Goal: Task Accomplishment & Management: Manage account settings

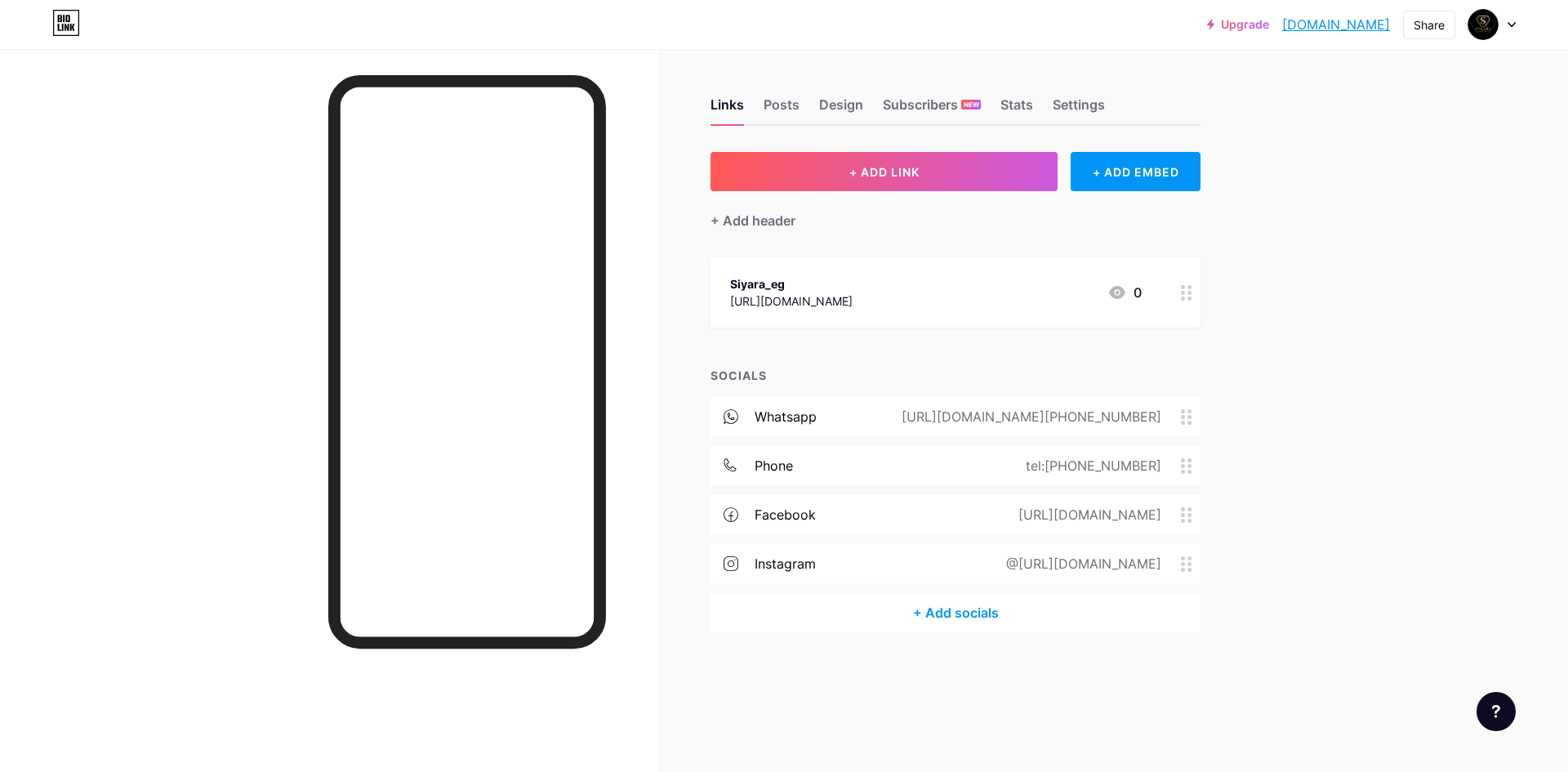
click at [976, 614] on div "+ Add socials" at bounding box center [955, 612] width 490 height 39
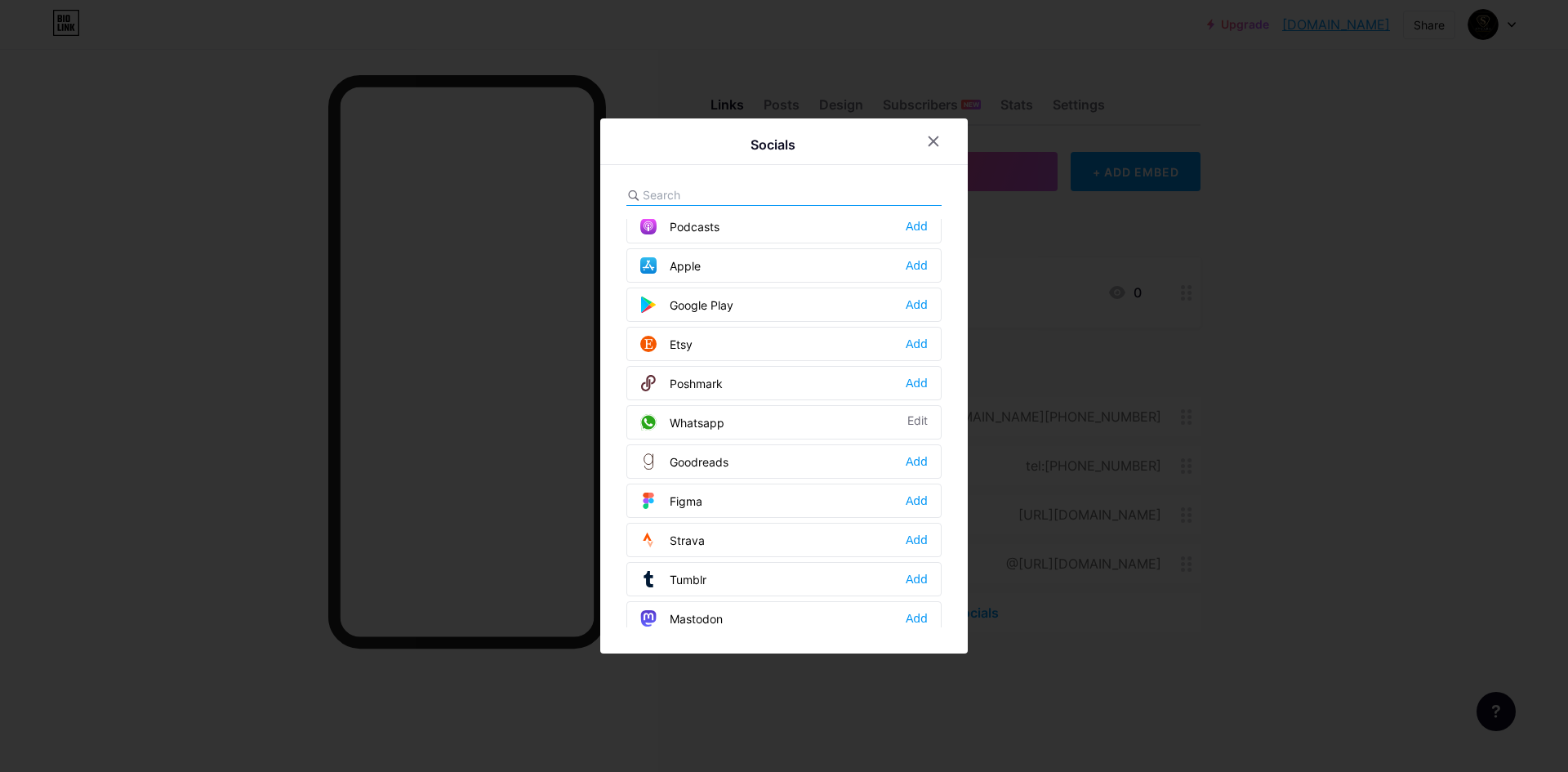
click at [752, 191] on input "text" at bounding box center [732, 194] width 181 height 17
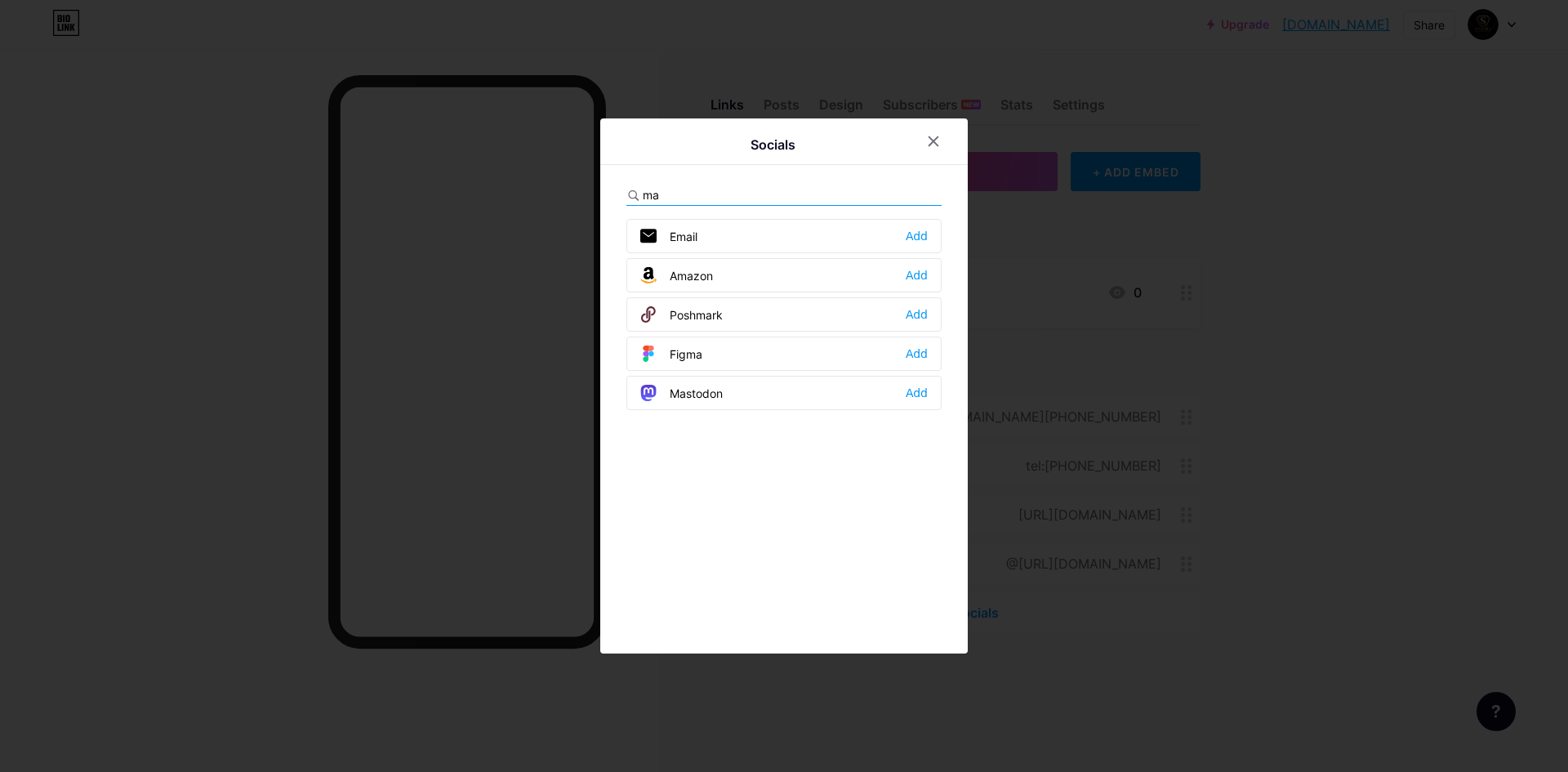
scroll to position [0, 0]
type input "m"
type input "l"
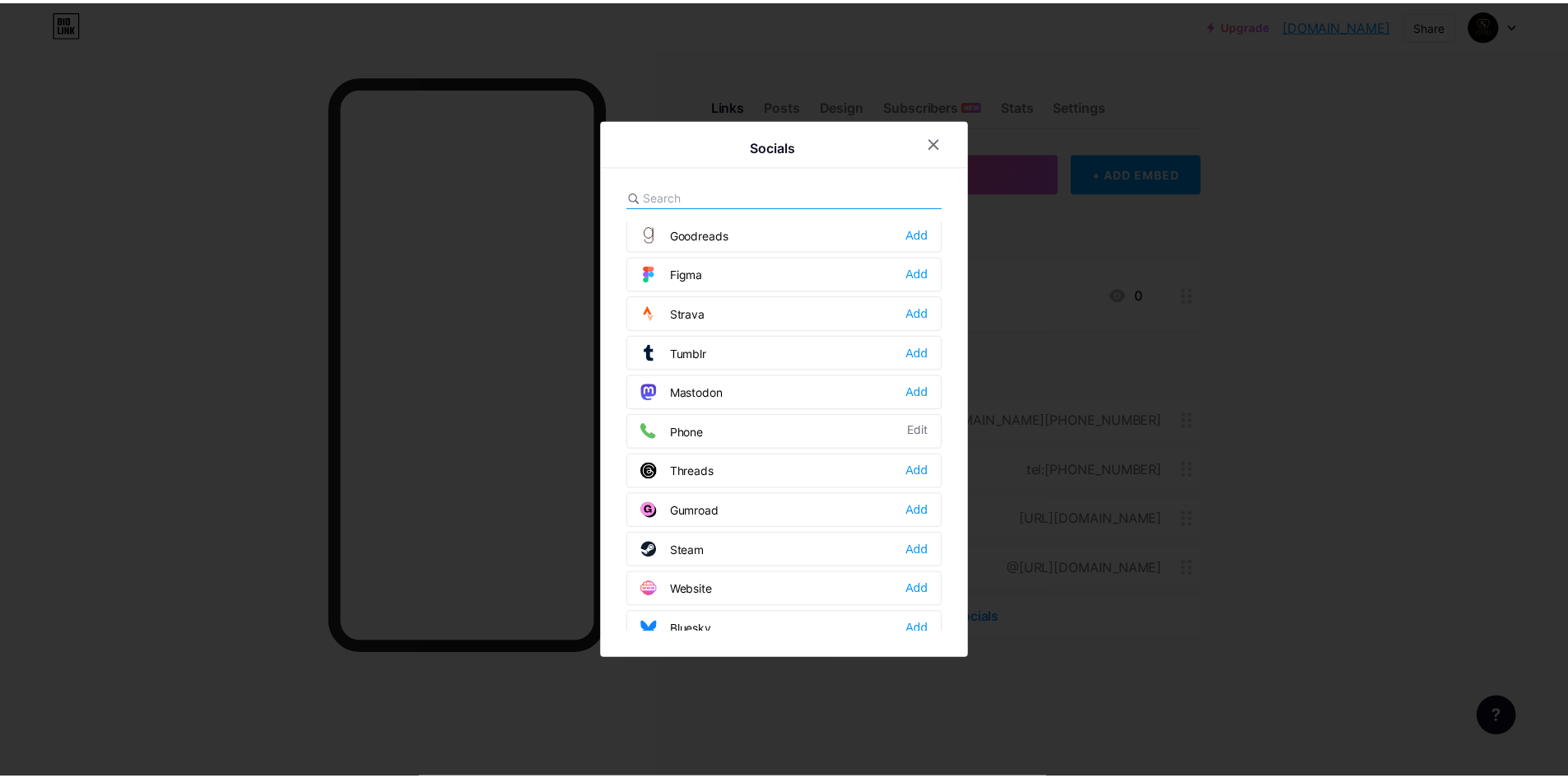
scroll to position [1484, 0]
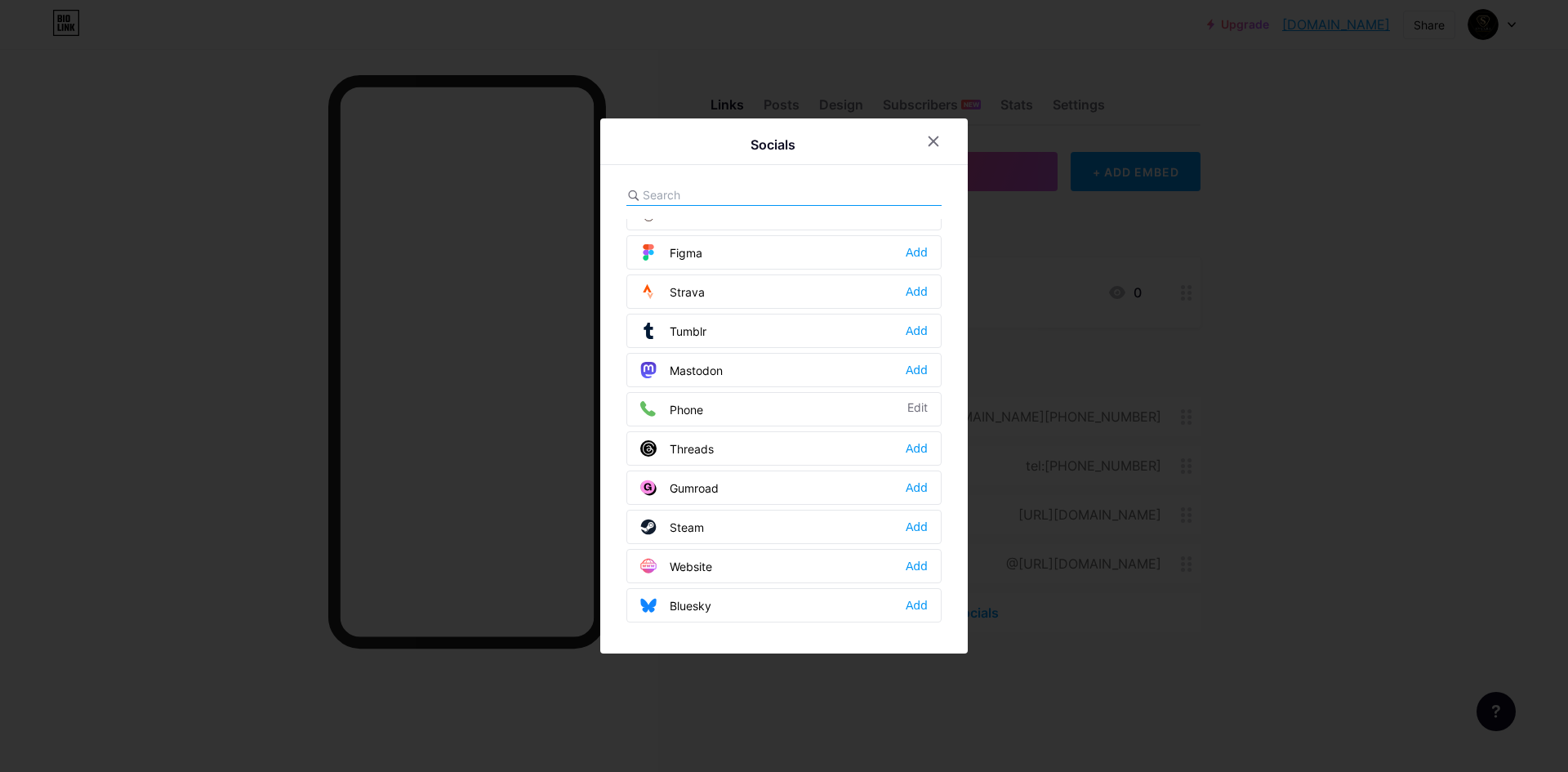
click at [1252, 339] on div at bounding box center [784, 386] width 1568 height 772
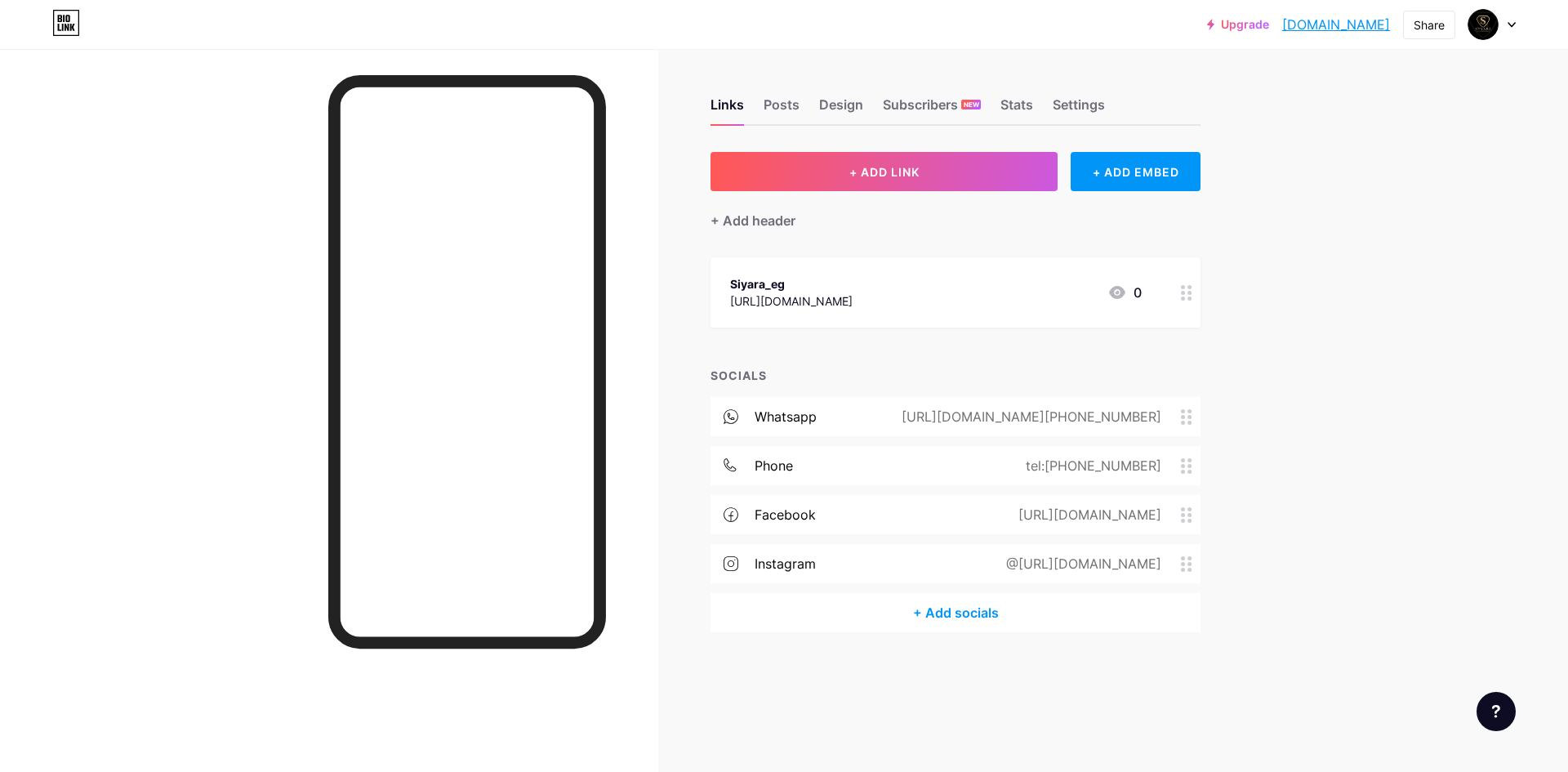
click at [1104, 700] on div "Links Posts Design Subscribers NEW Stats Settings + ADD LINK + ADD EMBED + Add …" at bounding box center [635, 382] width 1269 height 664
click at [1295, 373] on div "Upgrade [DOMAIN_NAME]... [DOMAIN_NAME] Share Switch accounts Siyara [DOMAIN_NAM…" at bounding box center [784, 386] width 1568 height 772
click at [1340, 17] on link "[DOMAIN_NAME]" at bounding box center [1336, 25] width 108 height 19
click at [1422, 28] on div "Share" at bounding box center [1429, 25] width 31 height 17
click at [1402, 127] on div "Get my QR code" at bounding box center [1333, 123] width 243 height 39
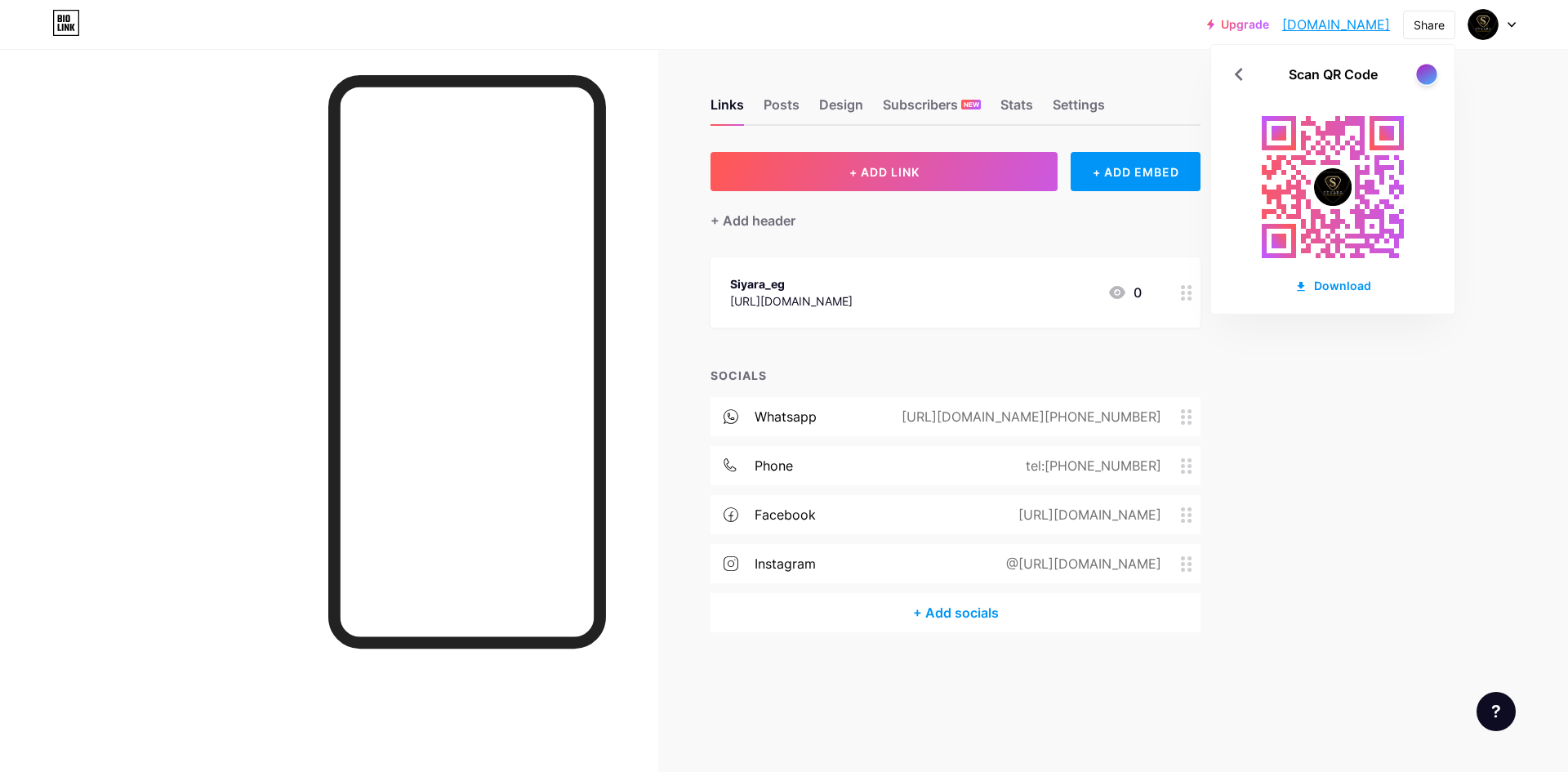
click at [1431, 72] on div at bounding box center [1426, 73] width 20 height 20
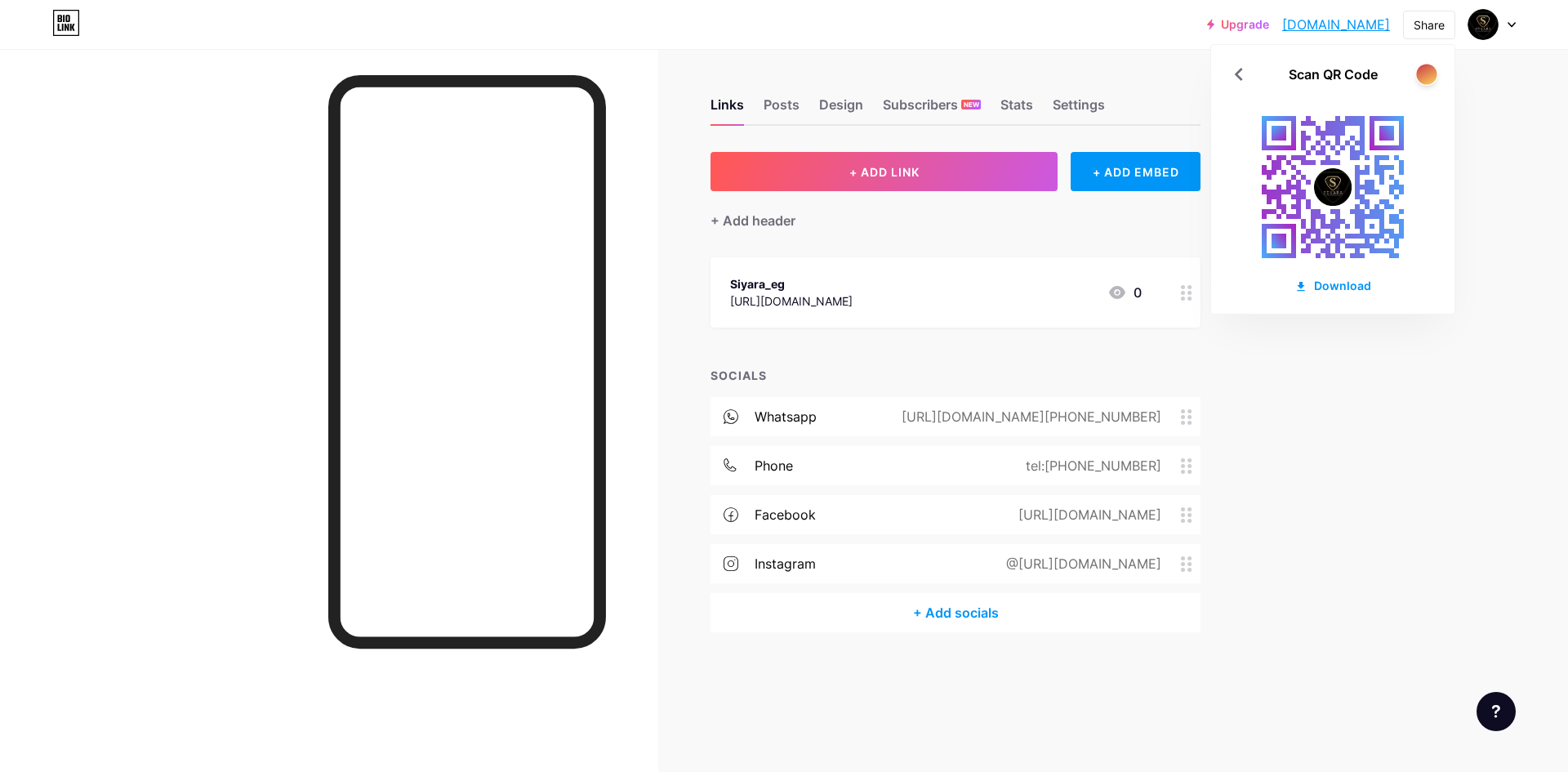
click at [1430, 78] on div at bounding box center [1426, 73] width 20 height 20
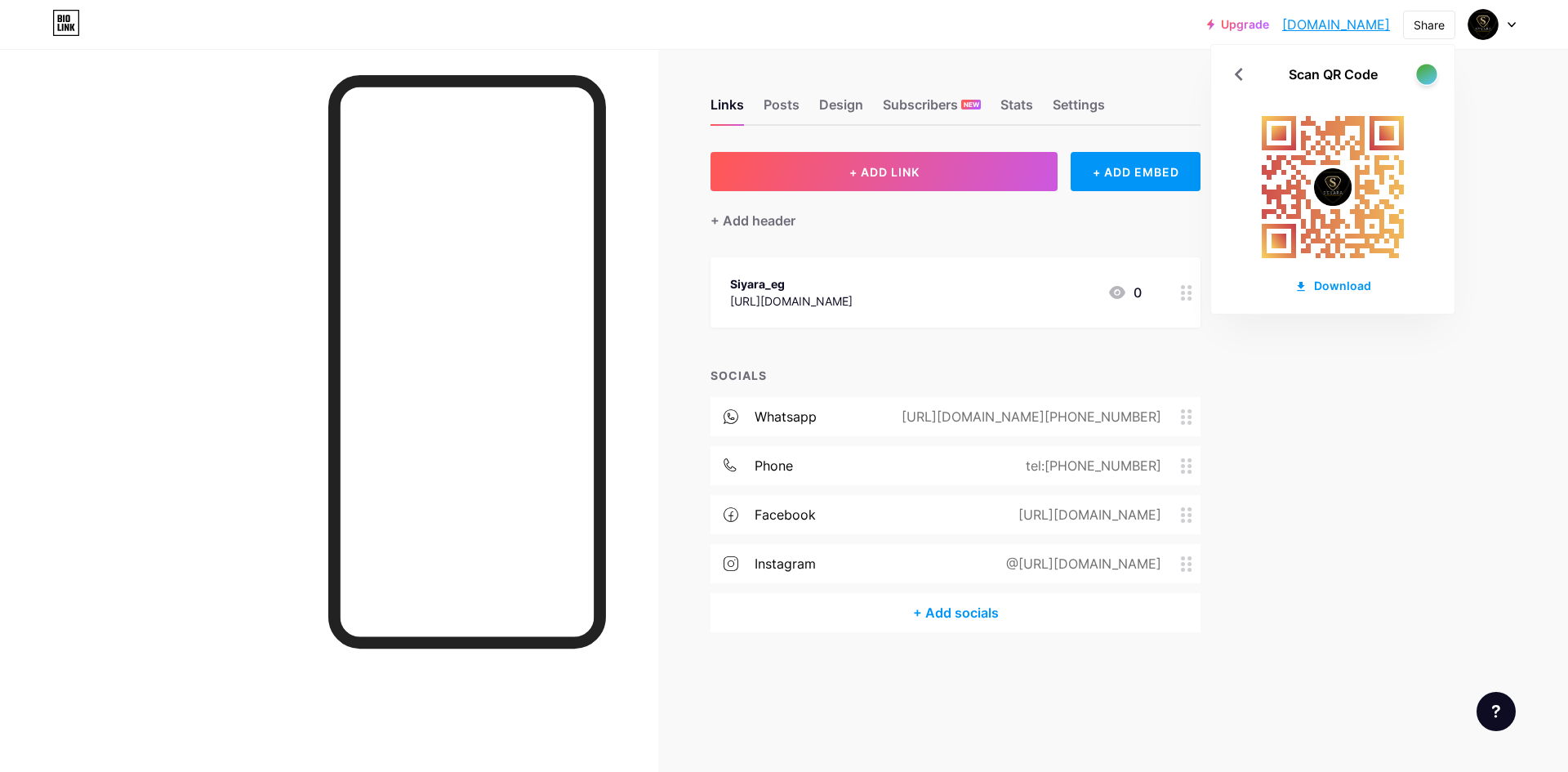
click at [1430, 78] on div at bounding box center [1426, 73] width 20 height 20
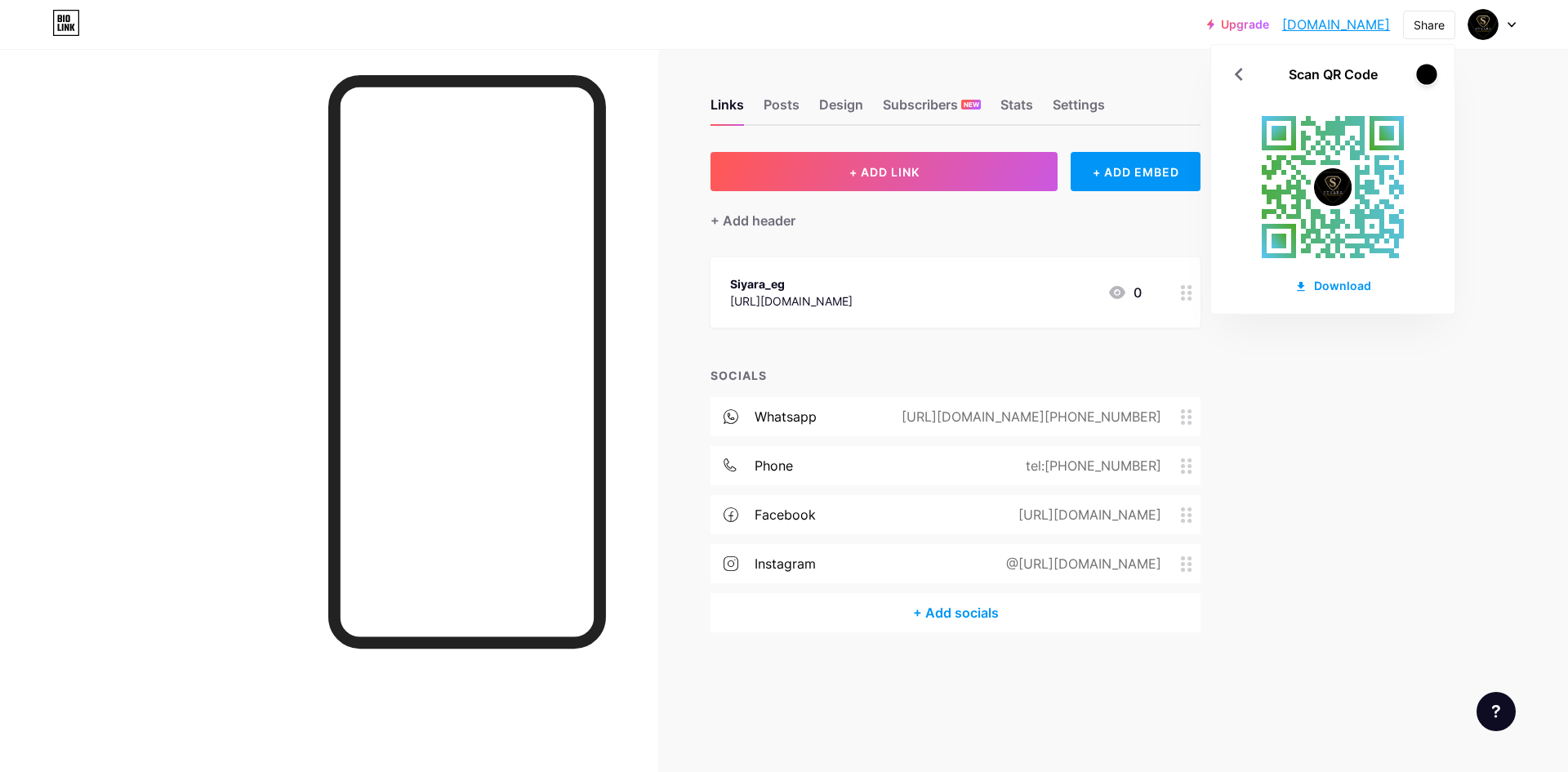
click at [1430, 78] on div at bounding box center [1426, 73] width 20 height 20
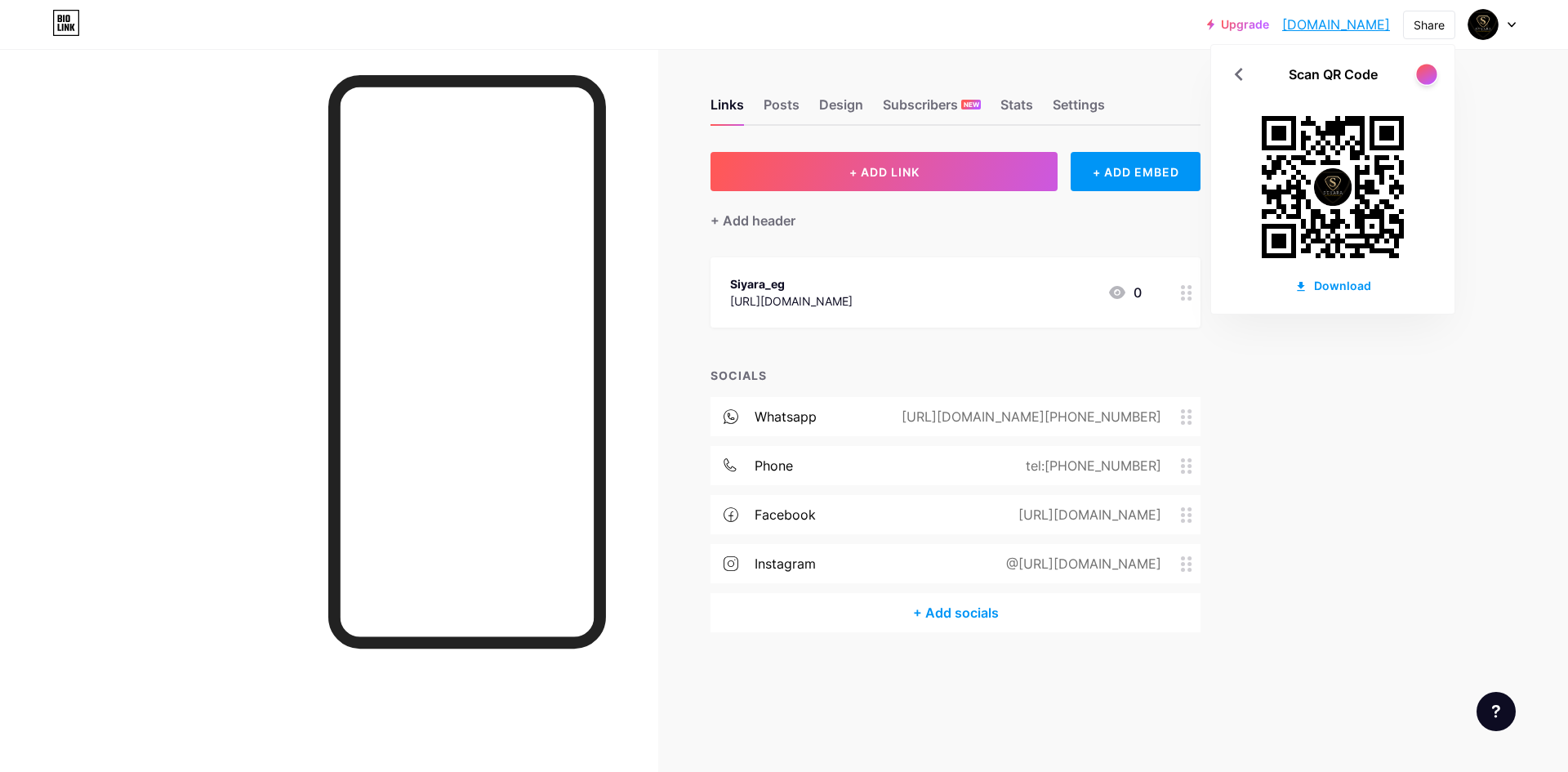
click at [1430, 78] on div at bounding box center [1426, 73] width 20 height 20
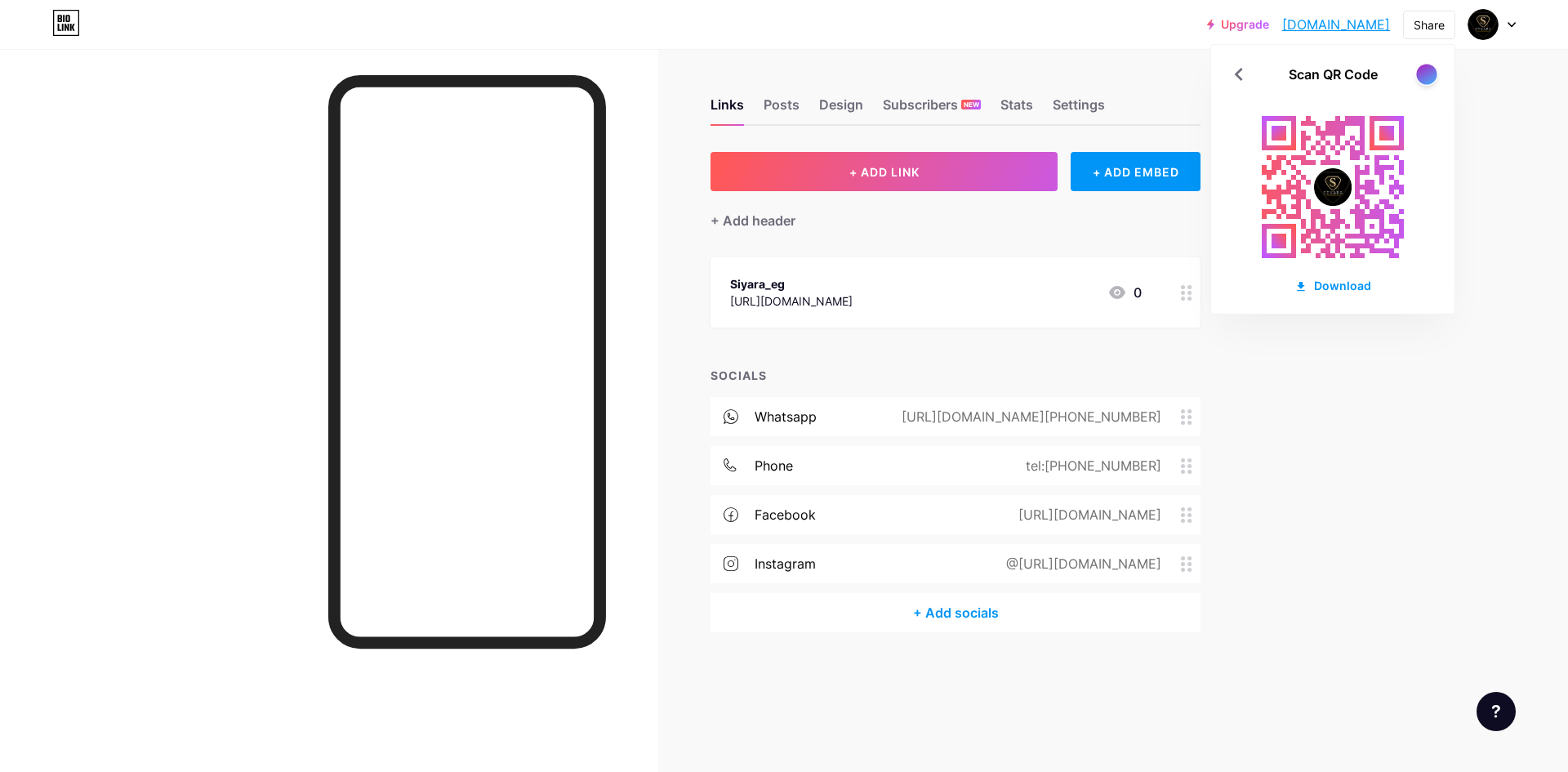
click at [1430, 78] on div at bounding box center [1426, 73] width 20 height 20
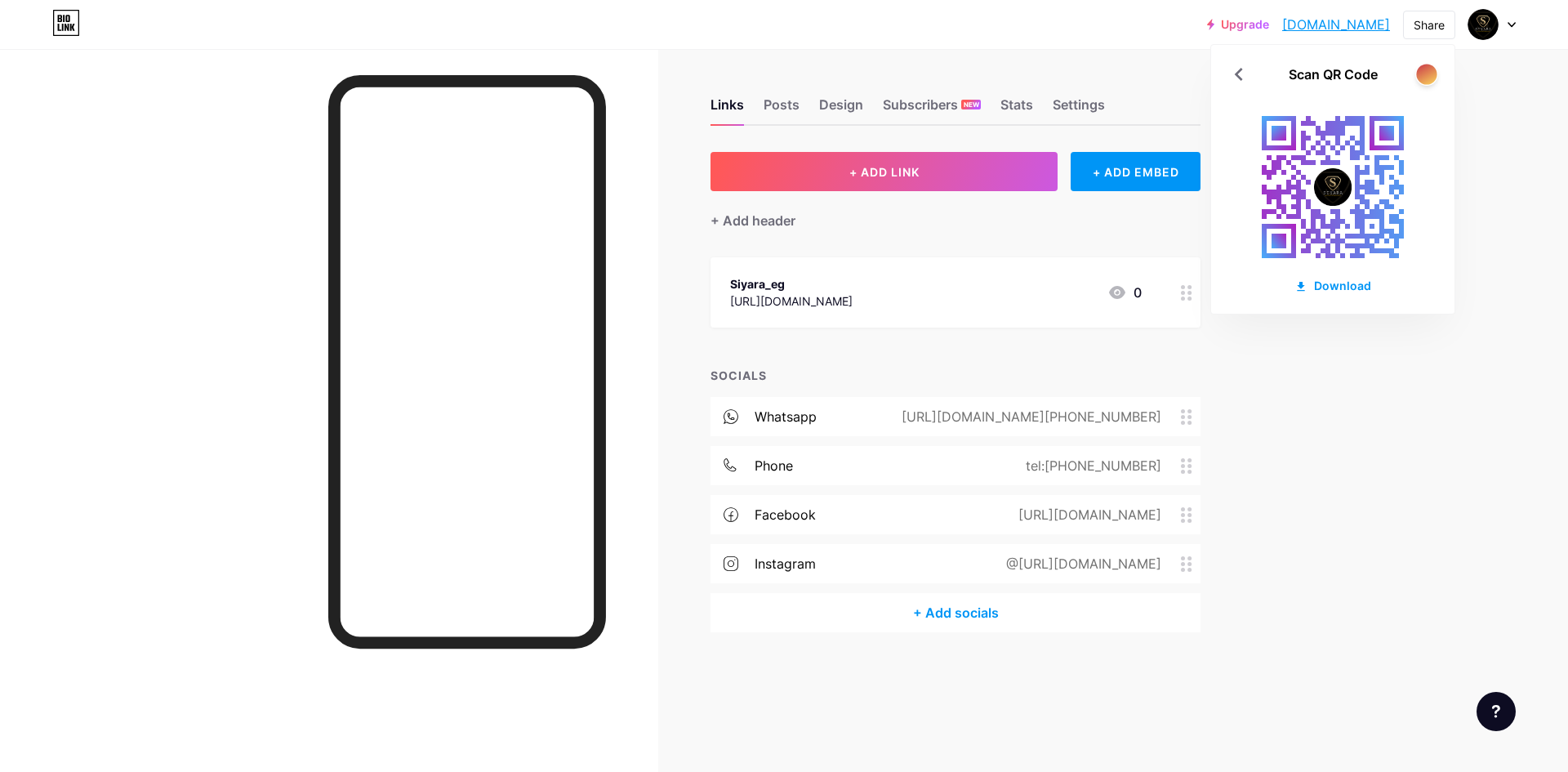
click at [1430, 78] on div at bounding box center [1426, 73] width 20 height 20
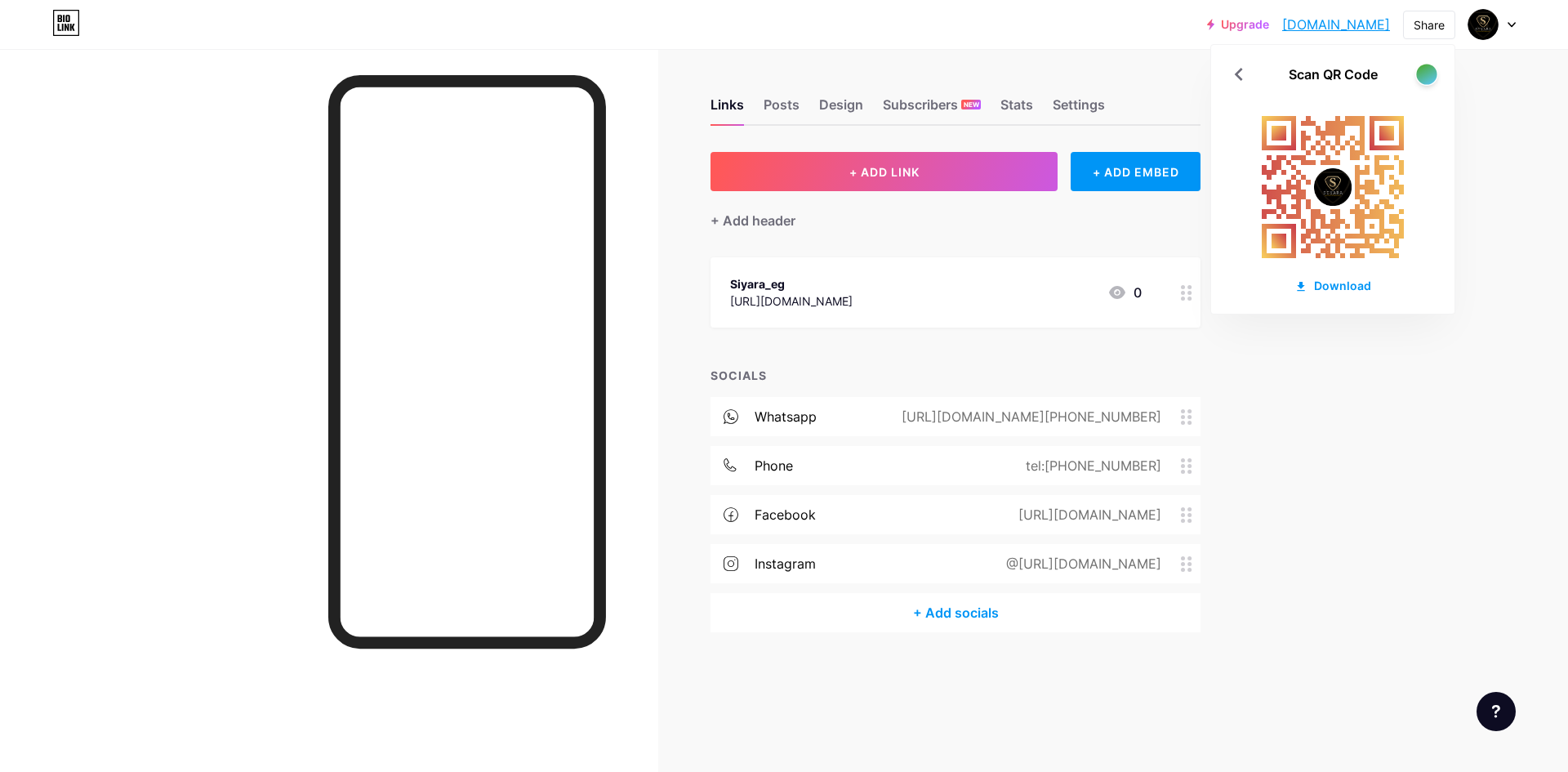
click at [1430, 78] on div at bounding box center [1426, 73] width 20 height 20
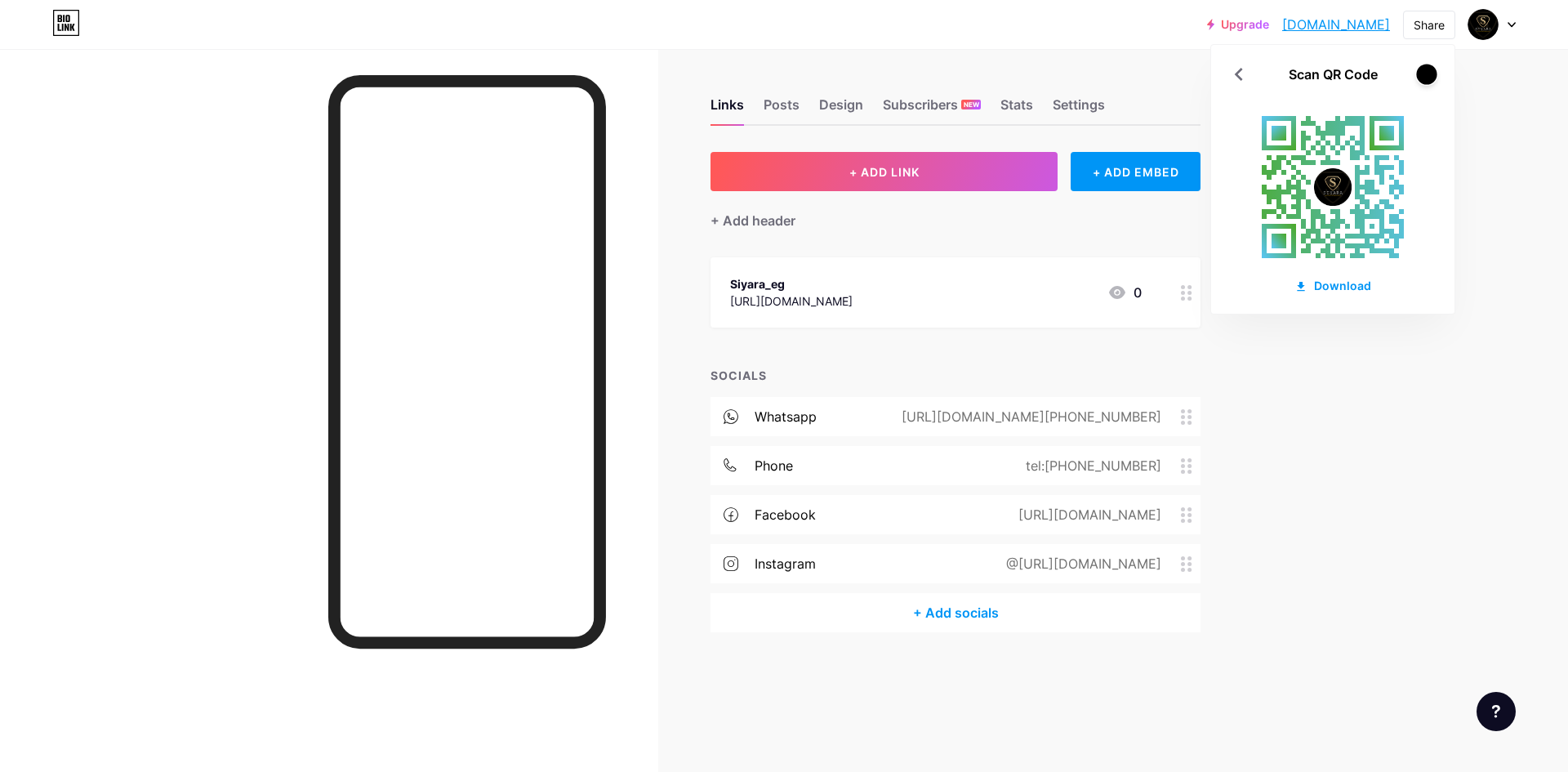
click at [1430, 78] on div at bounding box center [1426, 73] width 20 height 20
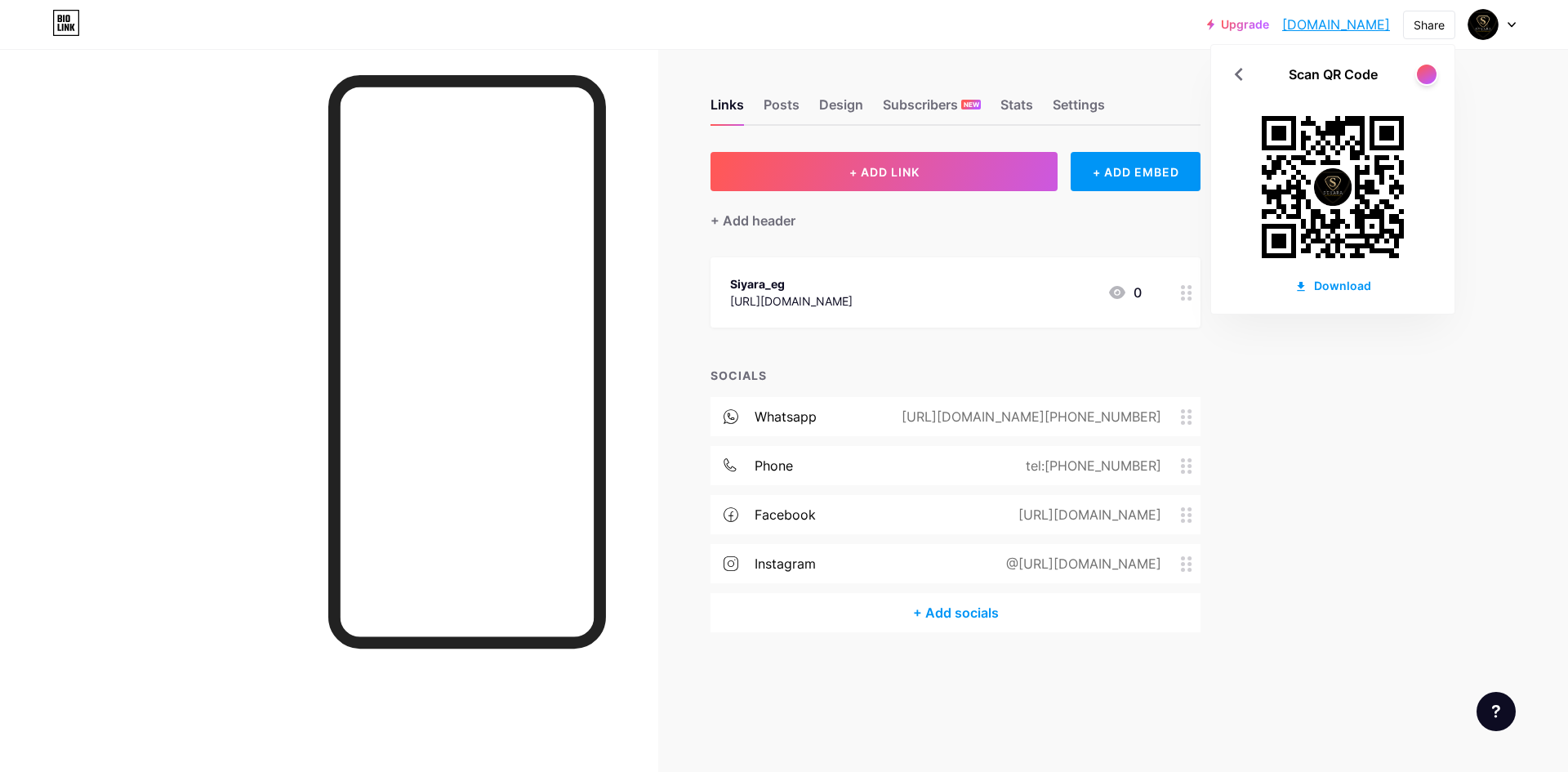
click at [1416, 78] on div at bounding box center [1427, 74] width 23 height 23
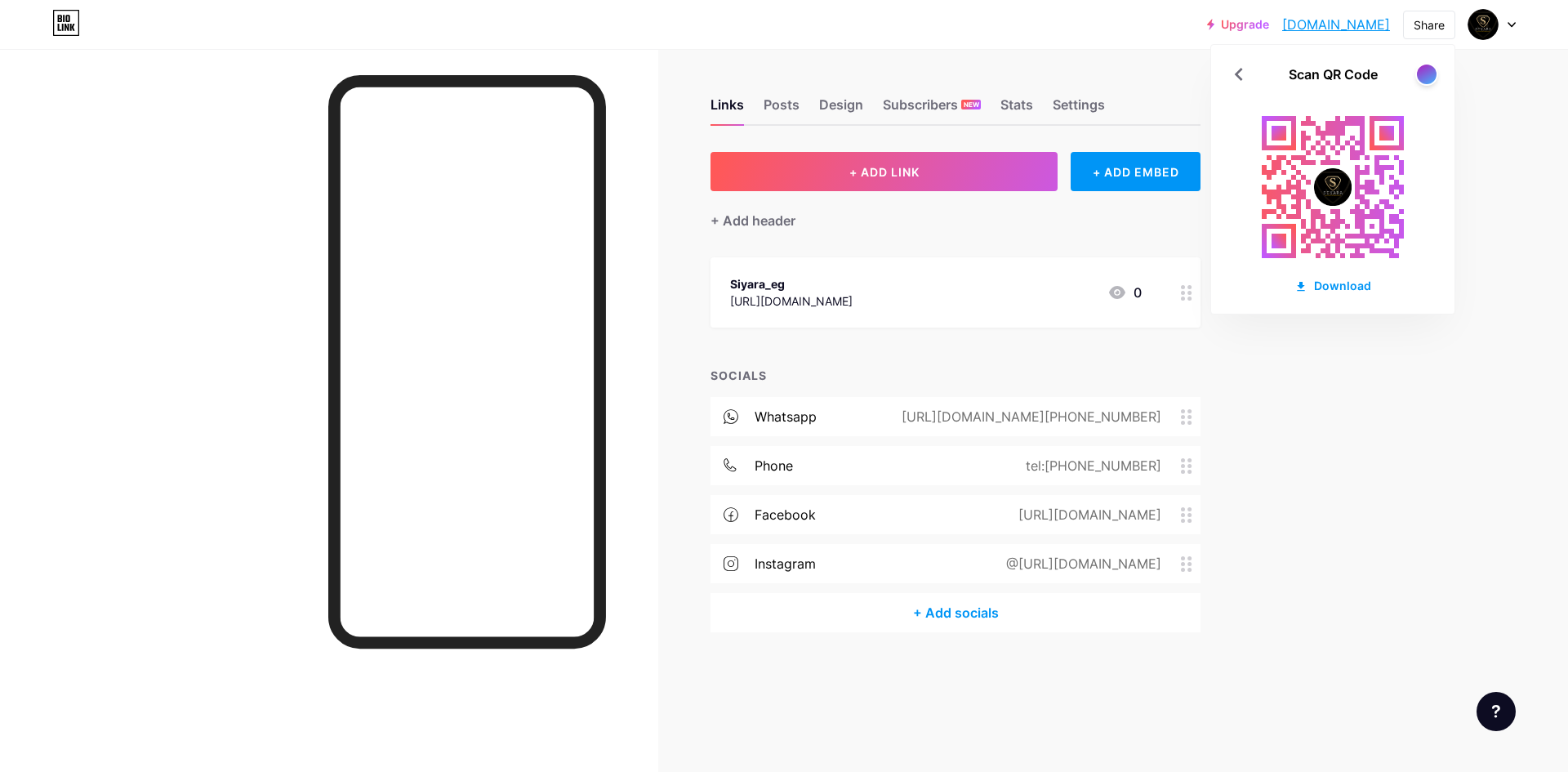
click at [1416, 78] on div at bounding box center [1427, 74] width 23 height 23
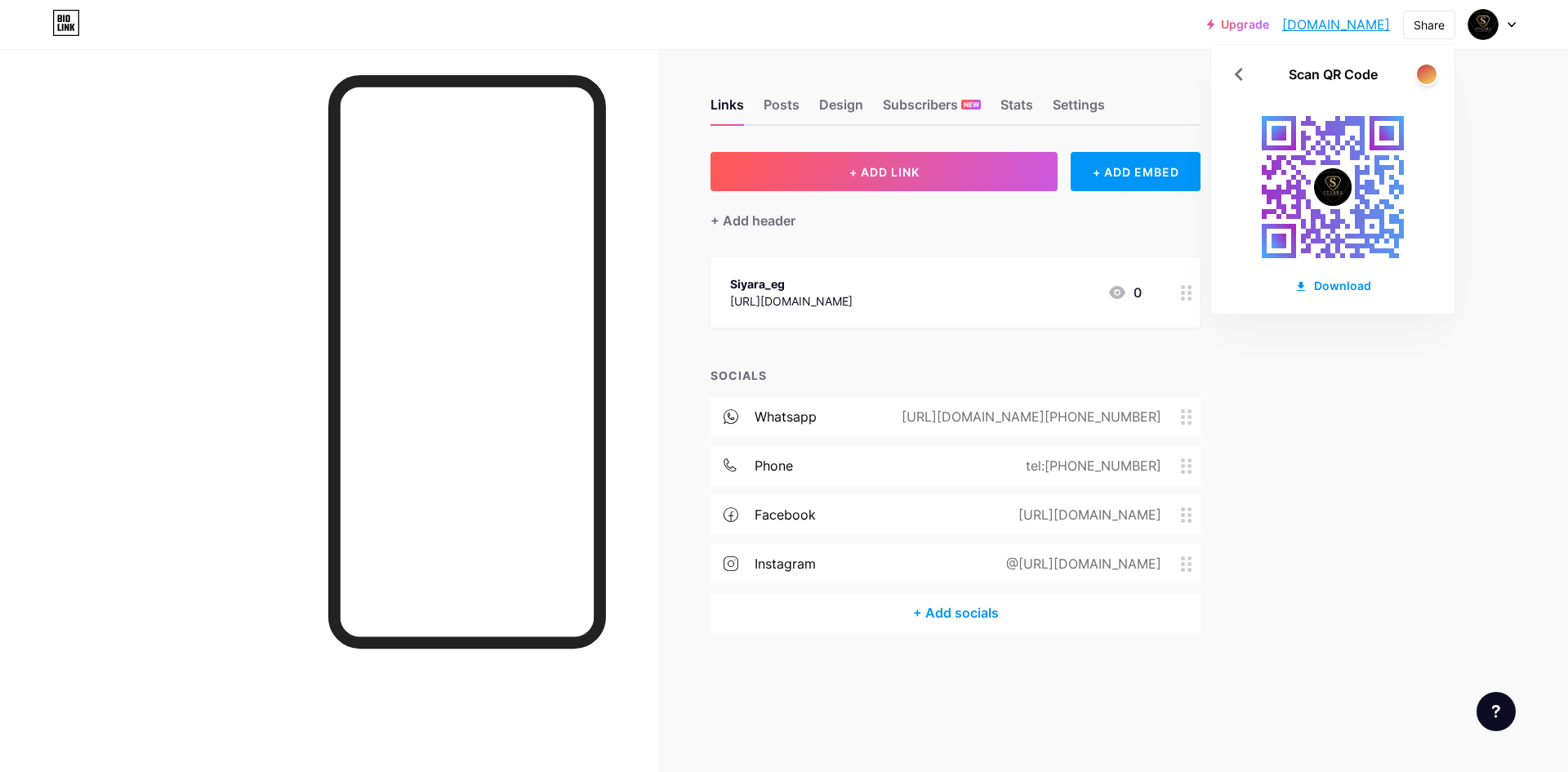
click at [1417, 79] on div at bounding box center [1427, 74] width 23 height 23
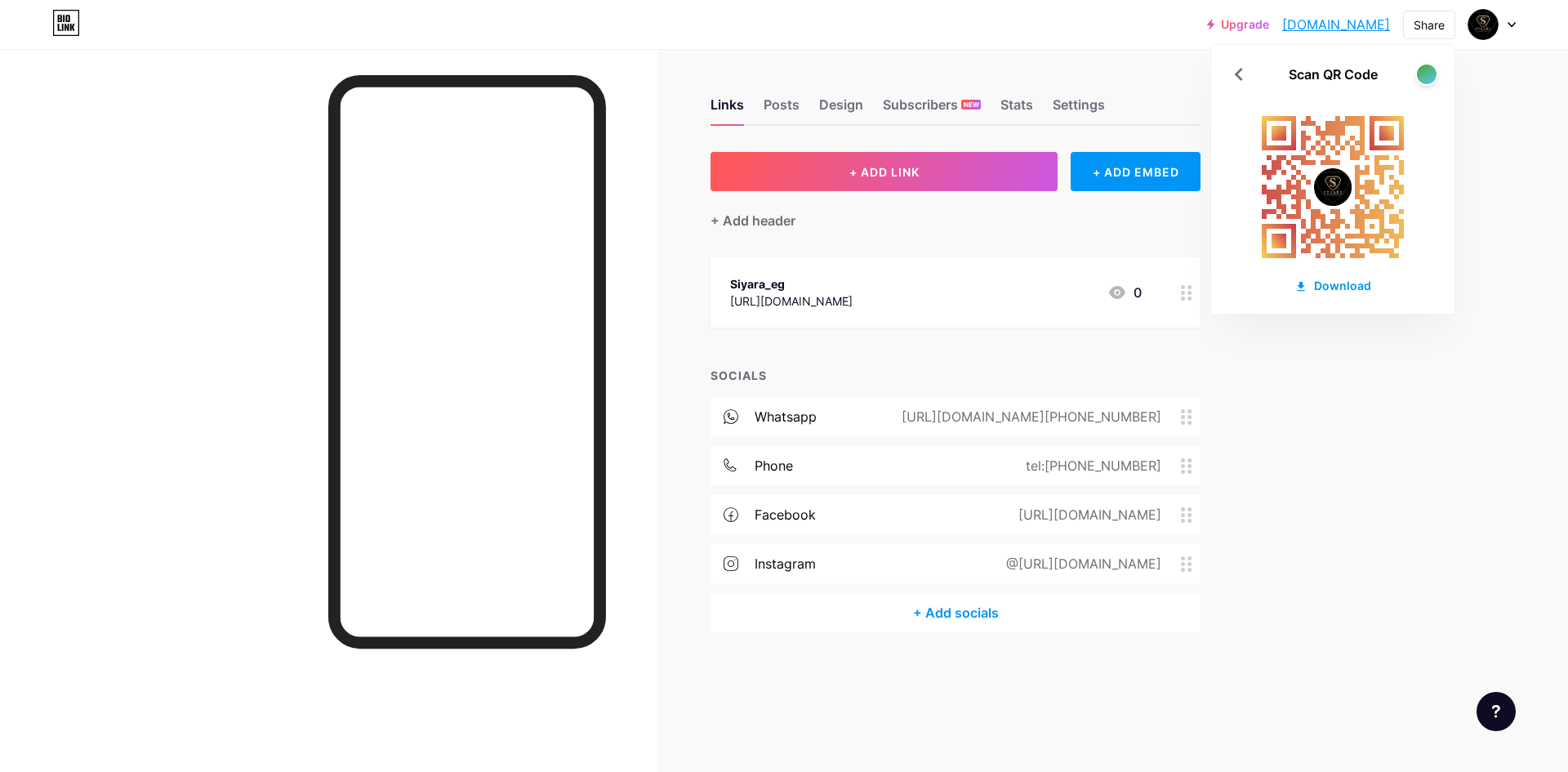
click at [1417, 79] on div at bounding box center [1427, 74] width 23 height 23
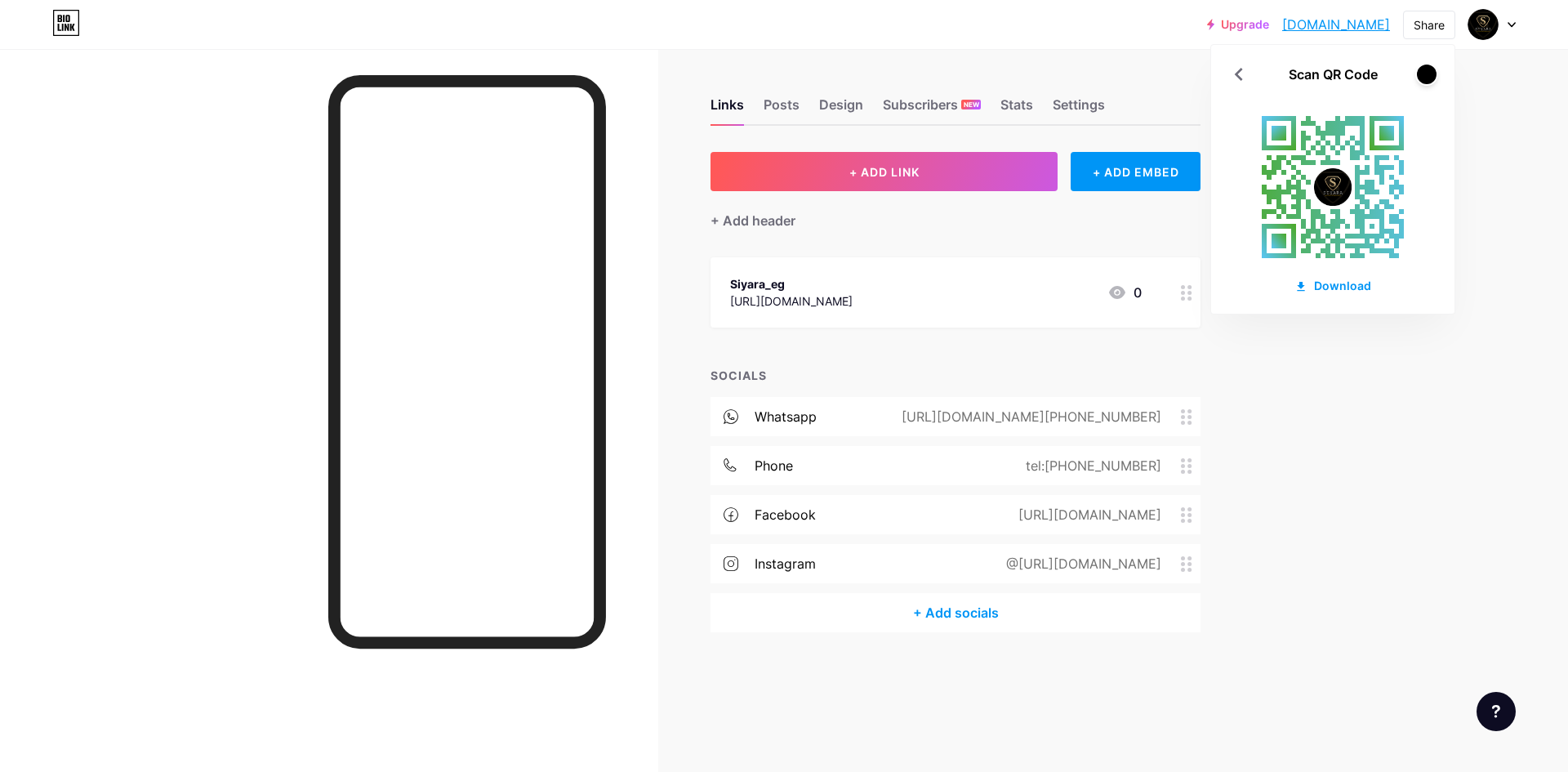
click at [1417, 79] on div at bounding box center [1427, 74] width 23 height 23
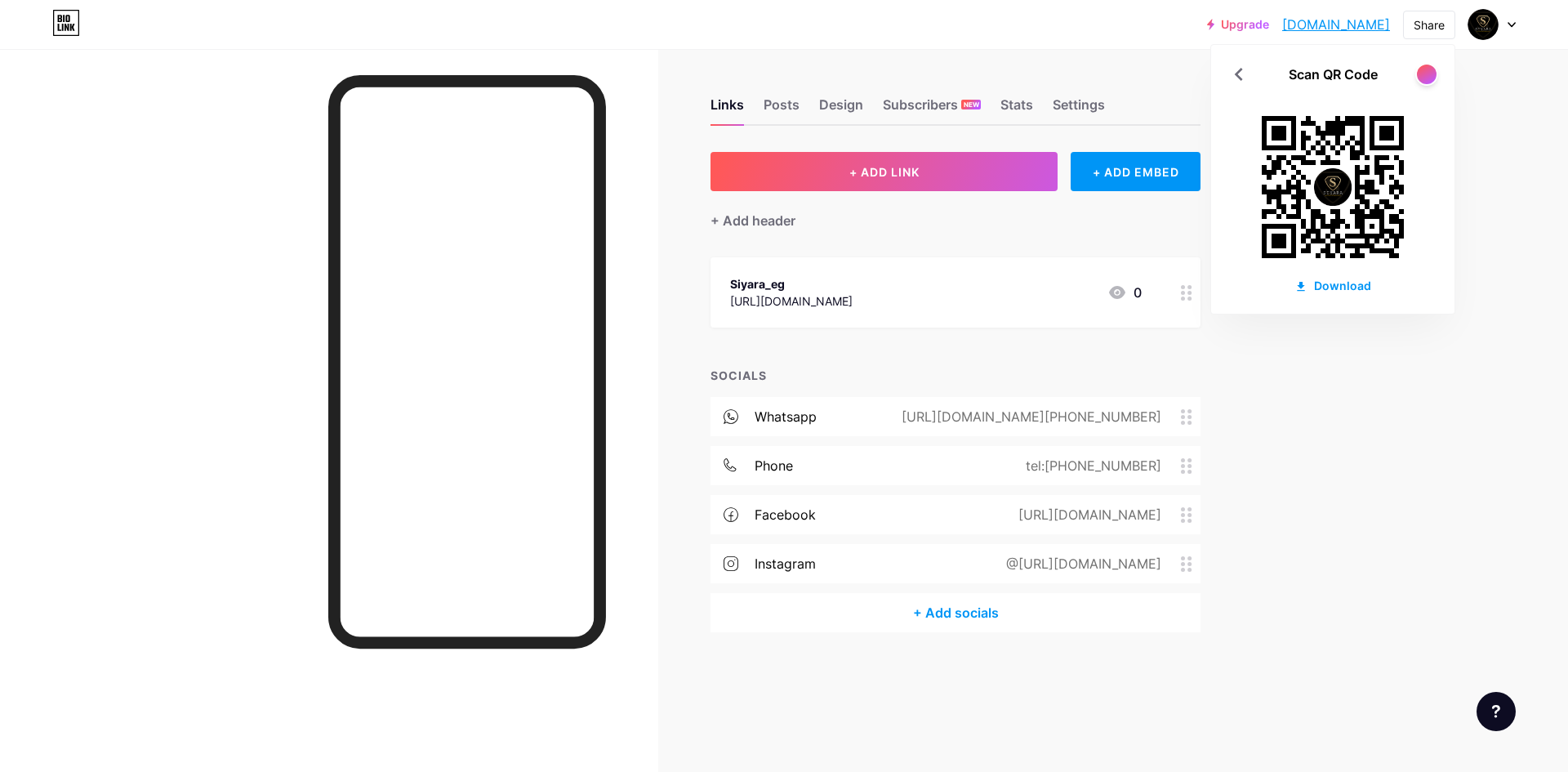
click at [1417, 79] on div at bounding box center [1427, 74] width 23 height 23
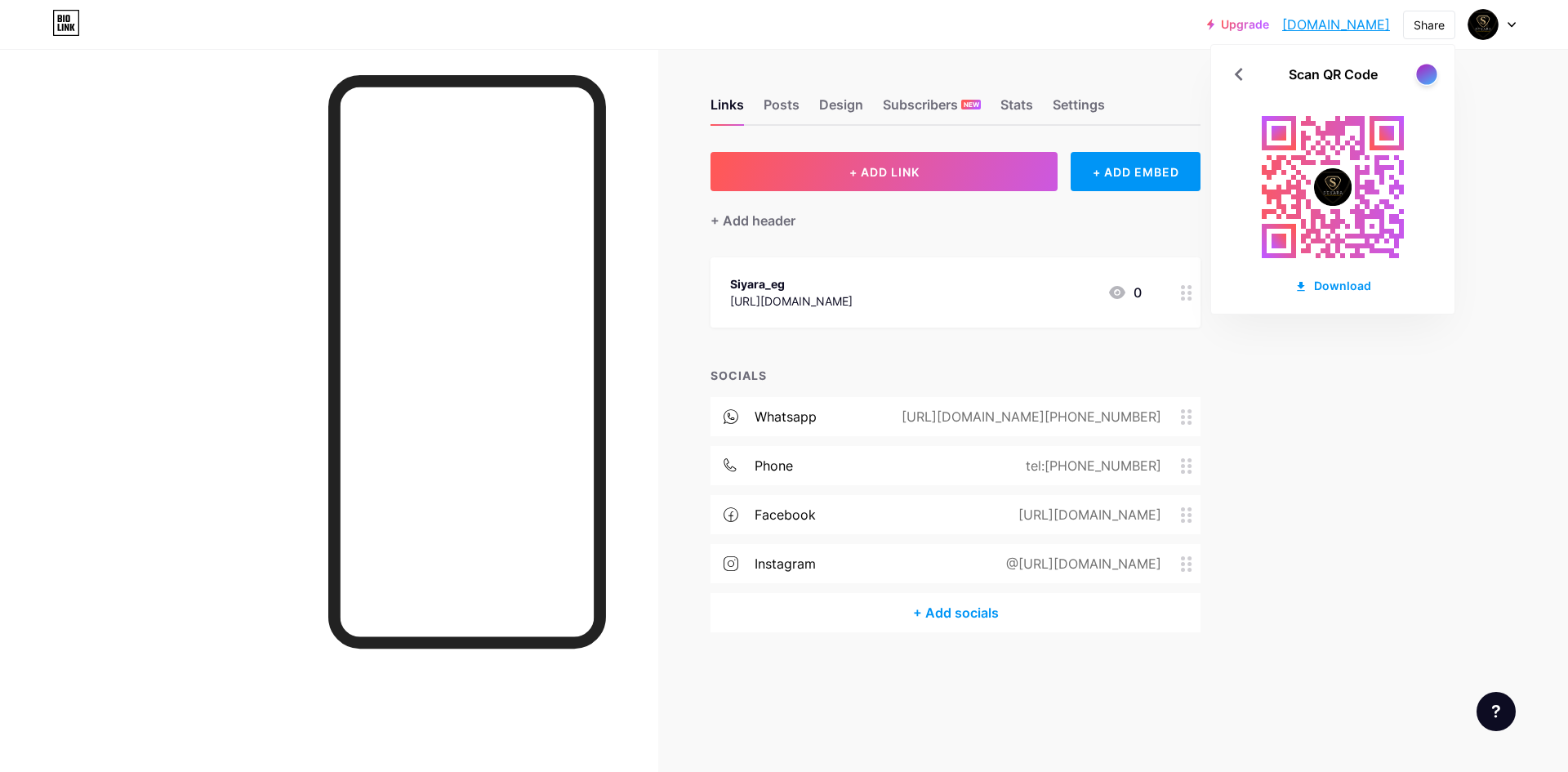
click at [1426, 82] on div at bounding box center [1426, 73] width 20 height 20
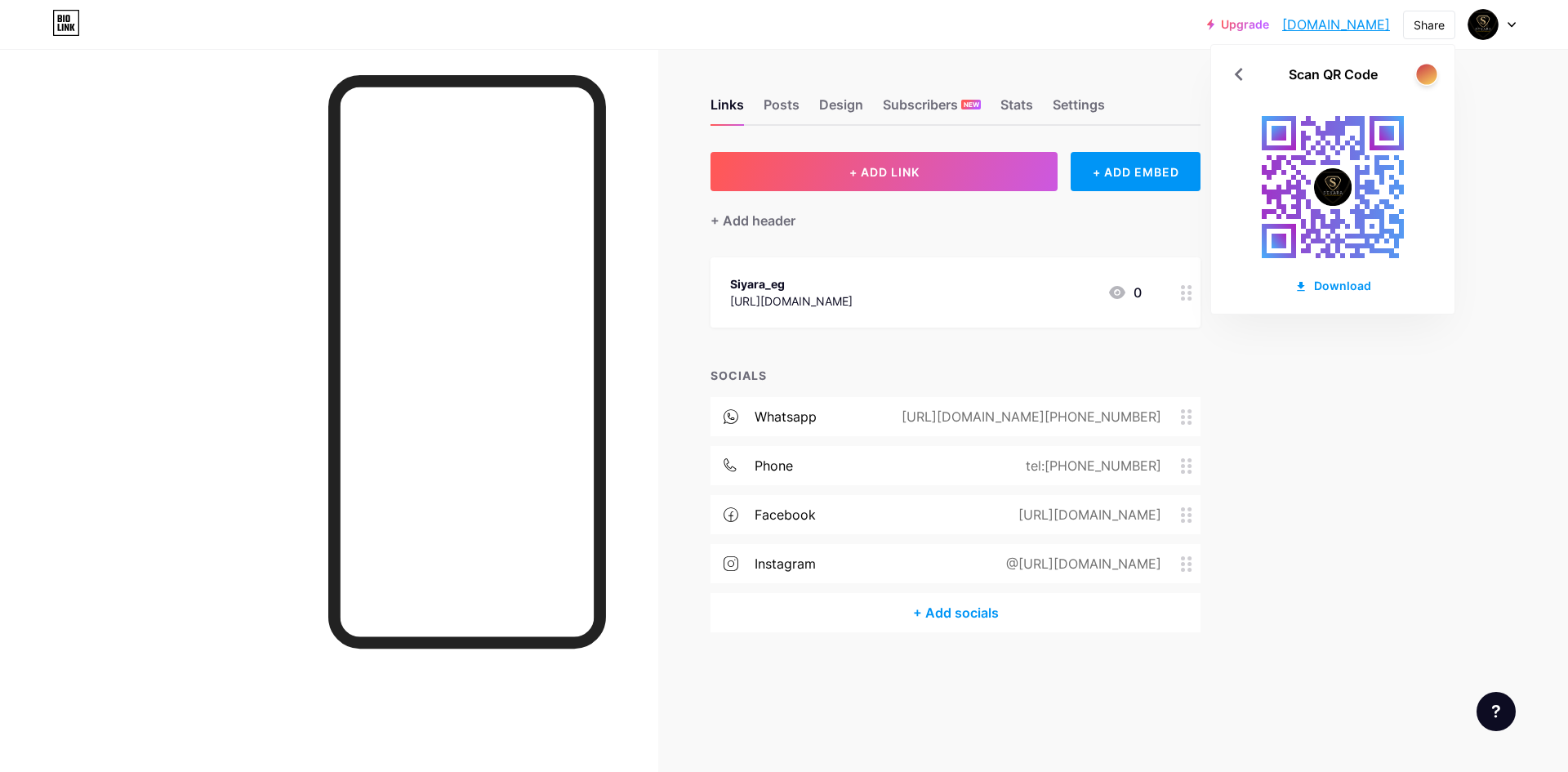
click at [1426, 82] on div at bounding box center [1426, 73] width 20 height 20
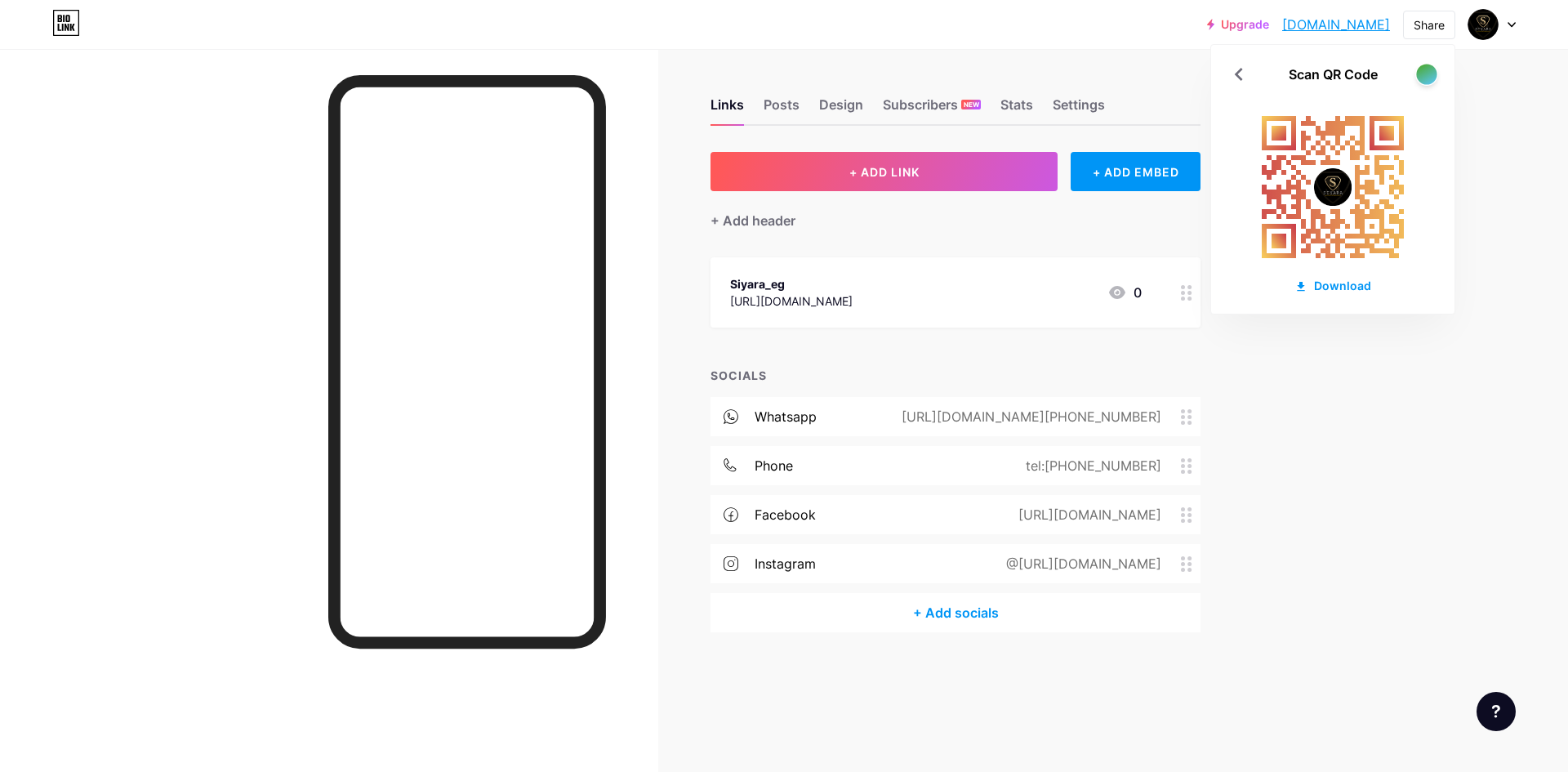
click at [1426, 82] on div at bounding box center [1426, 73] width 20 height 20
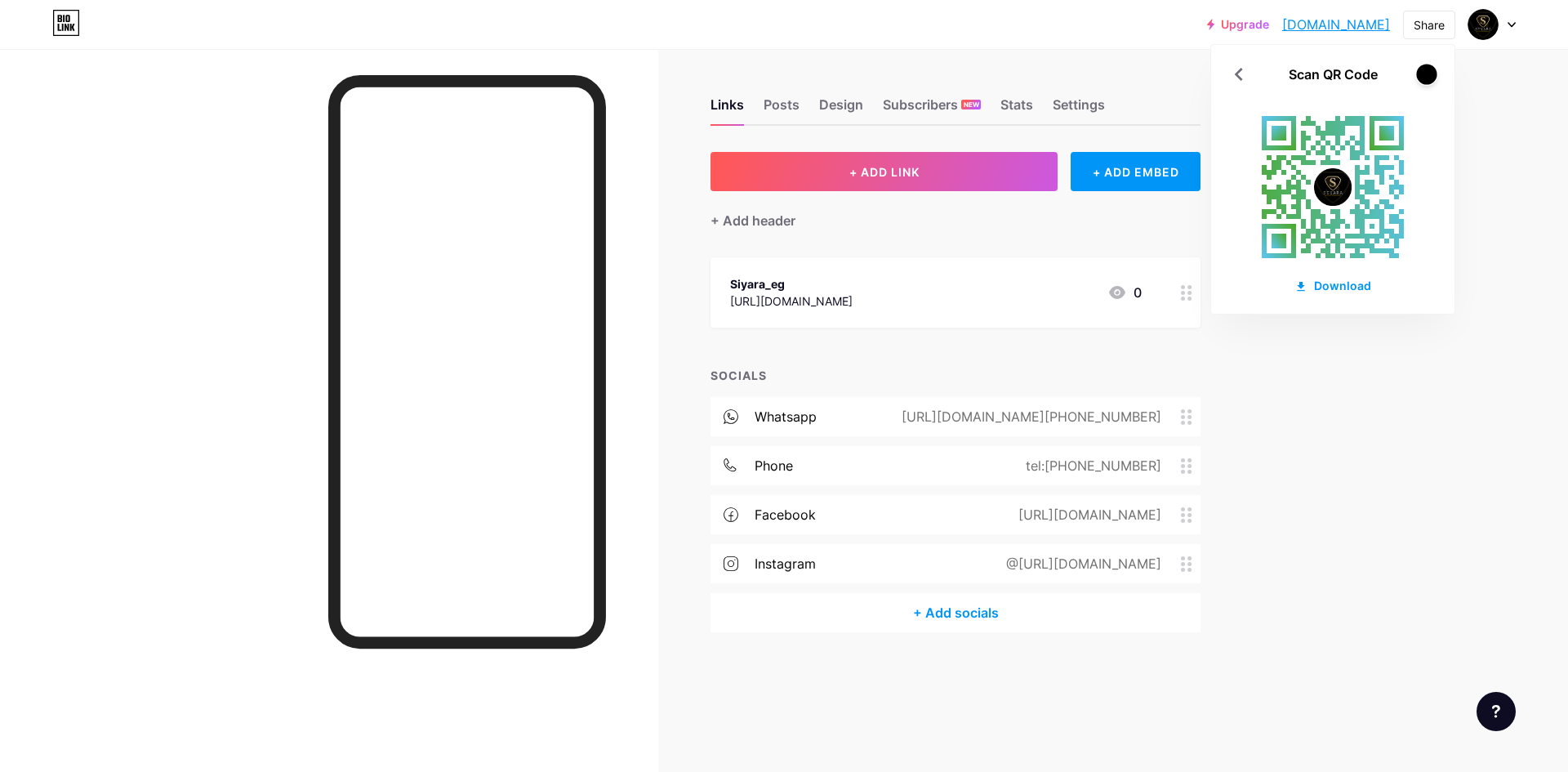
click at [1426, 82] on div at bounding box center [1426, 73] width 20 height 20
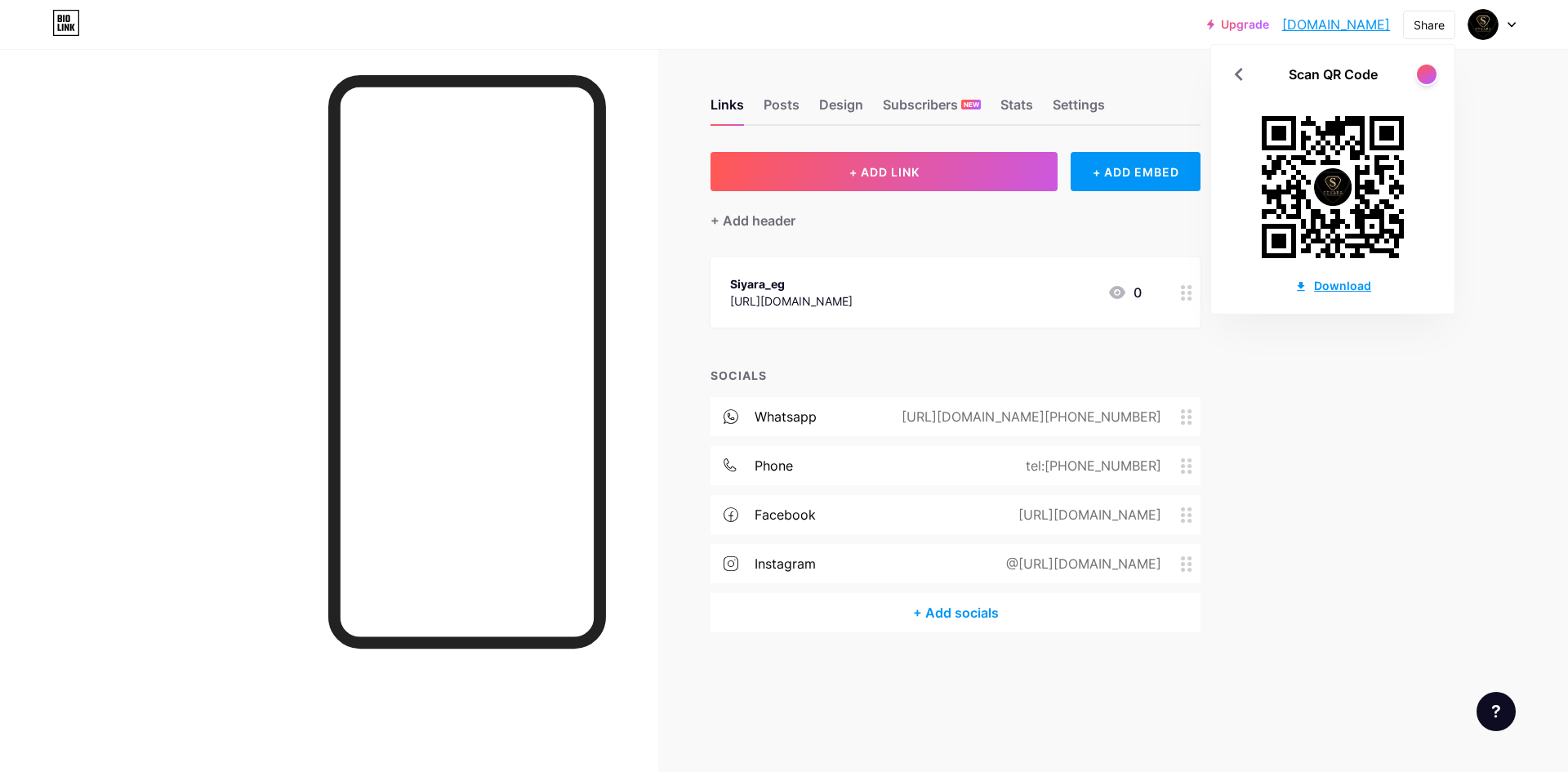
click at [1359, 286] on div "Download" at bounding box center [1333, 285] width 77 height 17
click at [1379, 537] on div "Upgrade [DOMAIN_NAME]... [DOMAIN_NAME] Share Scan QR Code Download Switch accou…" at bounding box center [784, 386] width 1568 height 772
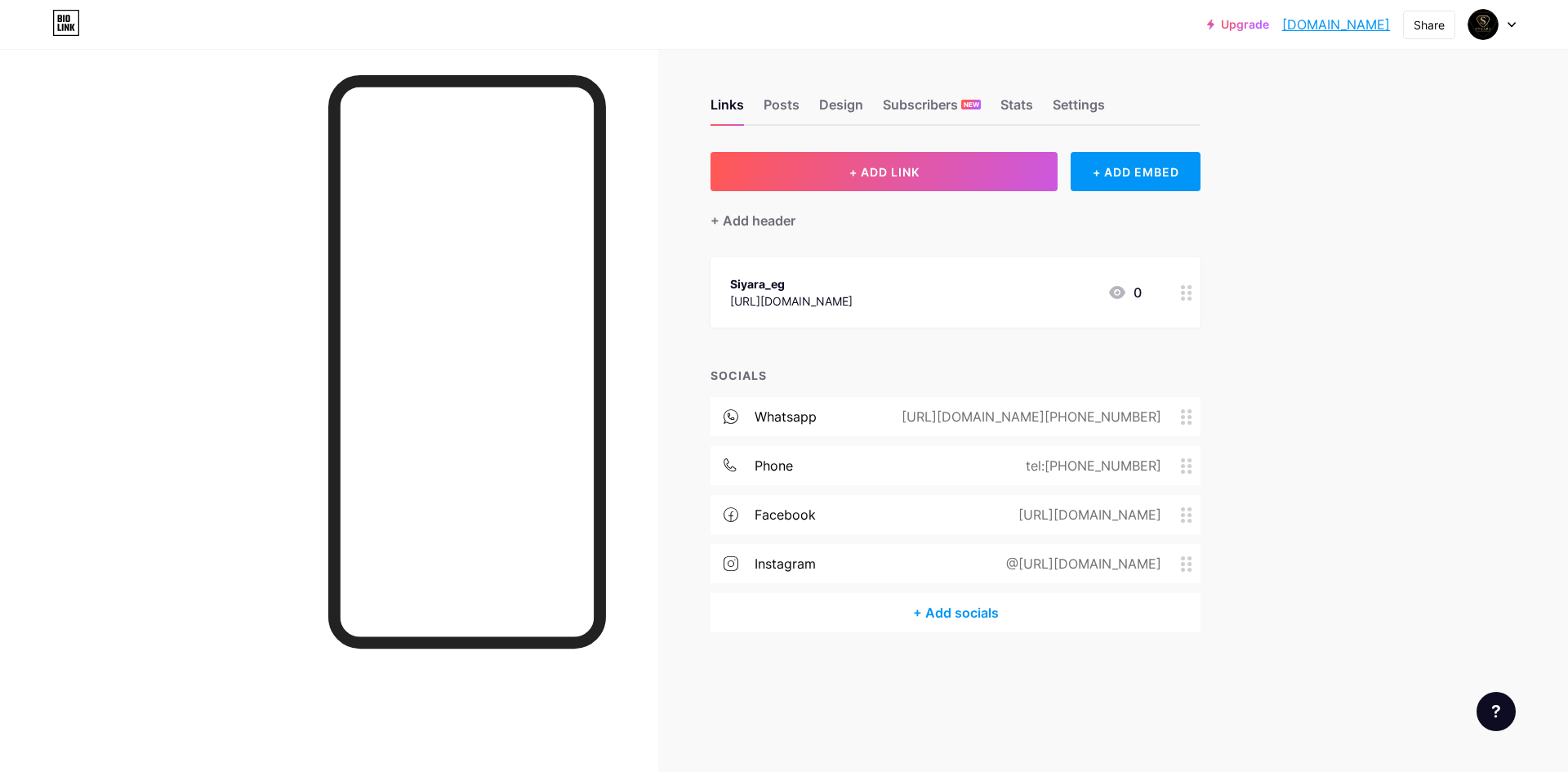
click at [791, 564] on div "instagram" at bounding box center [784, 563] width 61 height 19
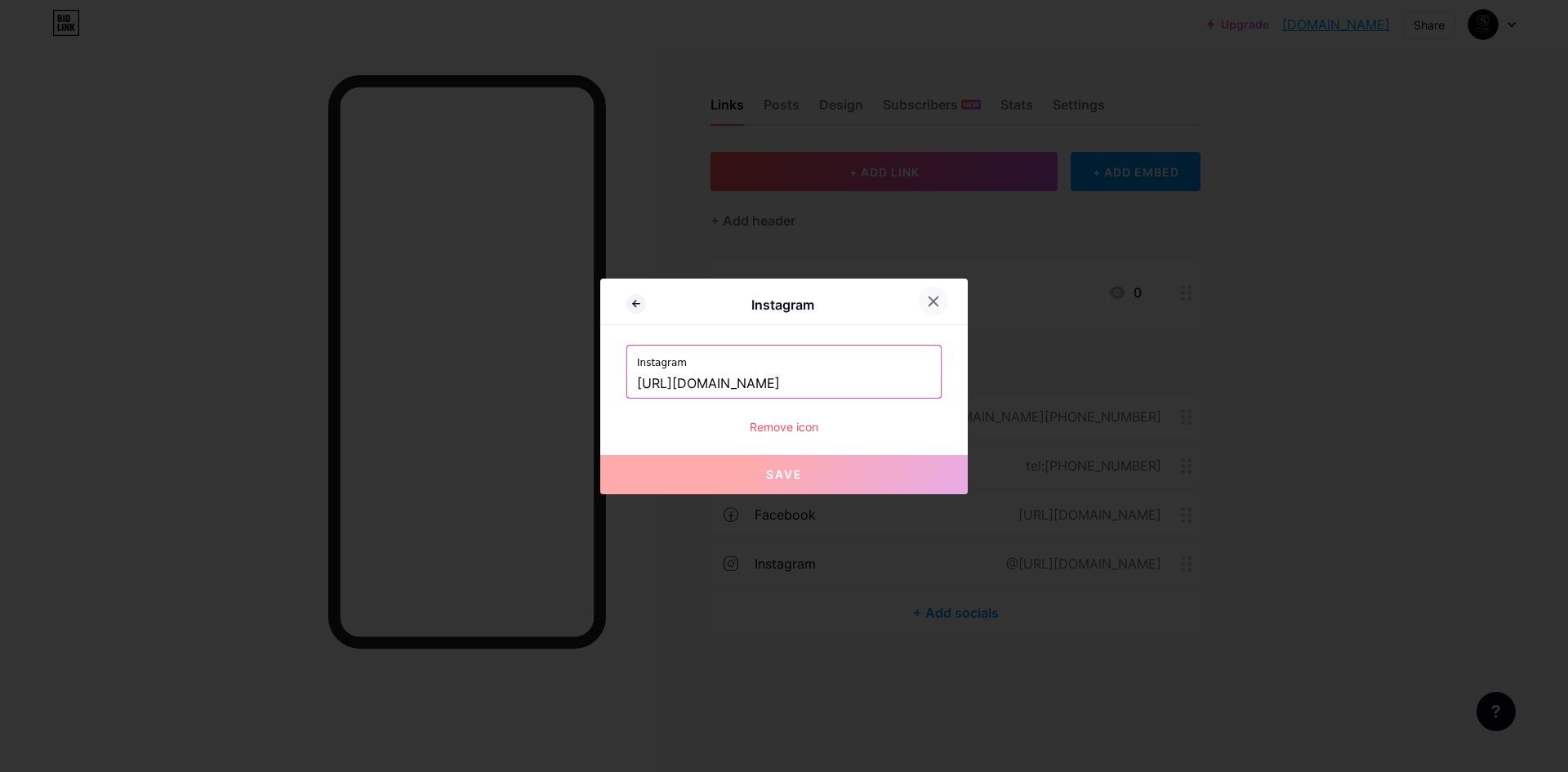
click at [932, 302] on icon at bounding box center [933, 301] width 13 height 13
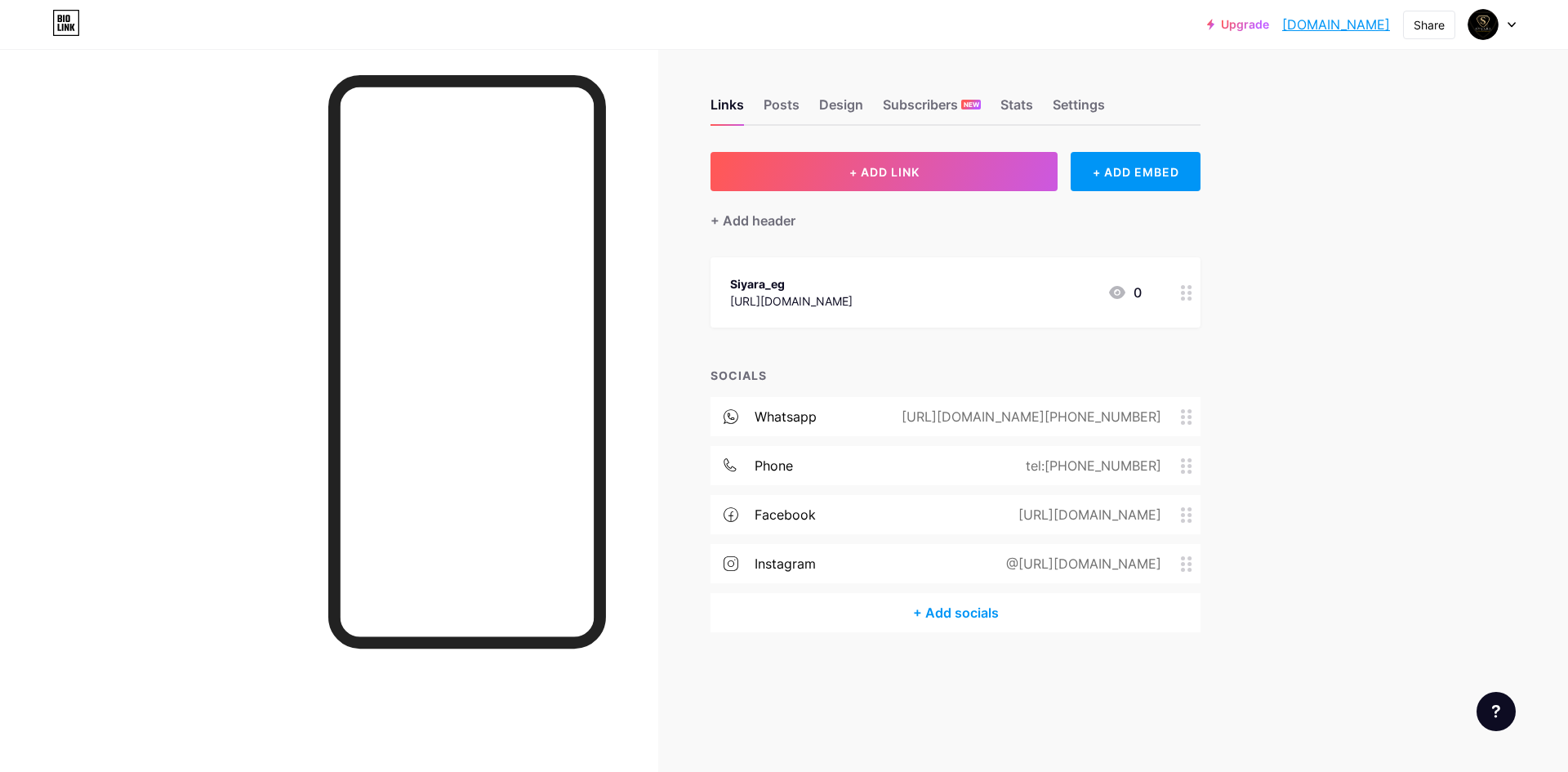
click at [1185, 566] on icon at bounding box center [1186, 564] width 11 height 16
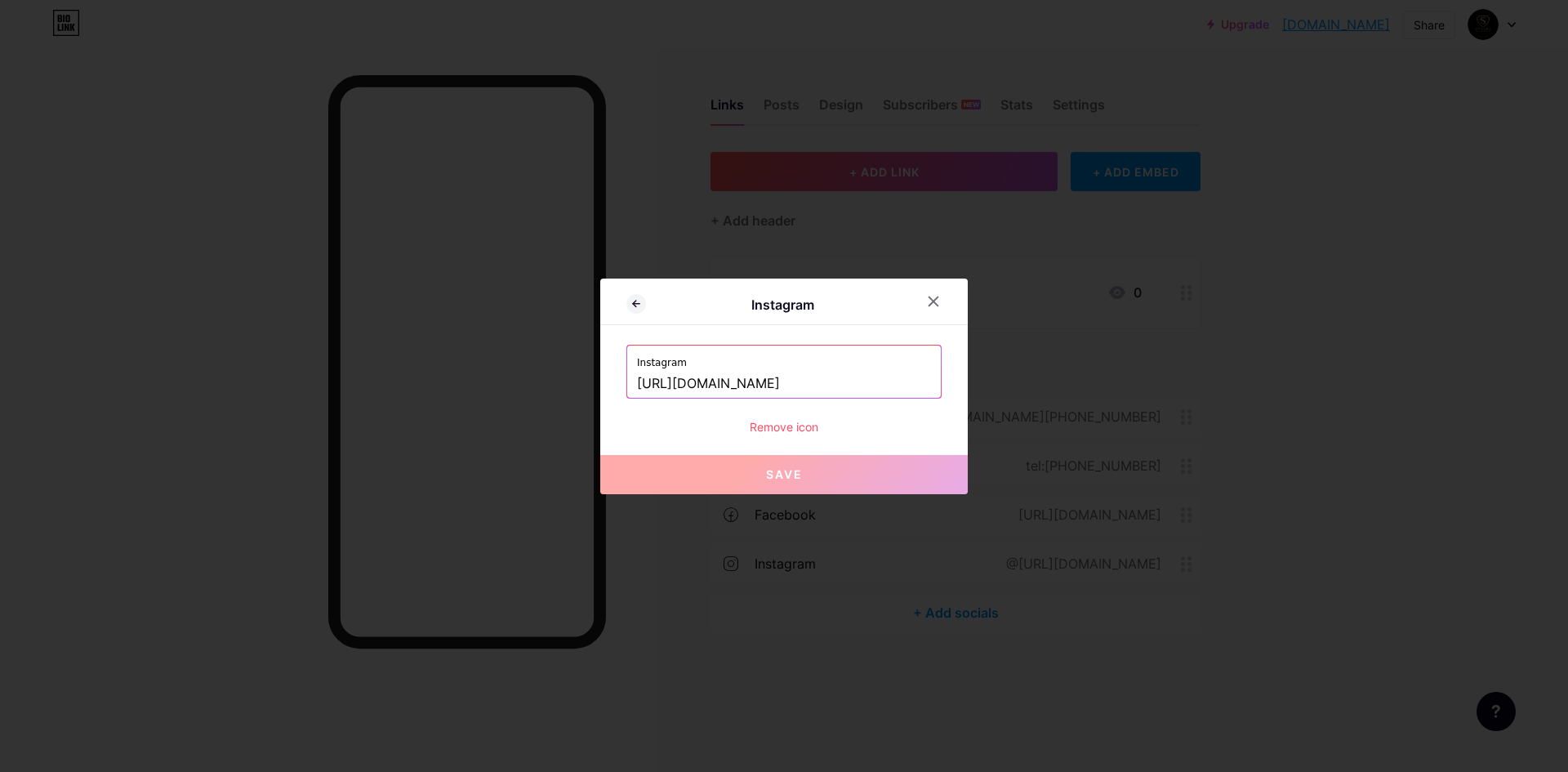
drag, startPoint x: 890, startPoint y: 382, endPoint x: 452, endPoint y: 386, distance: 438.0
click at [457, 385] on div "Instagram Instagram [URL][DOMAIN_NAME] Remove icon Save" at bounding box center [784, 386] width 1568 height 772
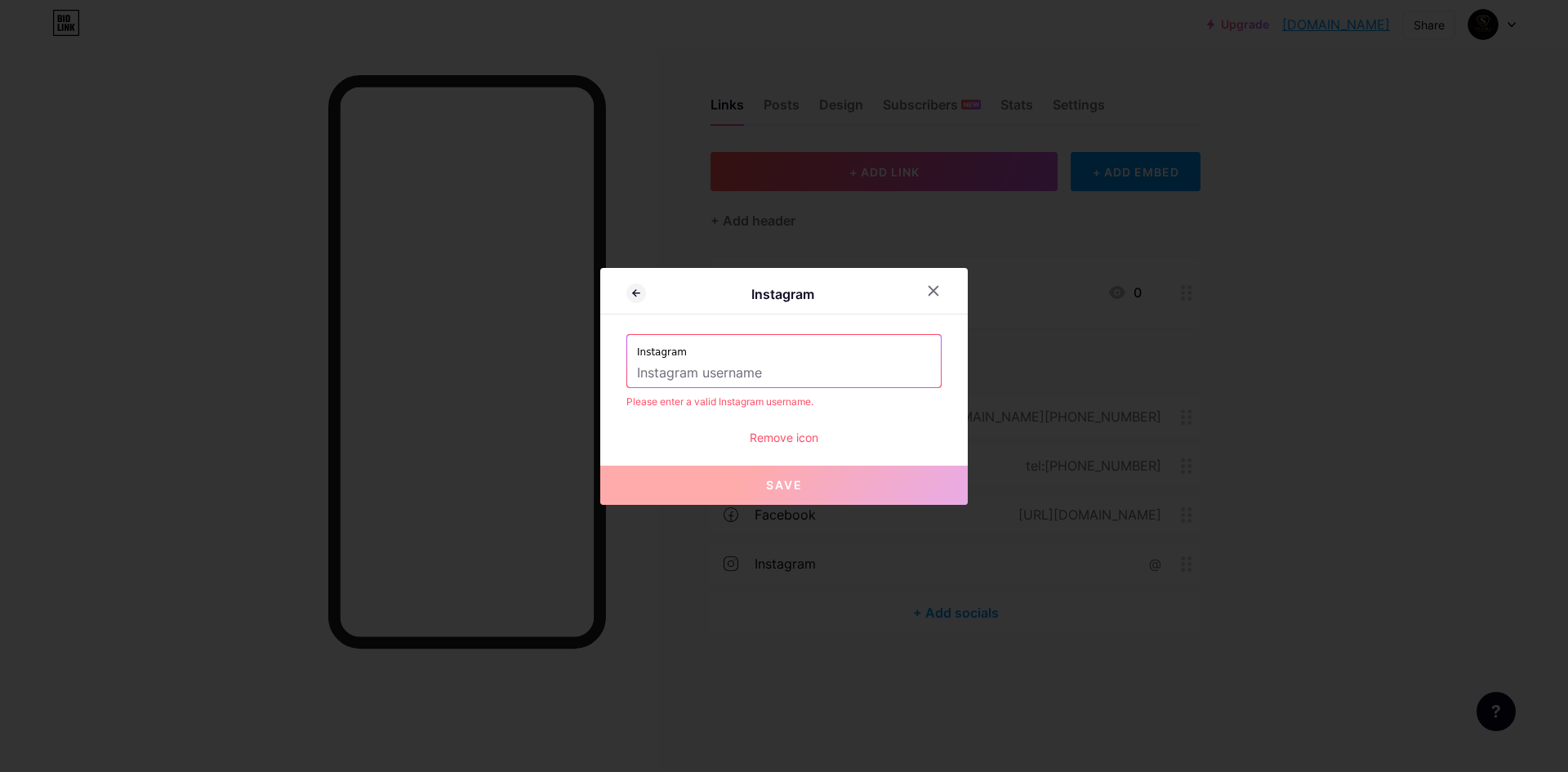
paste input "[URL][DOMAIN_NAME]"
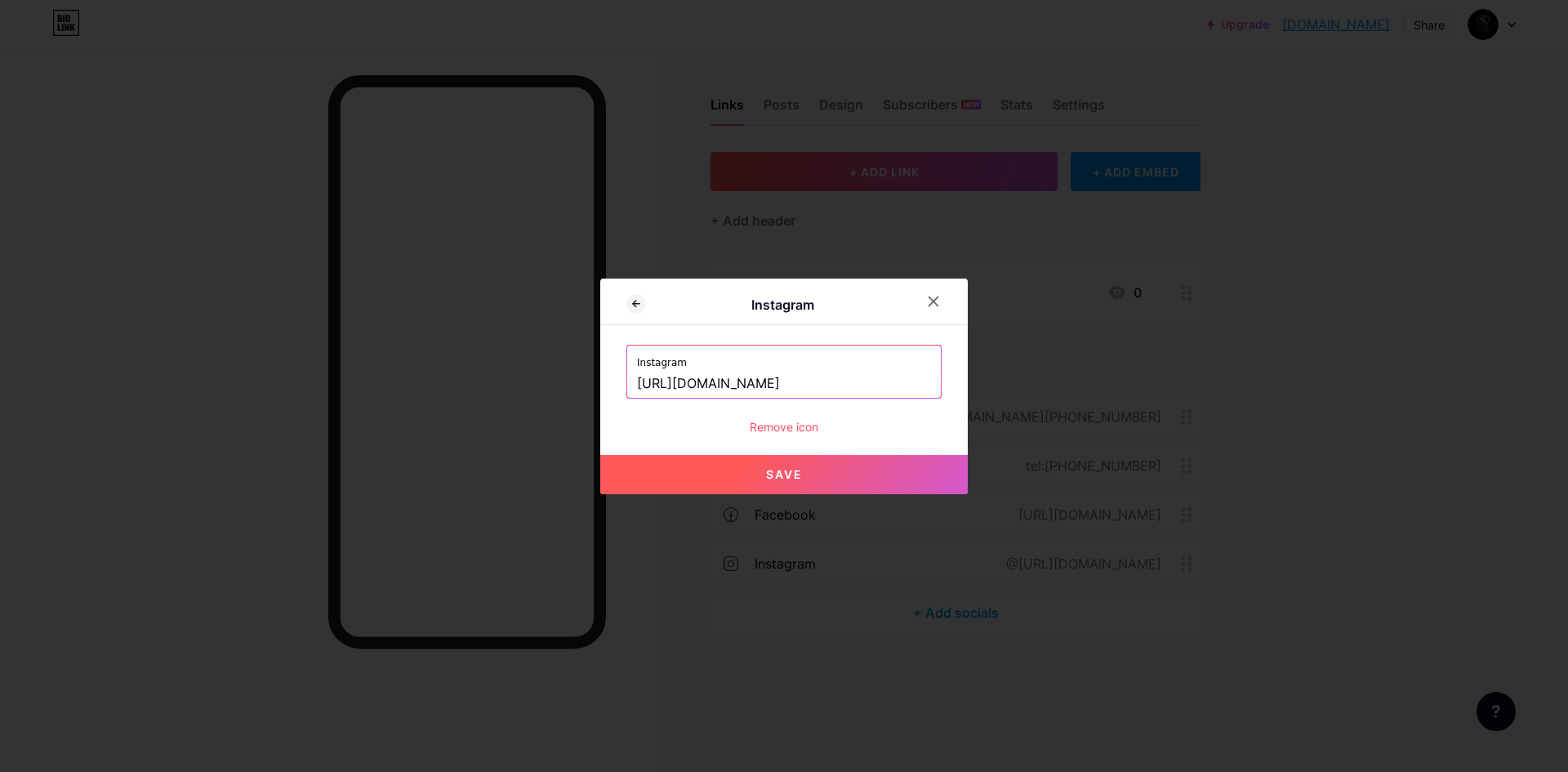
click at [783, 471] on span "Save" at bounding box center [784, 474] width 37 height 14
type input "[URL][DOMAIN_NAME][DOMAIN_NAME]"
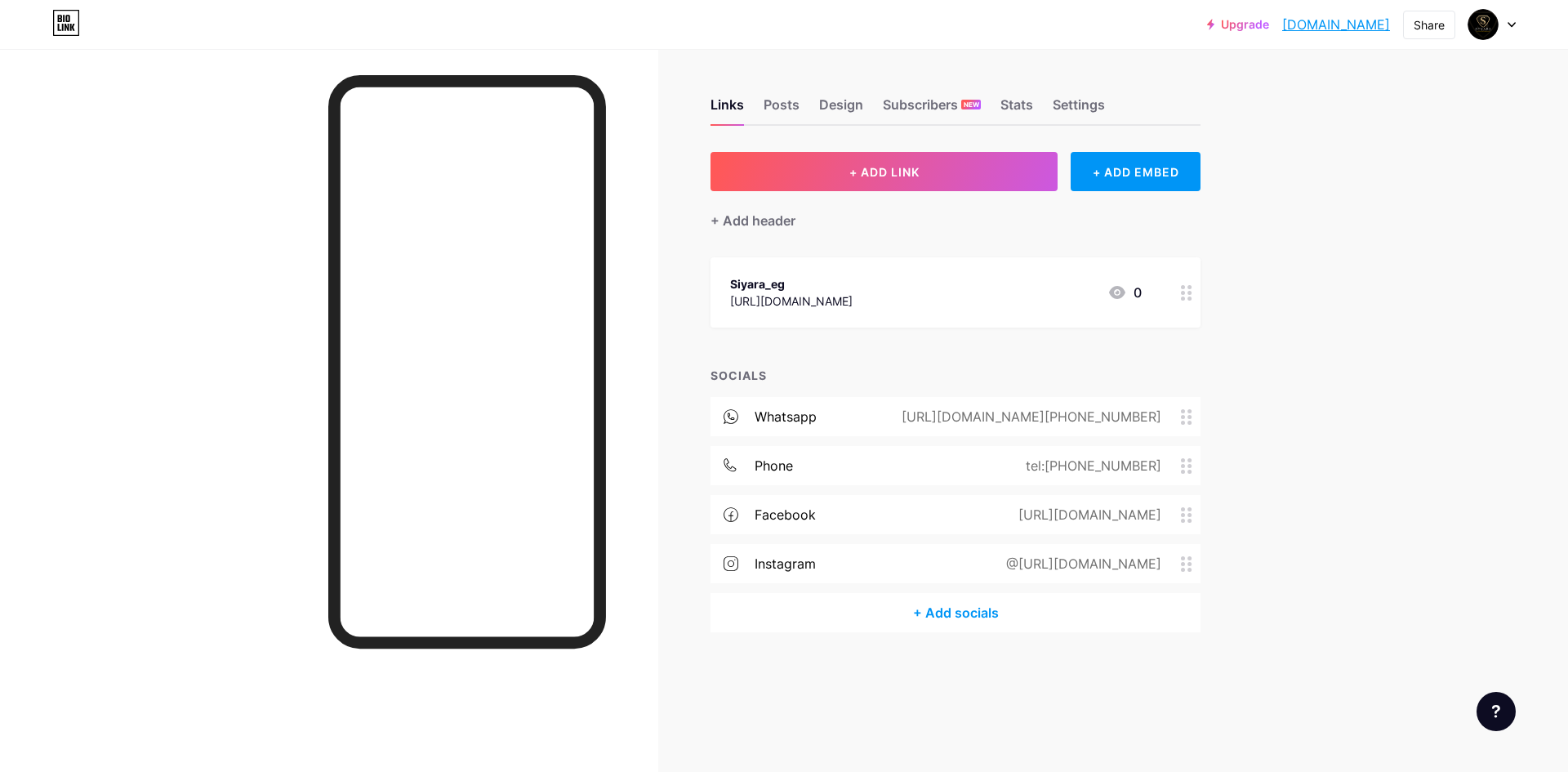
click at [1422, 464] on div "Upgrade [DOMAIN_NAME]... [DOMAIN_NAME] Share Switch accounts Siyara [DOMAIN_NAM…" at bounding box center [784, 386] width 1568 height 772
click at [844, 94] on div "Design" at bounding box center [841, 108] width 44 height 29
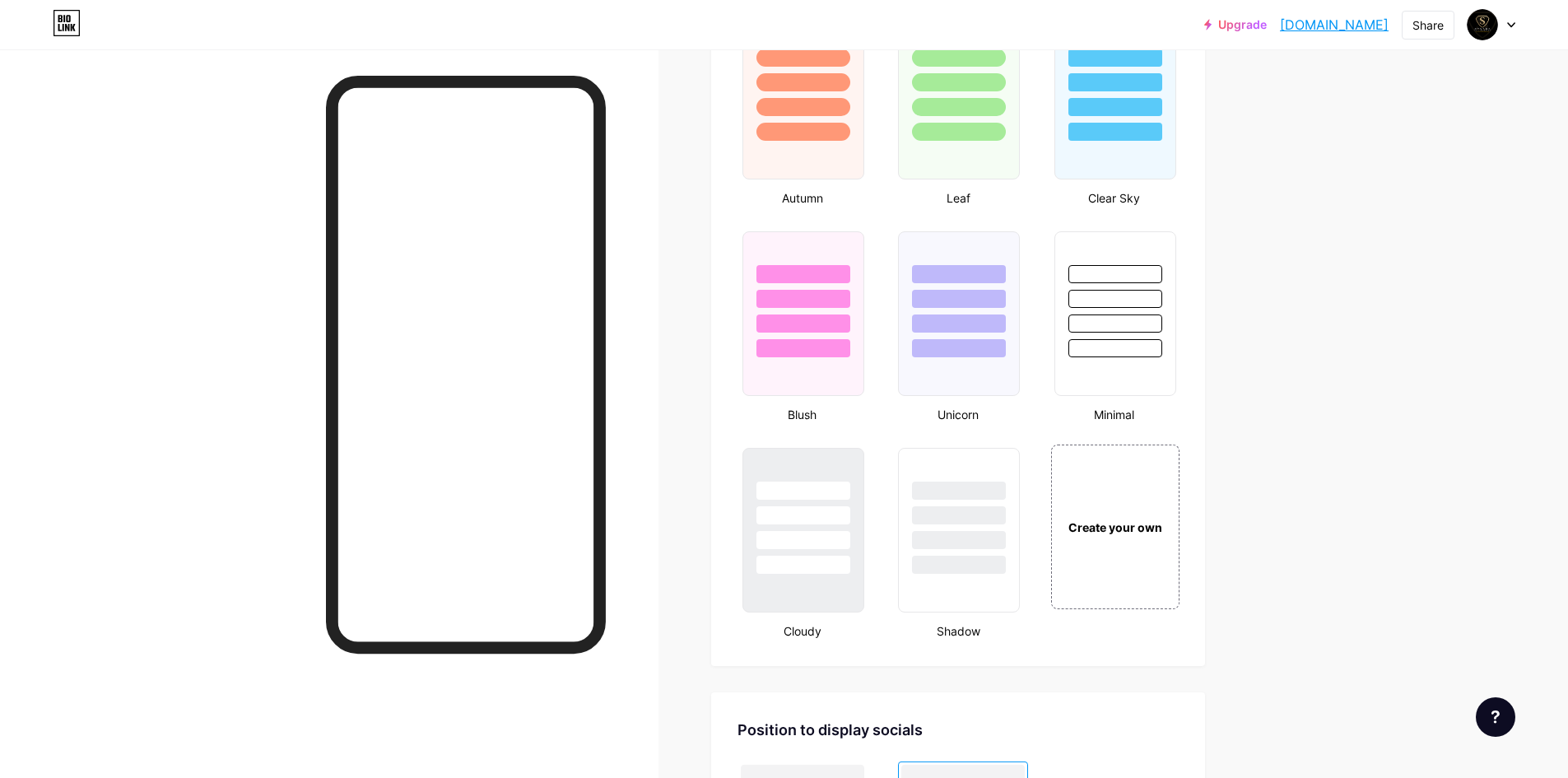
scroll to position [1563, 0]
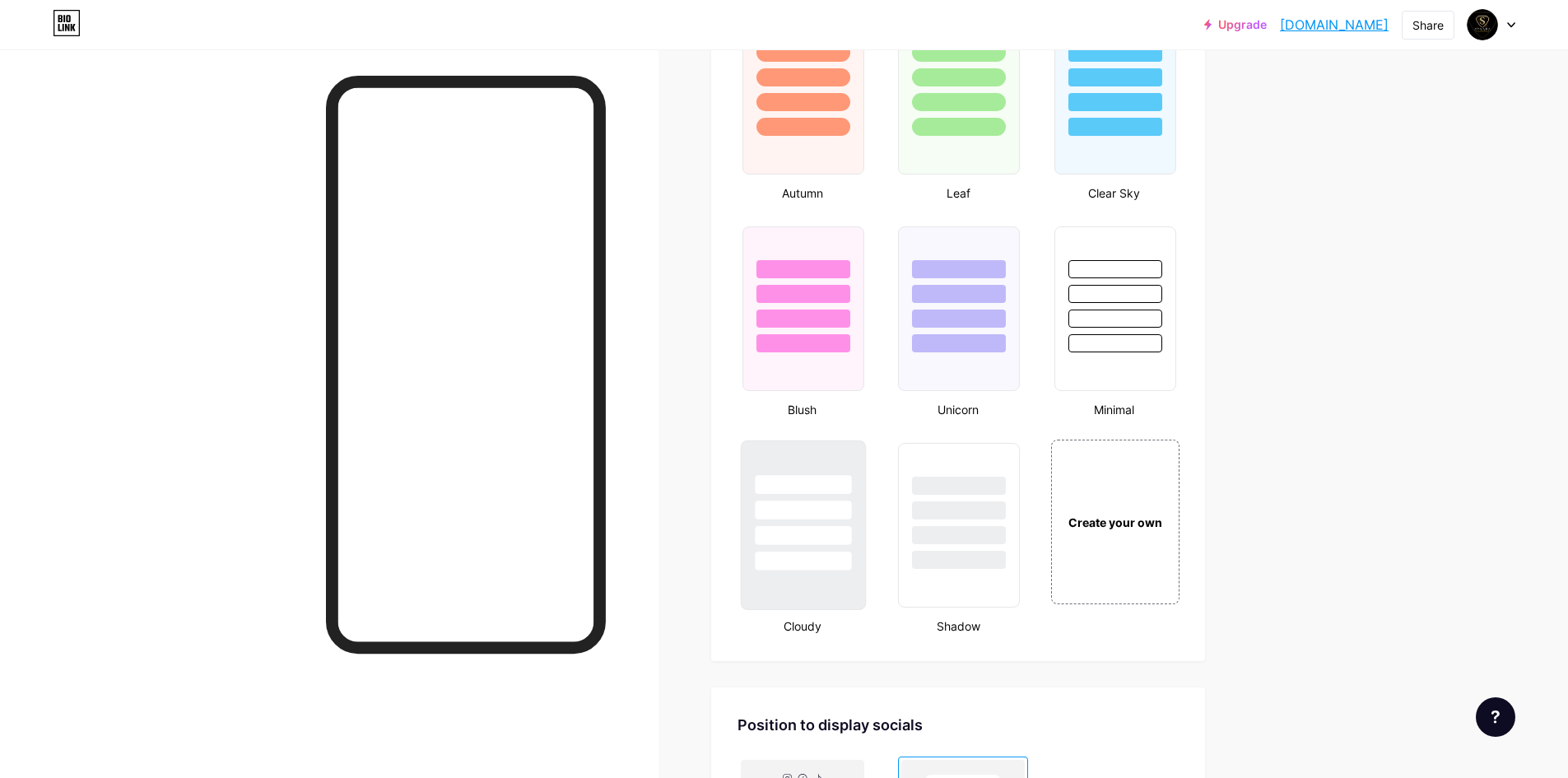
click at [795, 586] on div at bounding box center [803, 525] width 125 height 170
click at [987, 329] on div at bounding box center [959, 289] width 123 height 129
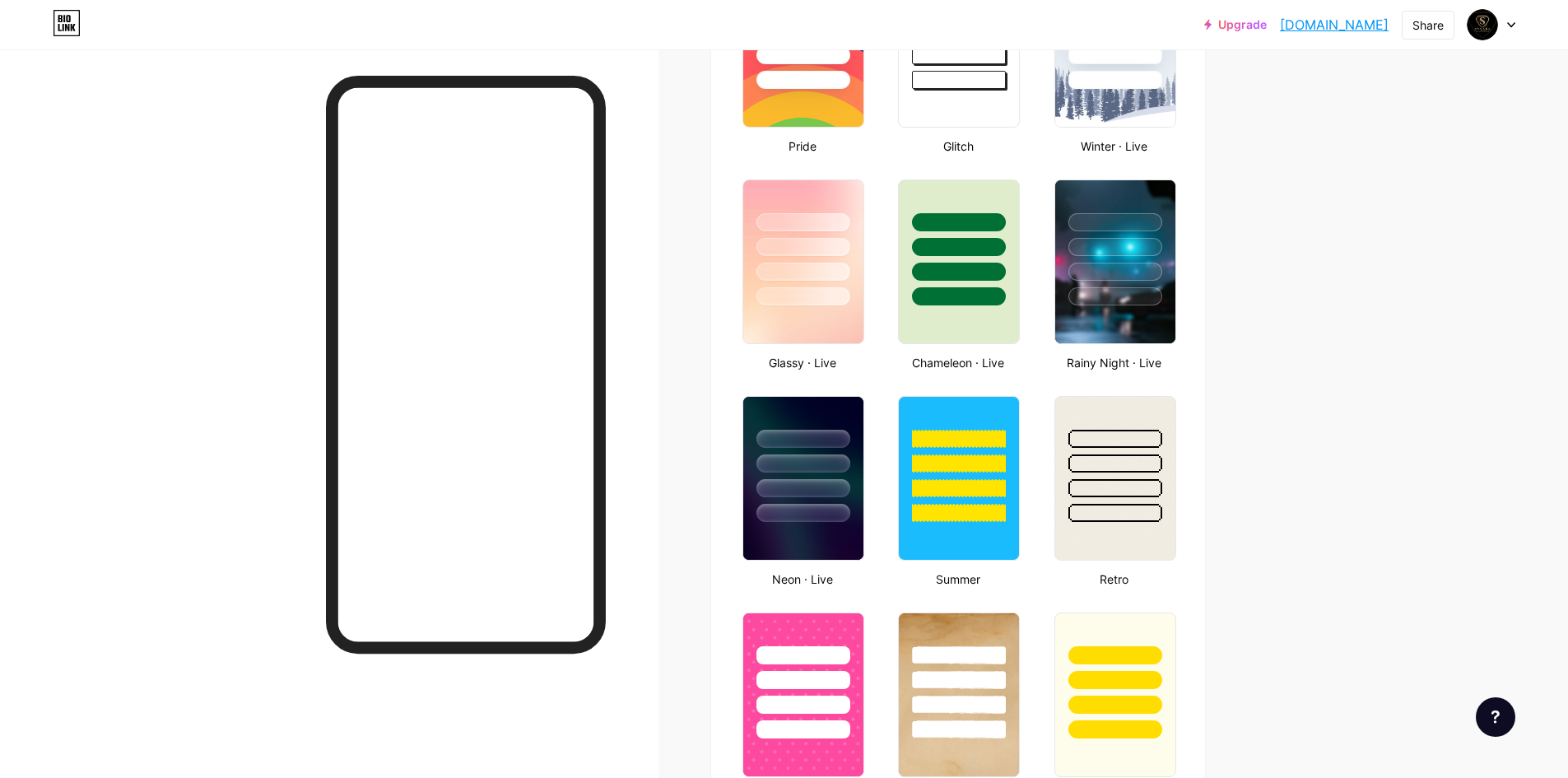
scroll to position [741, 0]
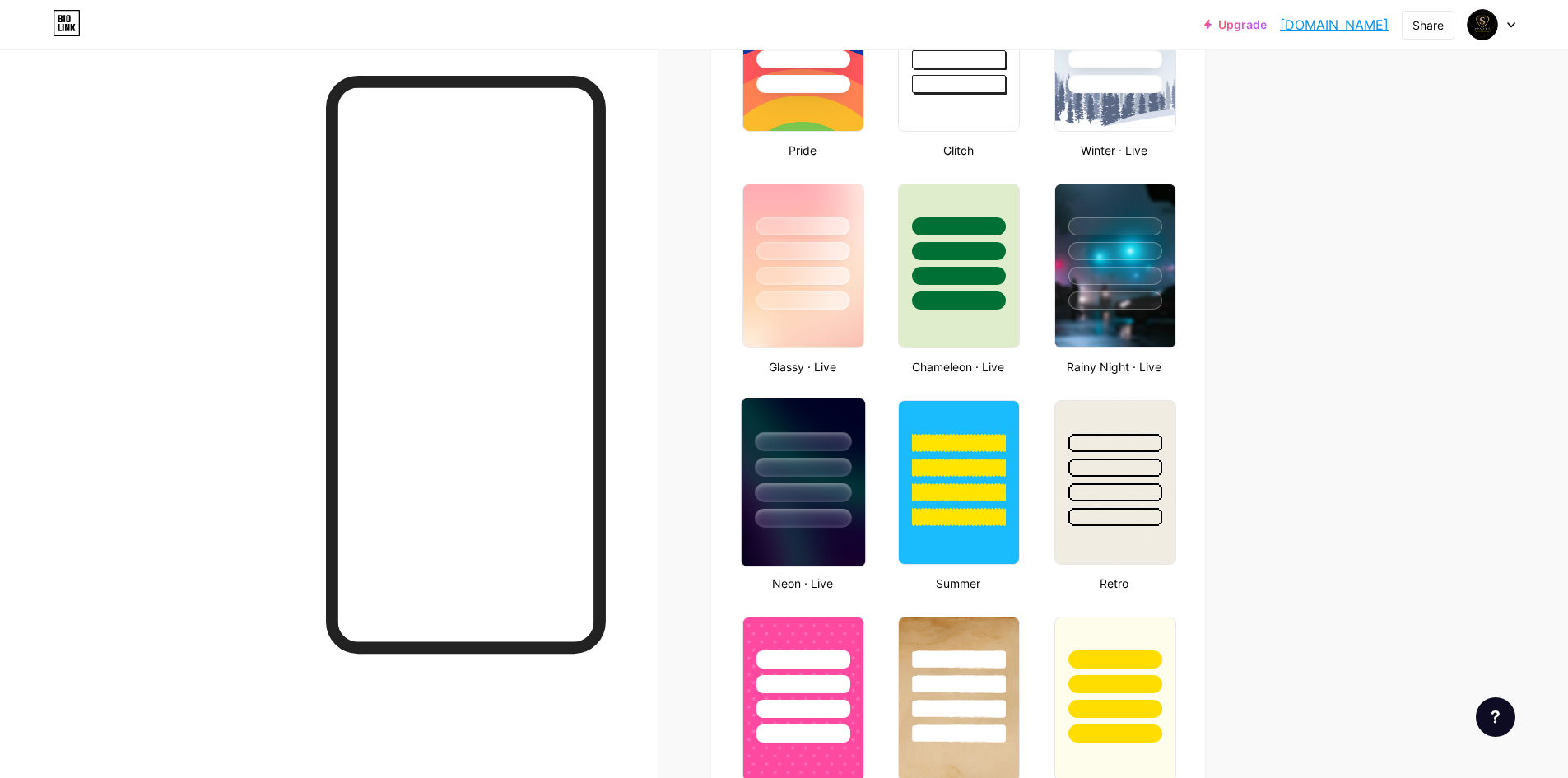
click at [796, 513] on div at bounding box center [803, 518] width 96 height 19
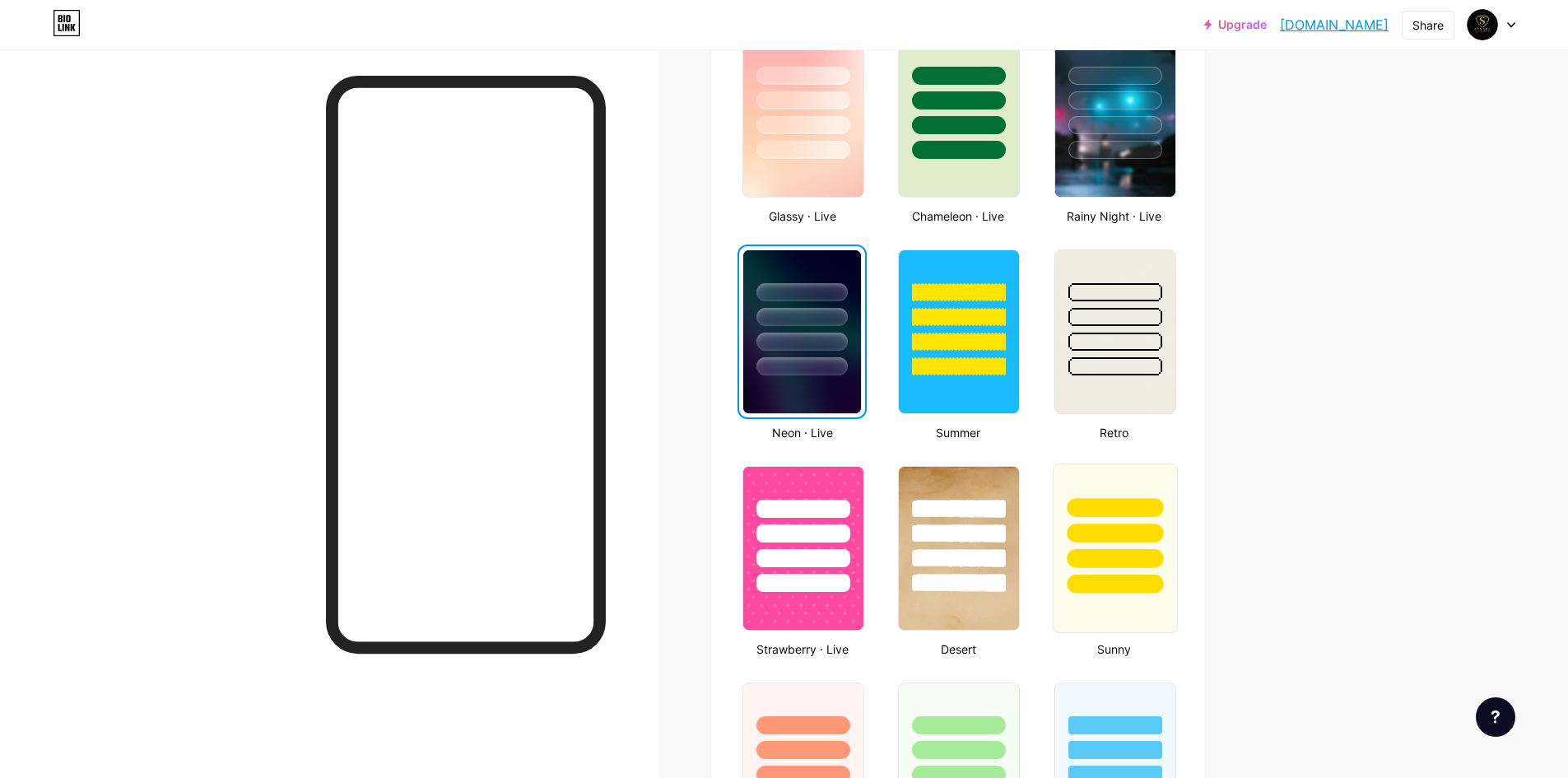
scroll to position [905, 0]
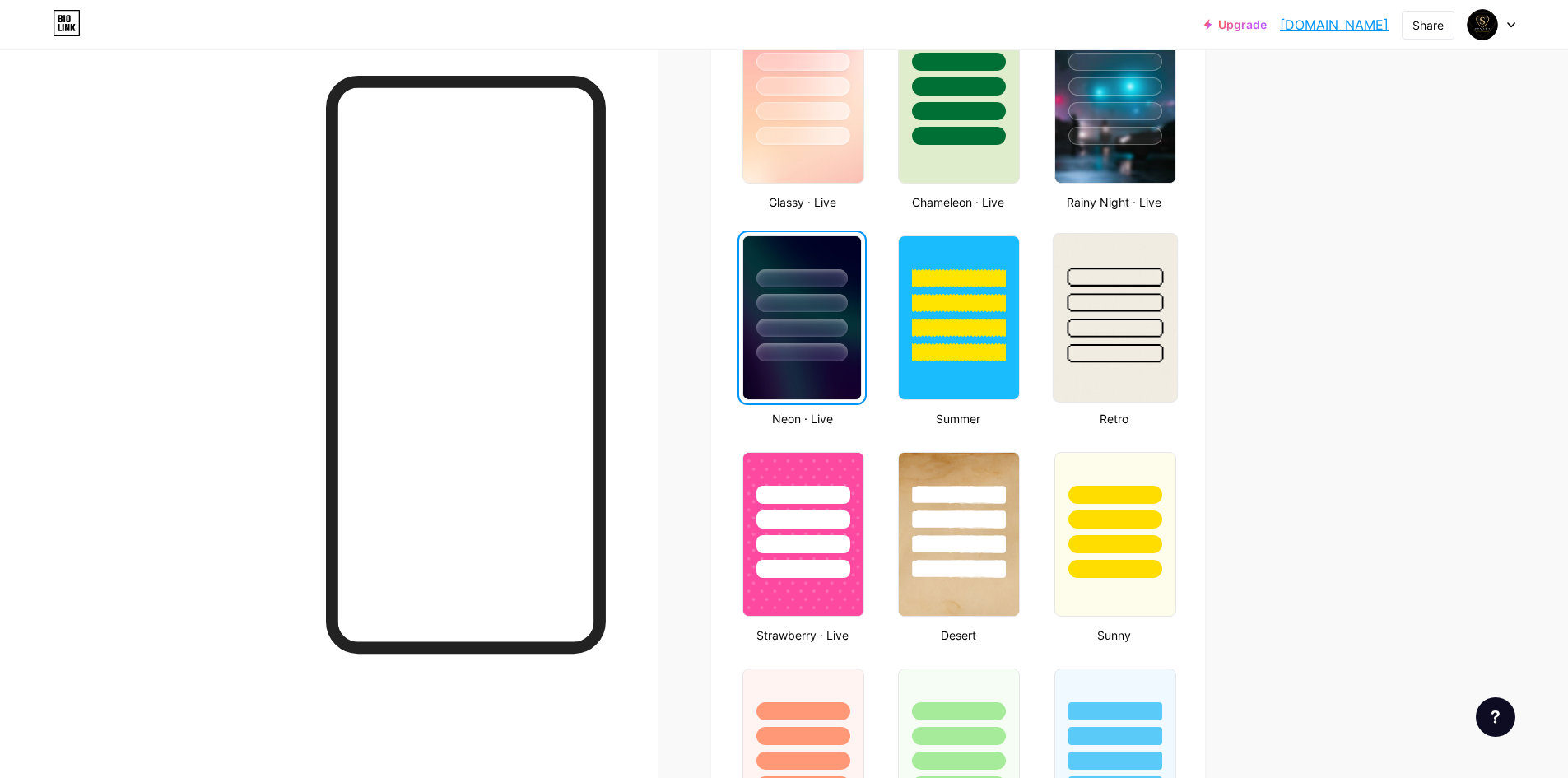
click at [1140, 340] on div at bounding box center [1115, 298] width 123 height 129
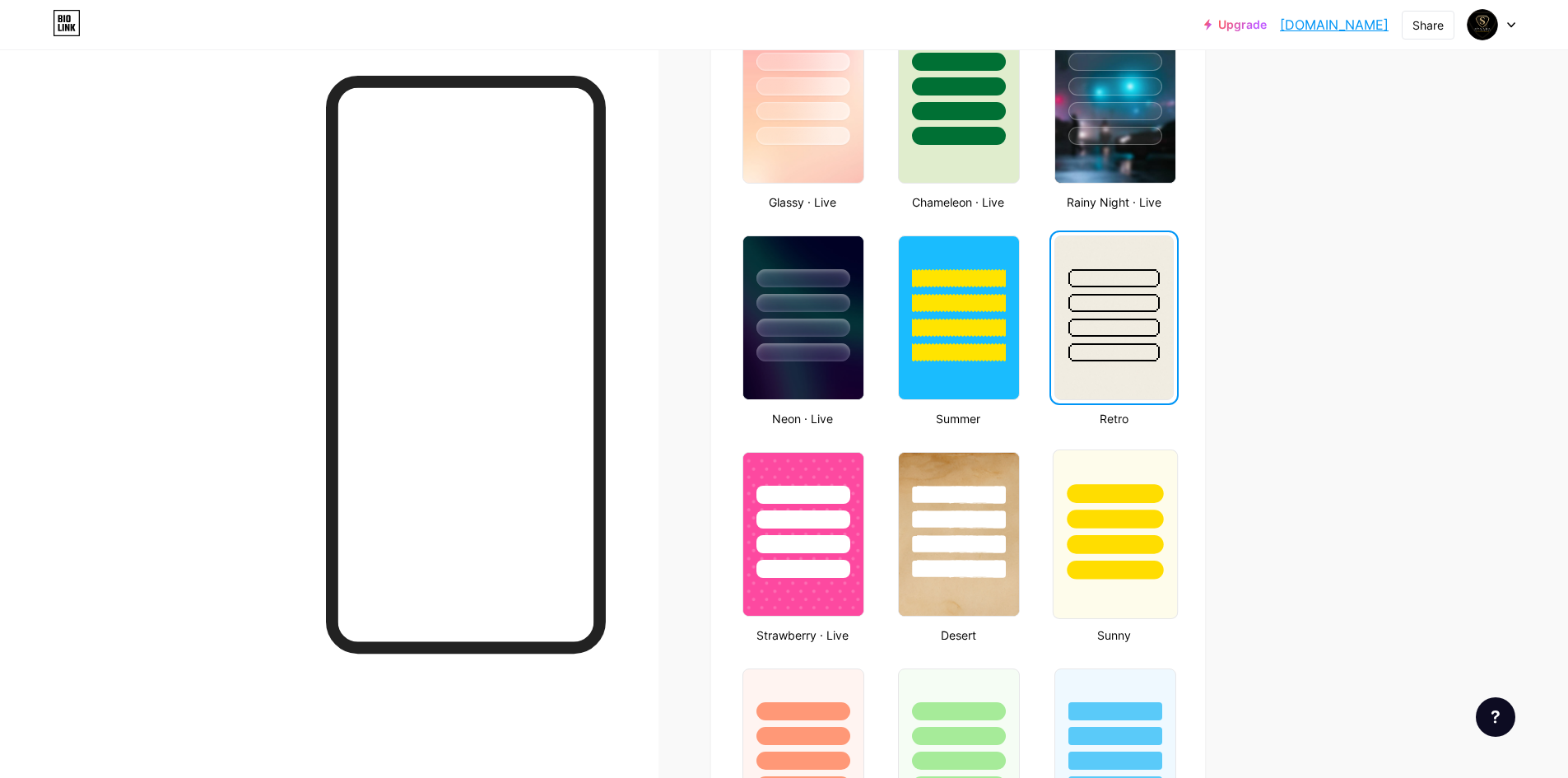
click at [1134, 500] on div at bounding box center [1115, 493] width 96 height 19
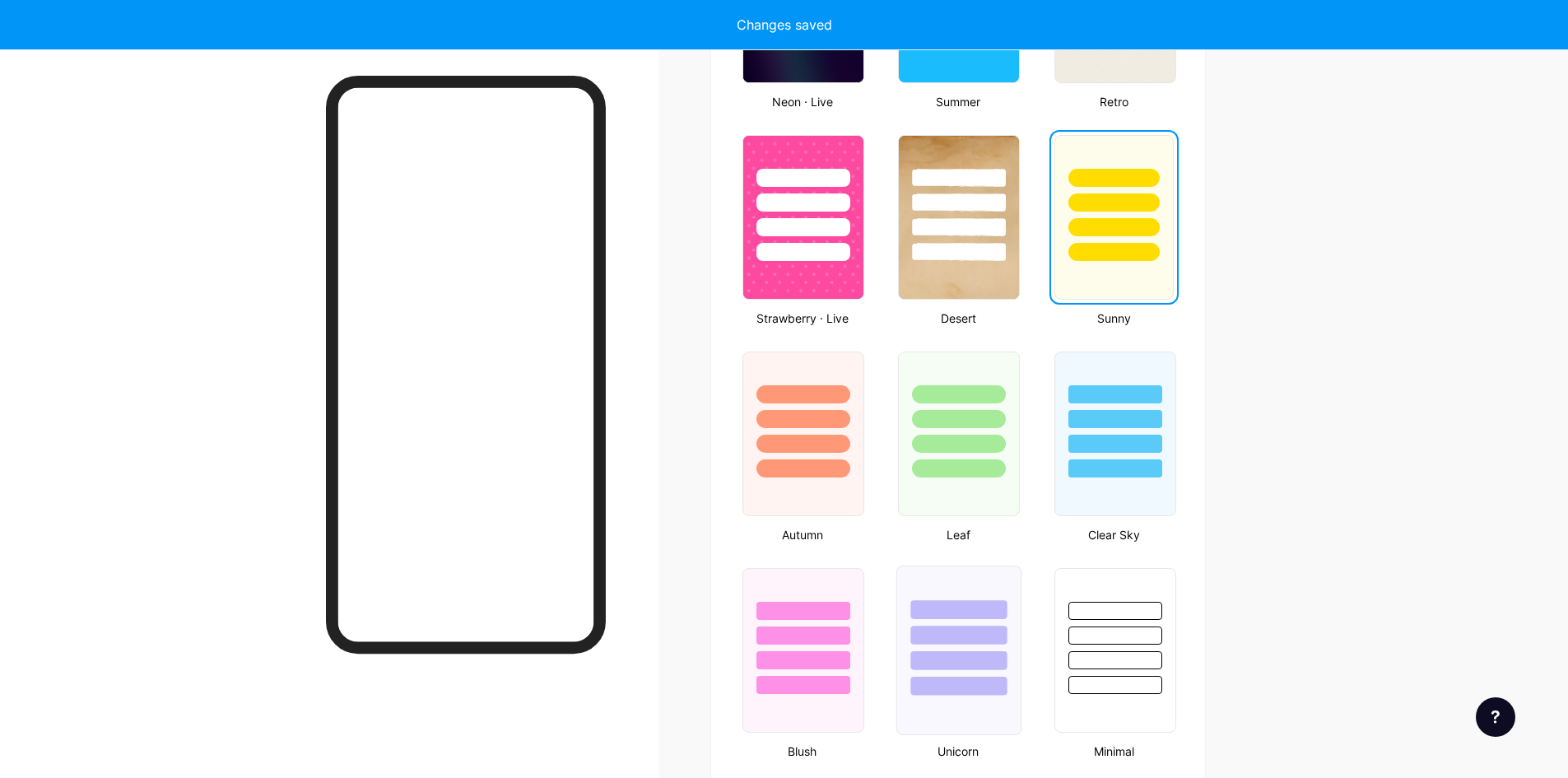
scroll to position [1234, 0]
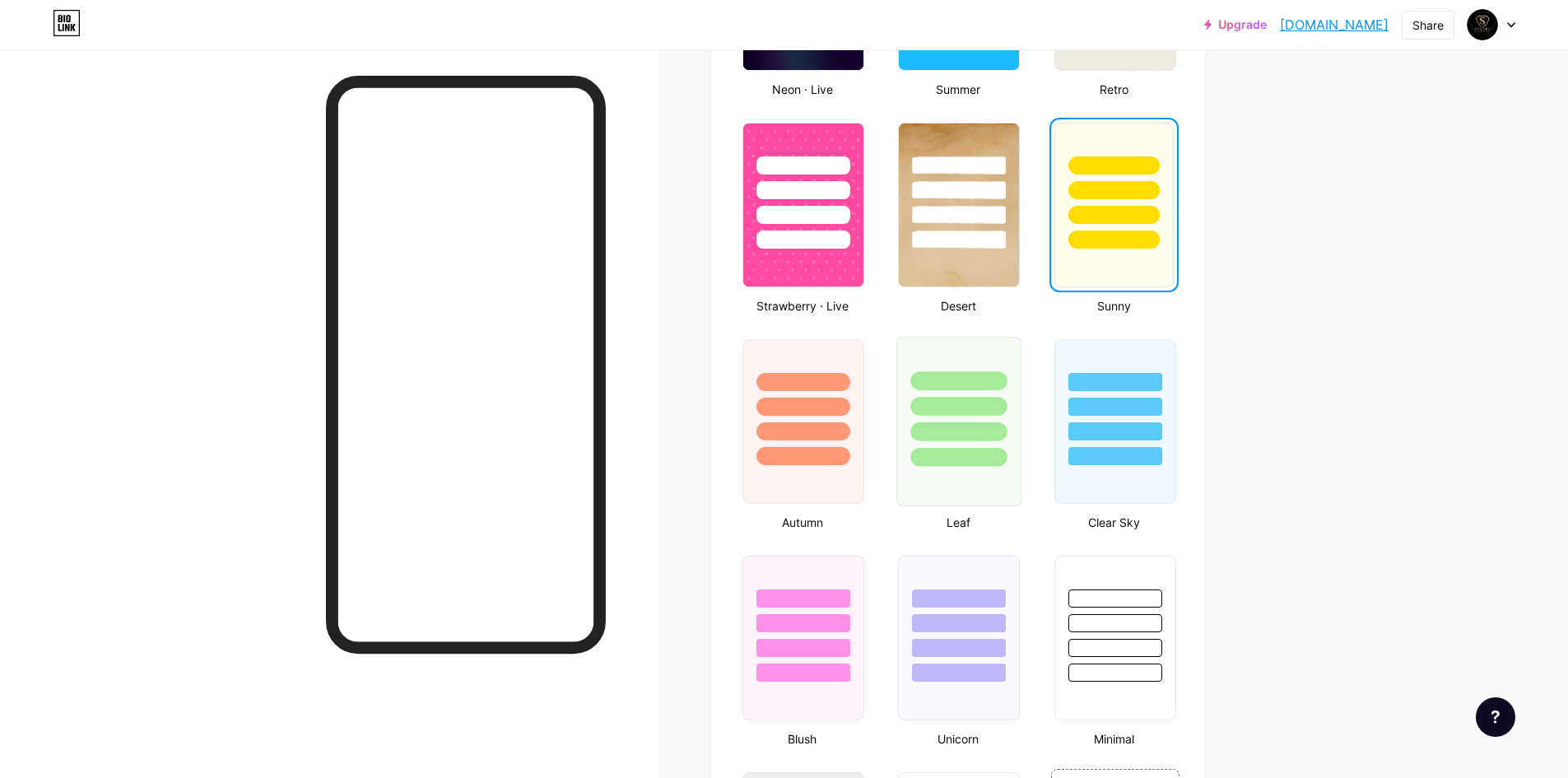
click at [982, 466] on div at bounding box center [959, 421] width 125 height 170
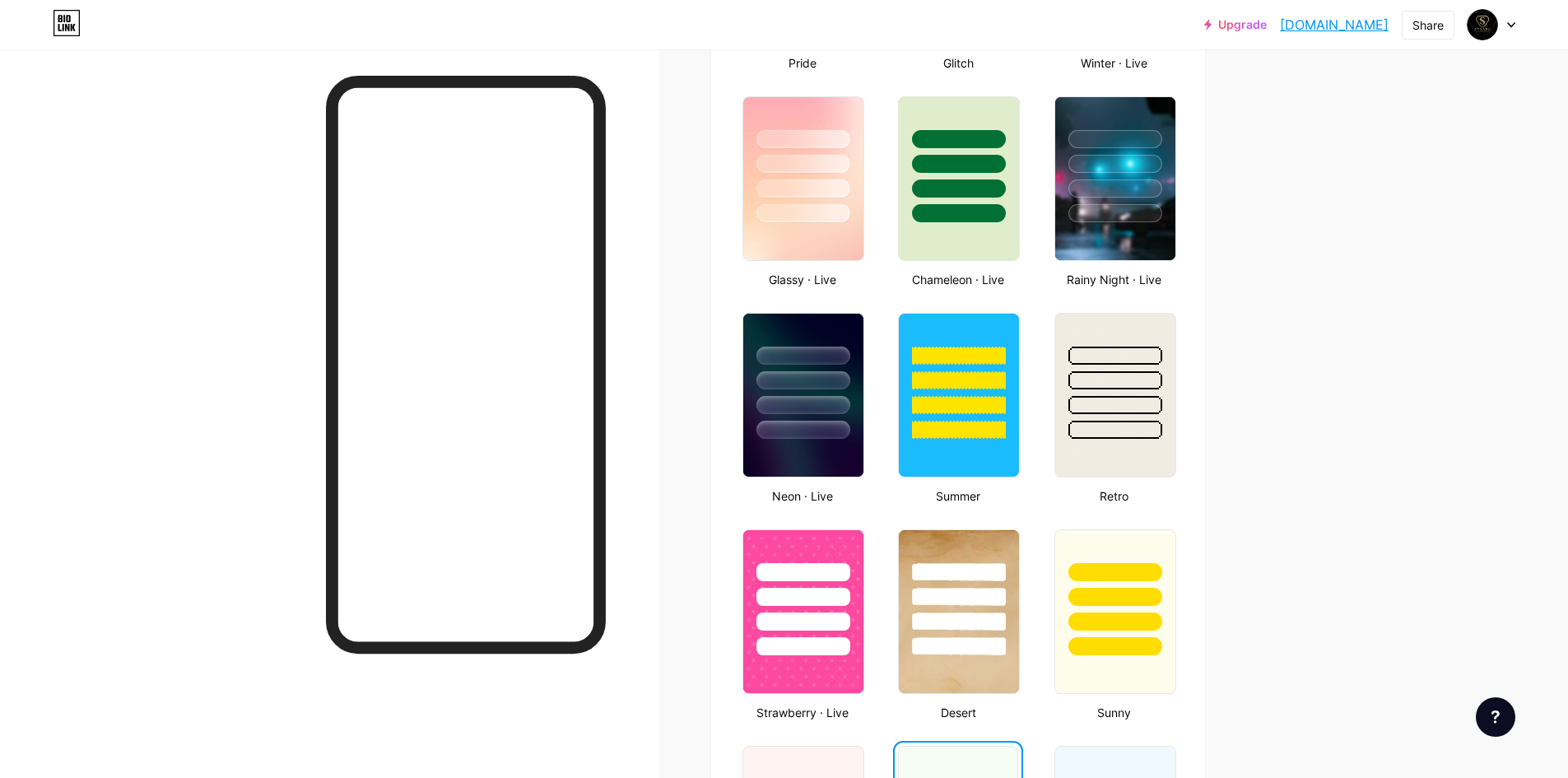
scroll to position [823, 0]
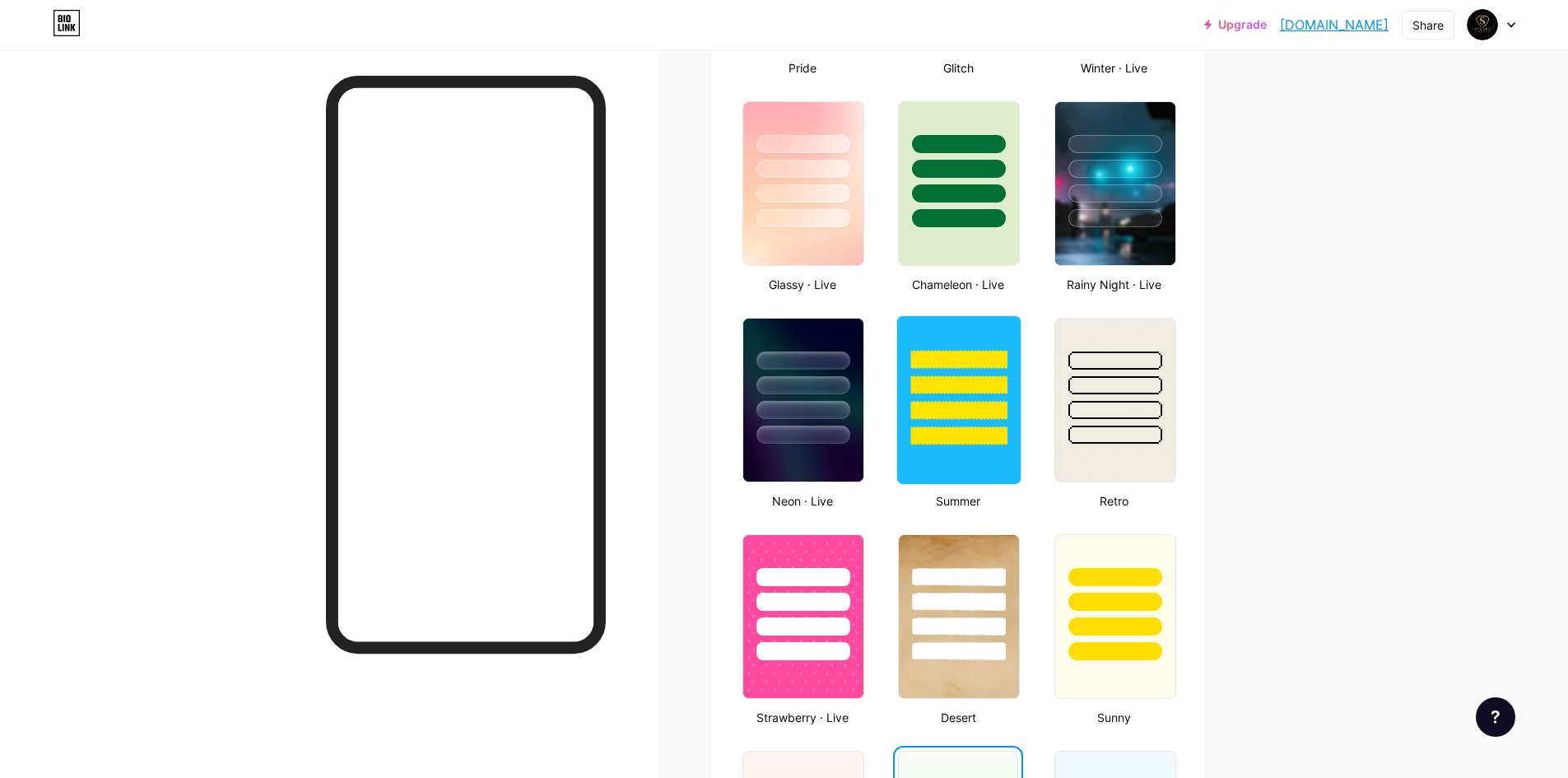
click at [984, 413] on div at bounding box center [959, 409] width 96 height 19
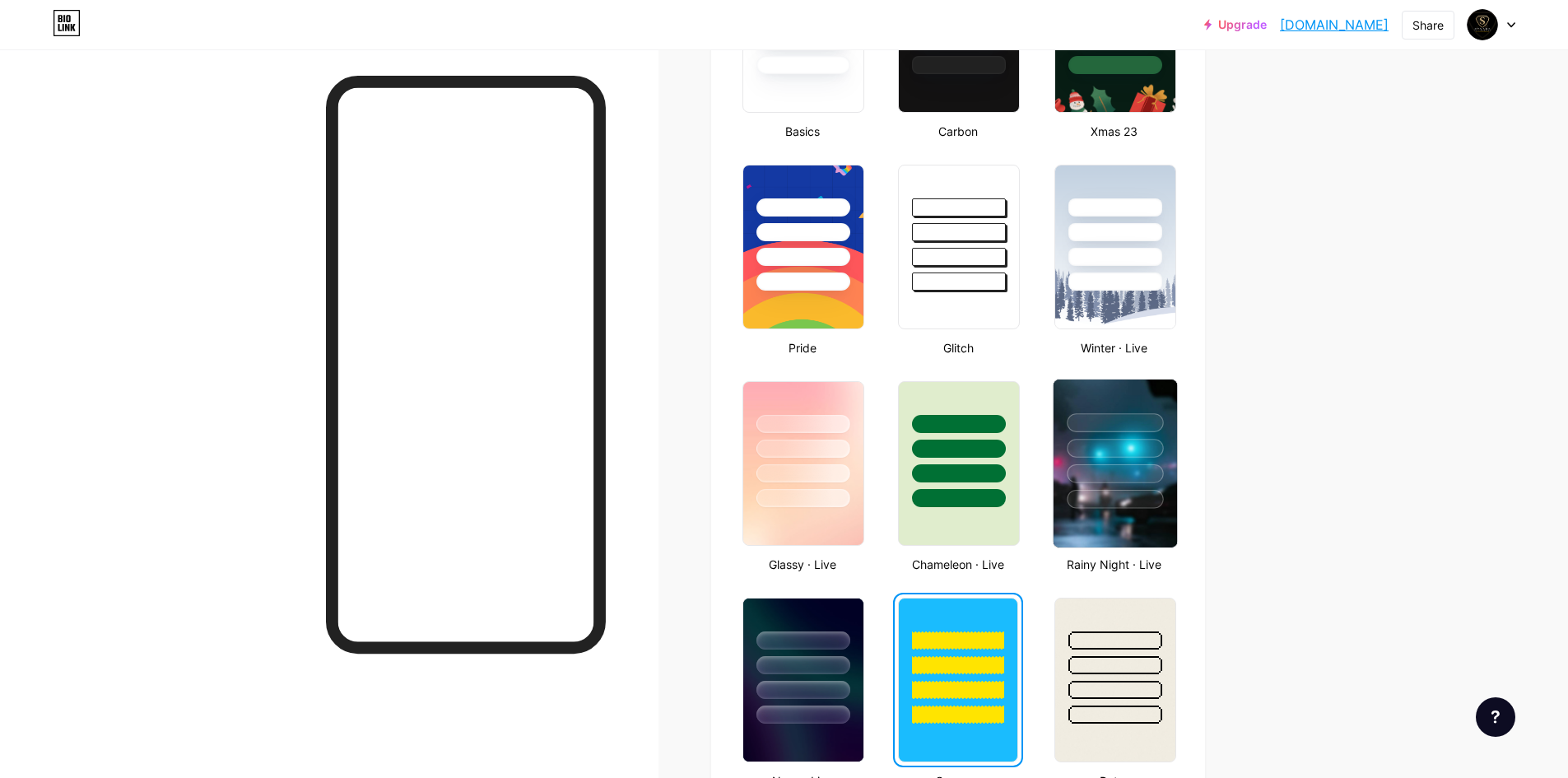
scroll to position [494, 0]
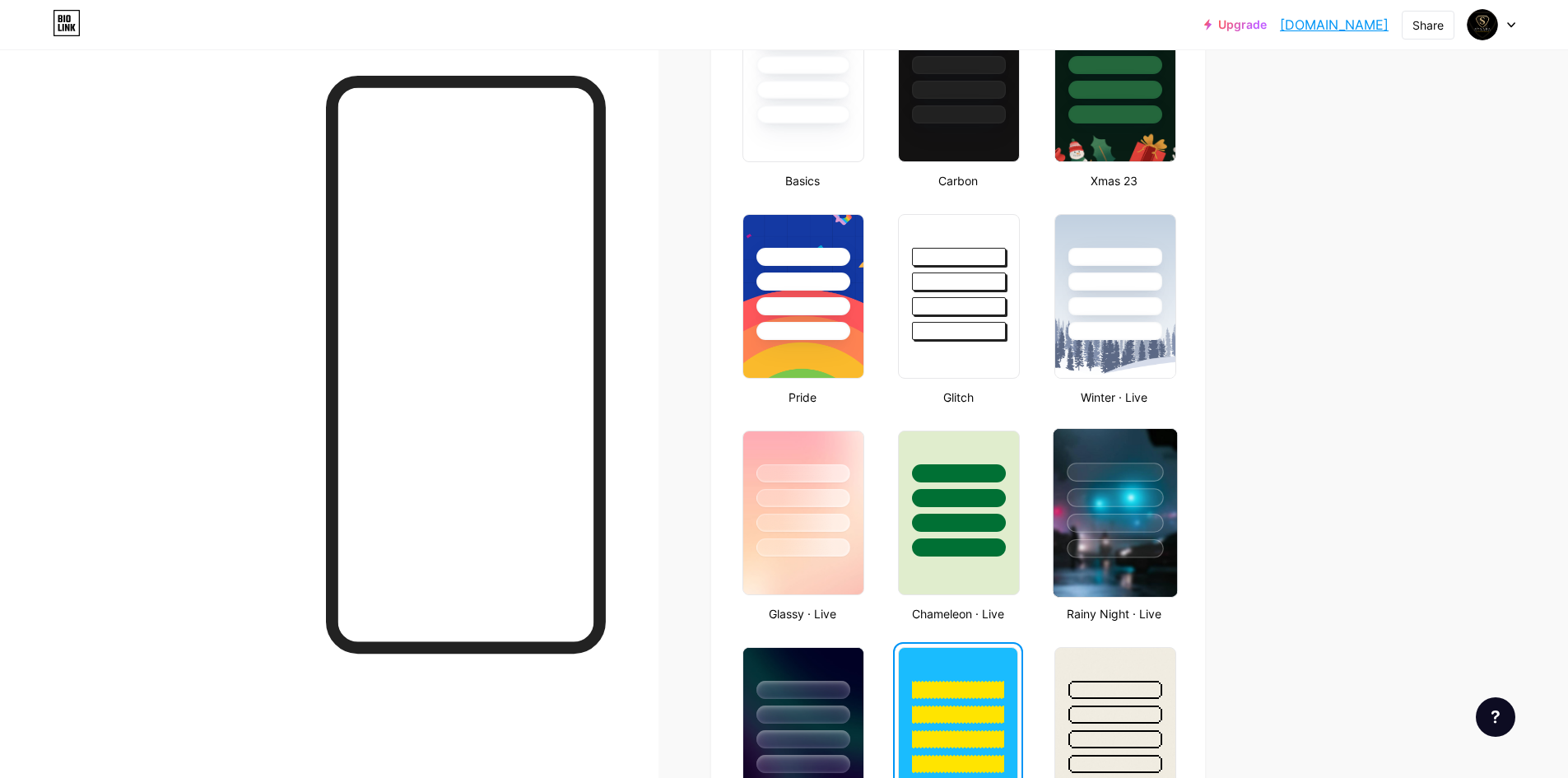
click at [1110, 476] on div at bounding box center [1115, 472] width 96 height 19
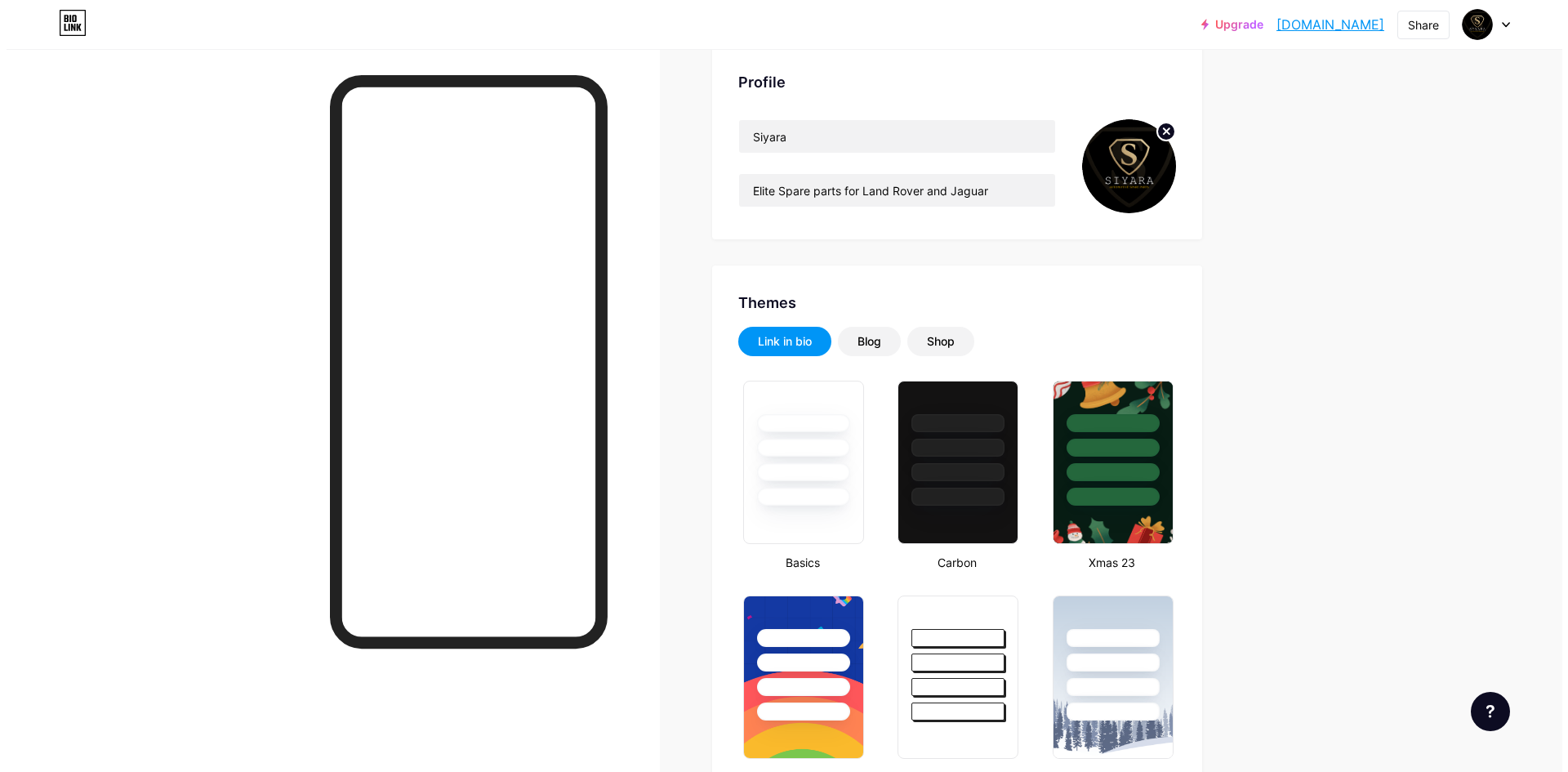
scroll to position [0, 0]
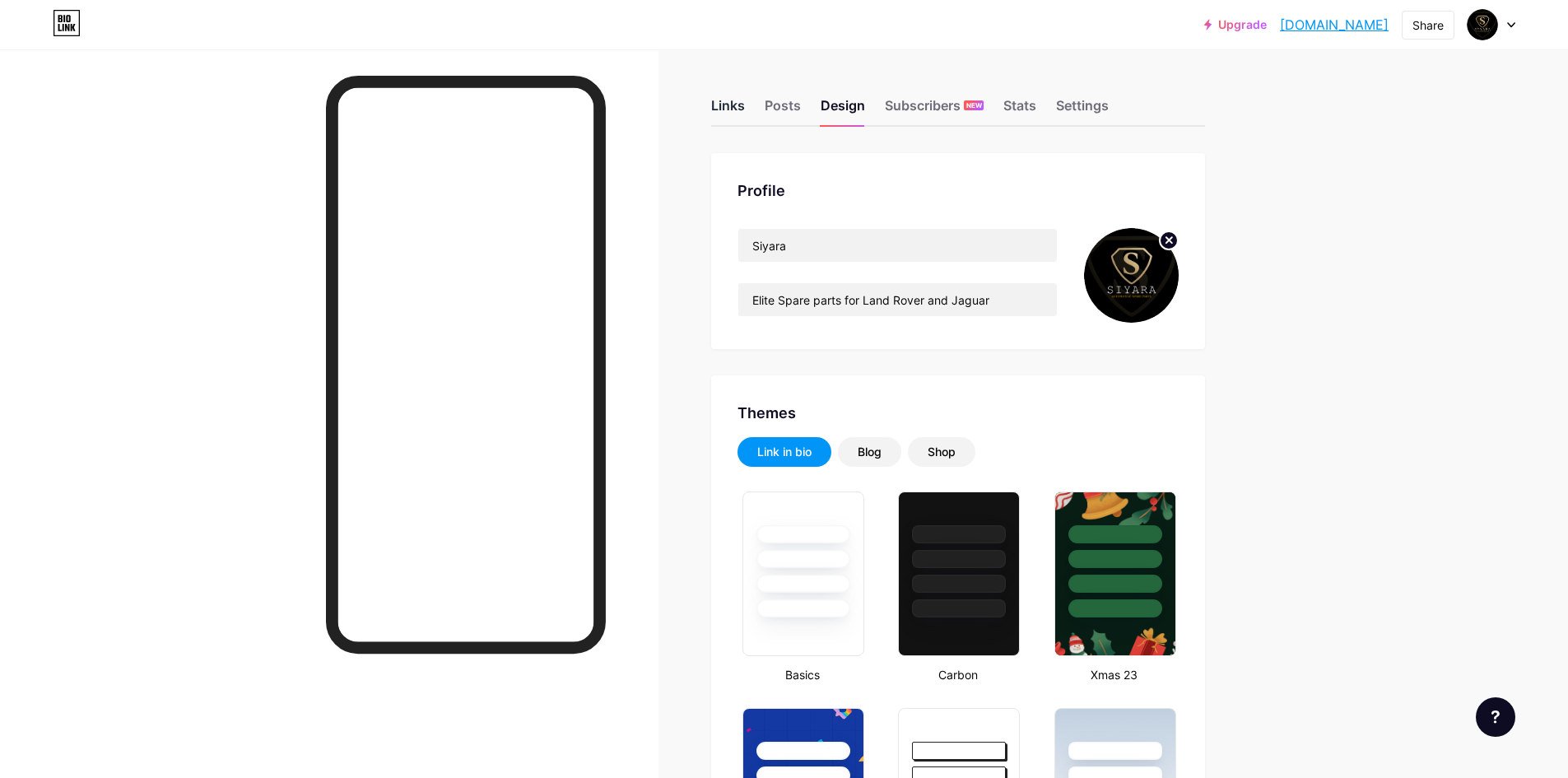
click at [744, 117] on div "Links" at bounding box center [728, 109] width 34 height 29
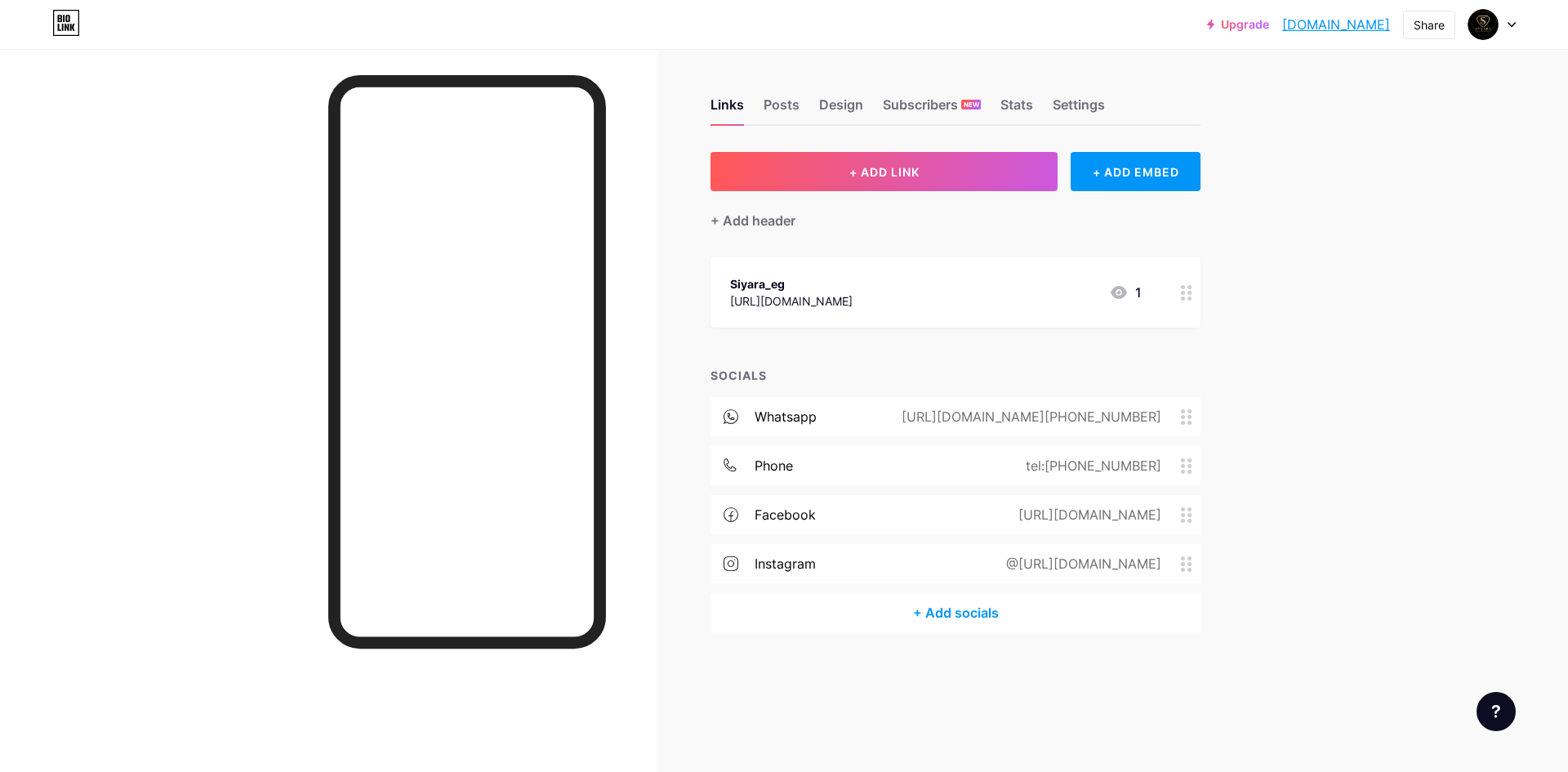
click at [1192, 572] on div "@[URL][DOMAIN_NAME]" at bounding box center [1090, 563] width 220 height 19
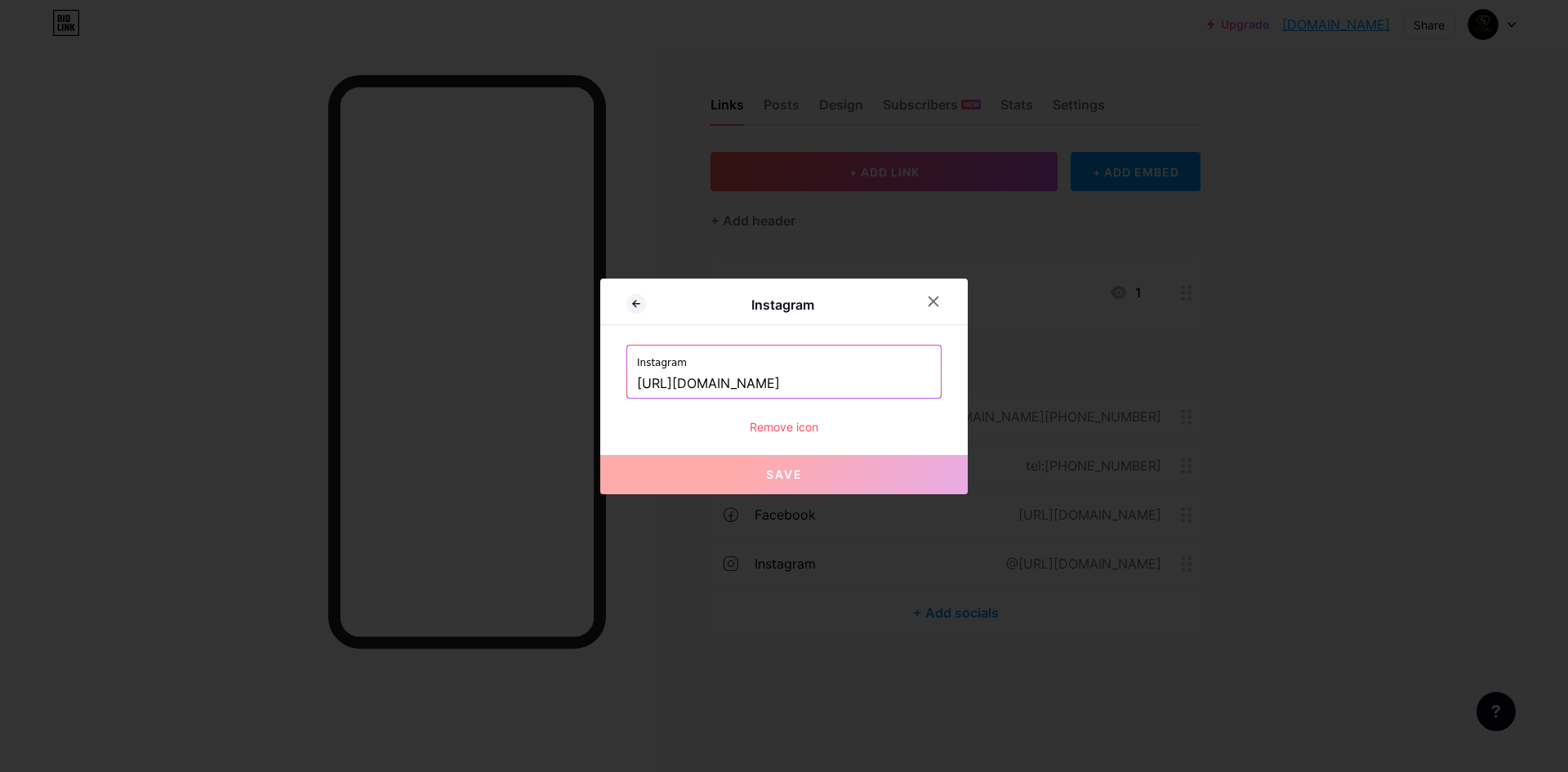
click at [885, 377] on input "[URL][DOMAIN_NAME]" at bounding box center [784, 384] width 294 height 28
drag, startPoint x: 885, startPoint y: 377, endPoint x: 586, endPoint y: 366, distance: 299.2
click at [585, 366] on div "Instagram Instagram [URL][DOMAIN_NAME] Remove icon Save" at bounding box center [784, 386] width 1568 height 772
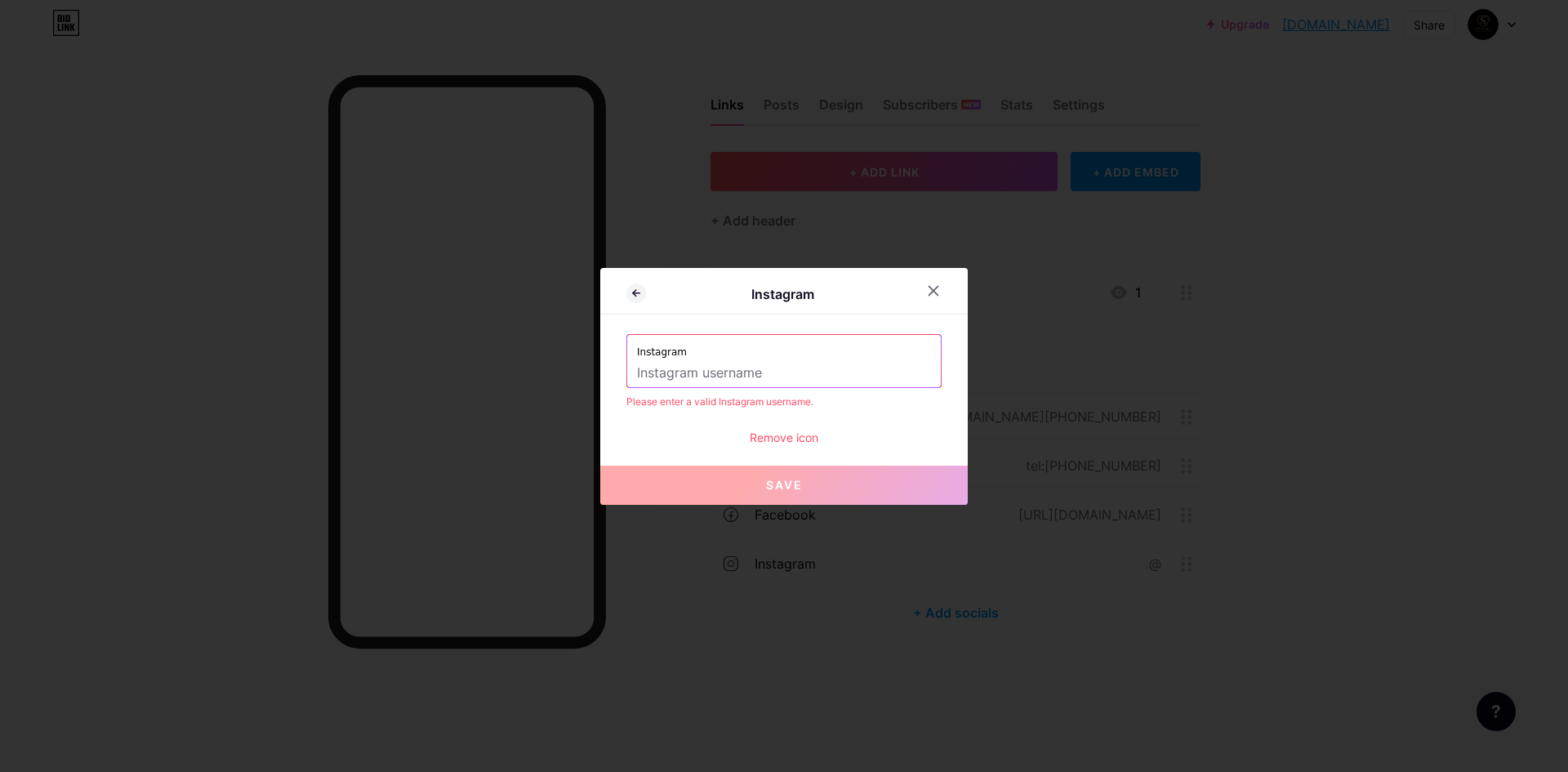
click at [817, 374] on input "text" at bounding box center [784, 374] width 294 height 28
click at [665, 376] on input "text" at bounding box center [784, 374] width 294 height 28
type input "@siyara_eg"
click at [773, 490] on span "Save" at bounding box center [784, 485] width 37 height 14
click at [817, 491] on button "Save" at bounding box center [784, 485] width 368 height 39
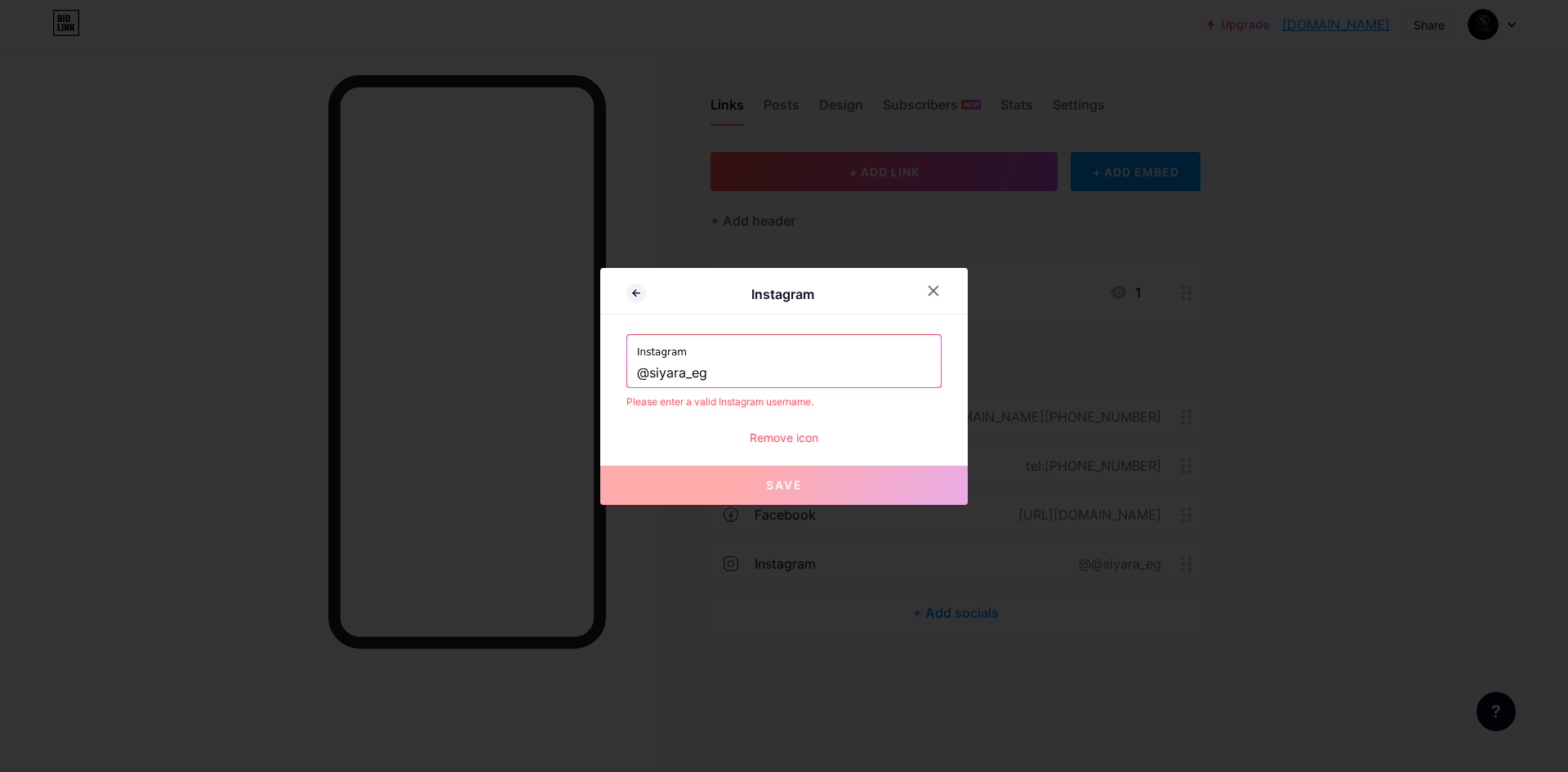
drag, startPoint x: 739, startPoint y: 375, endPoint x: 453, endPoint y: 374, distance: 286.0
click at [461, 373] on div "Instagram Instagram @siyara_eg Please enter a valid Instagram username. Remove …" at bounding box center [784, 386] width 1568 height 772
paste input "[URL][DOMAIN_NAME]"
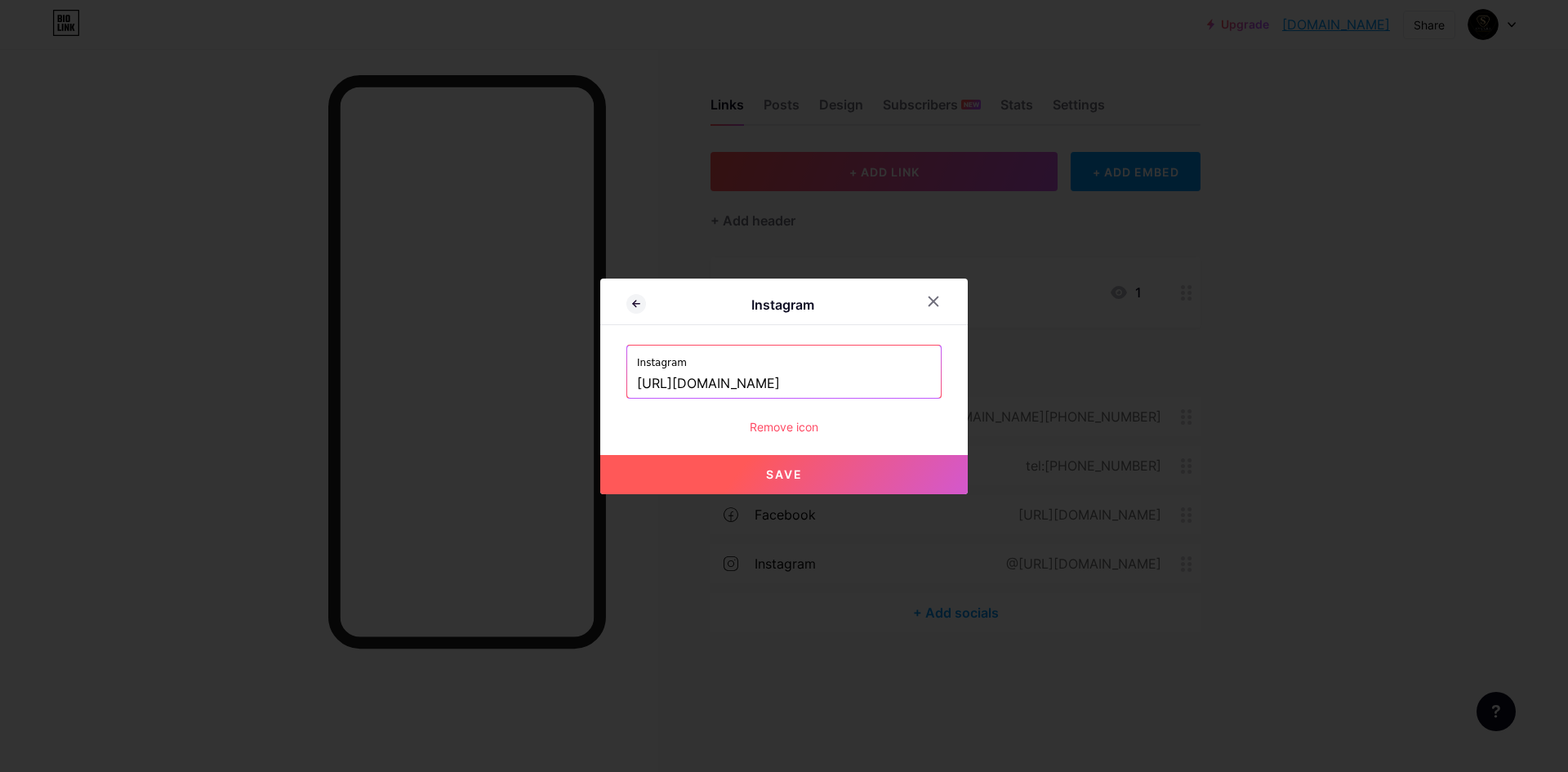
click at [786, 479] on span "Save" at bounding box center [784, 474] width 37 height 14
type input "[URL][DOMAIN_NAME][DOMAIN_NAME]"
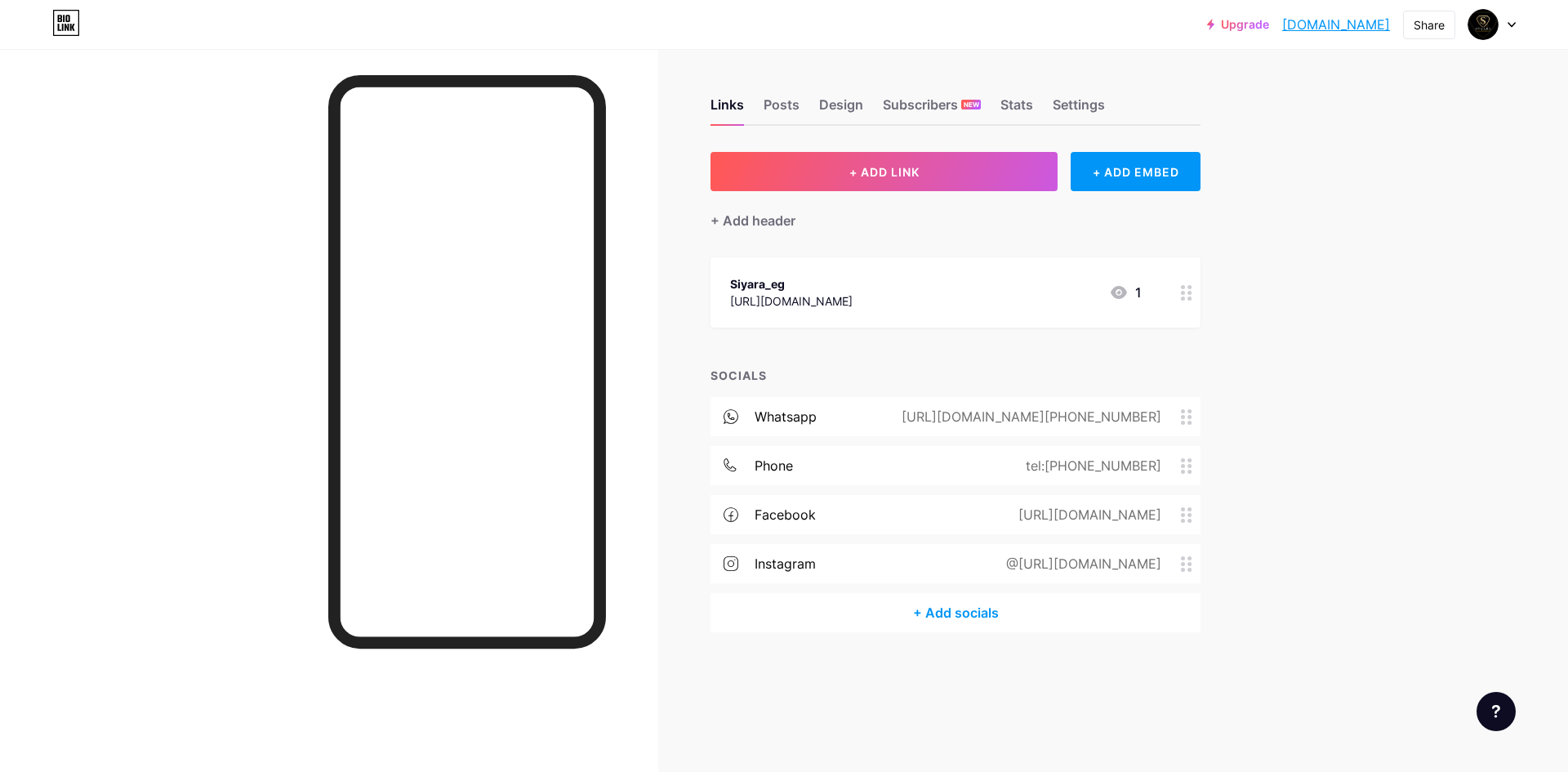
click at [1184, 568] on circle at bounding box center [1183, 569] width 4 height 4
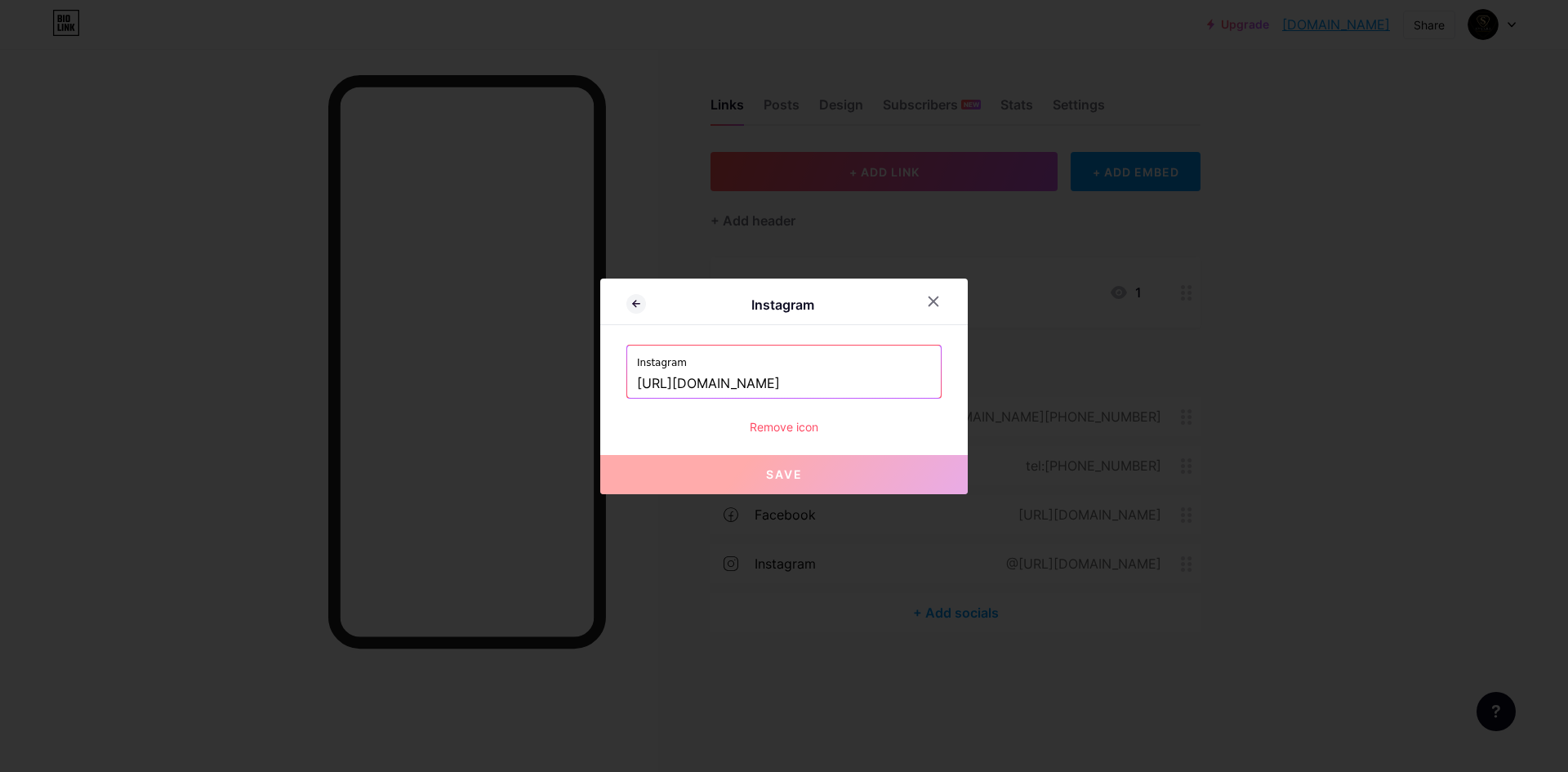
click at [901, 377] on input "[URL][DOMAIN_NAME]" at bounding box center [784, 384] width 294 height 28
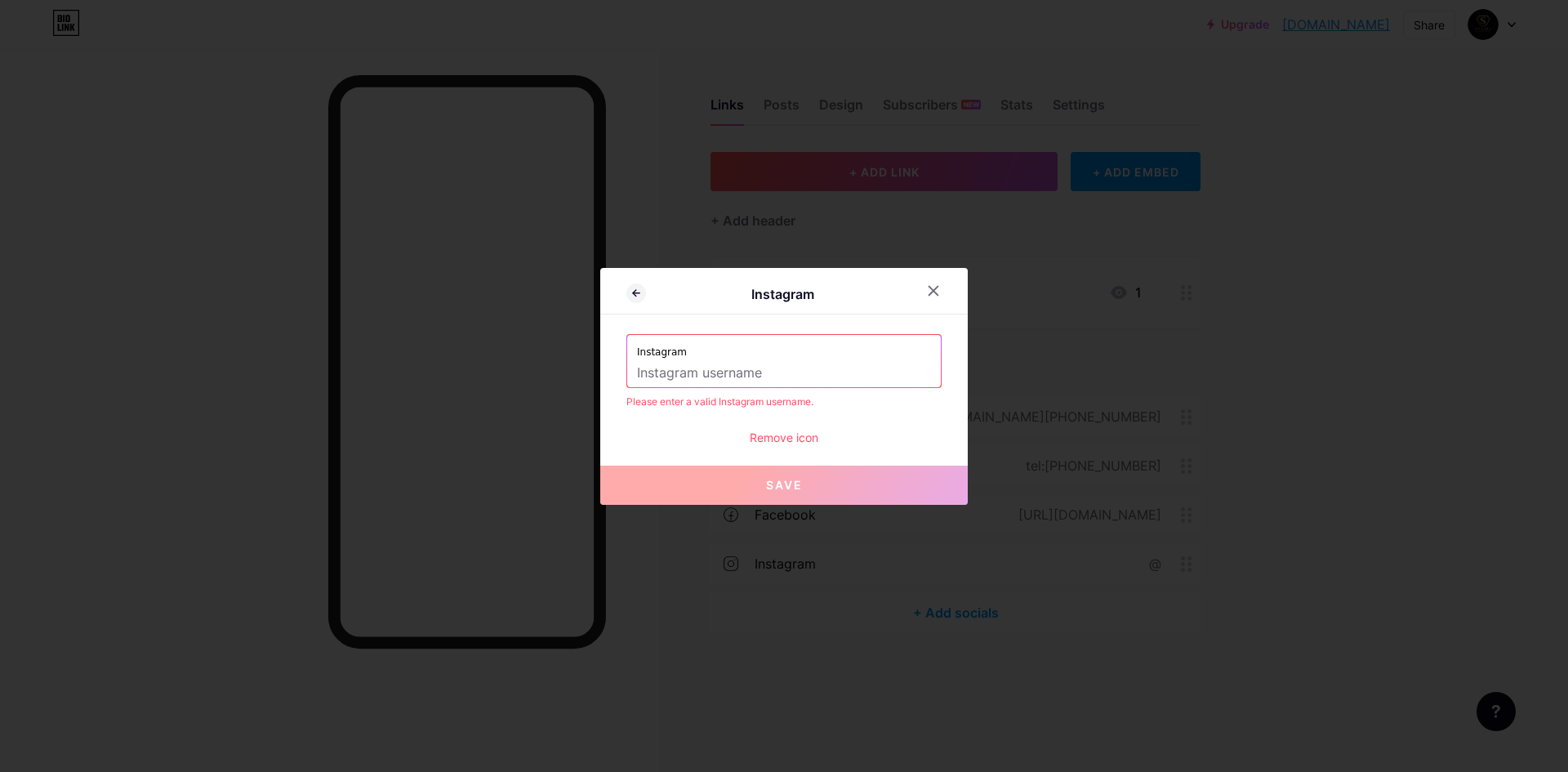
paste input "[URL][DOMAIN_NAME]"
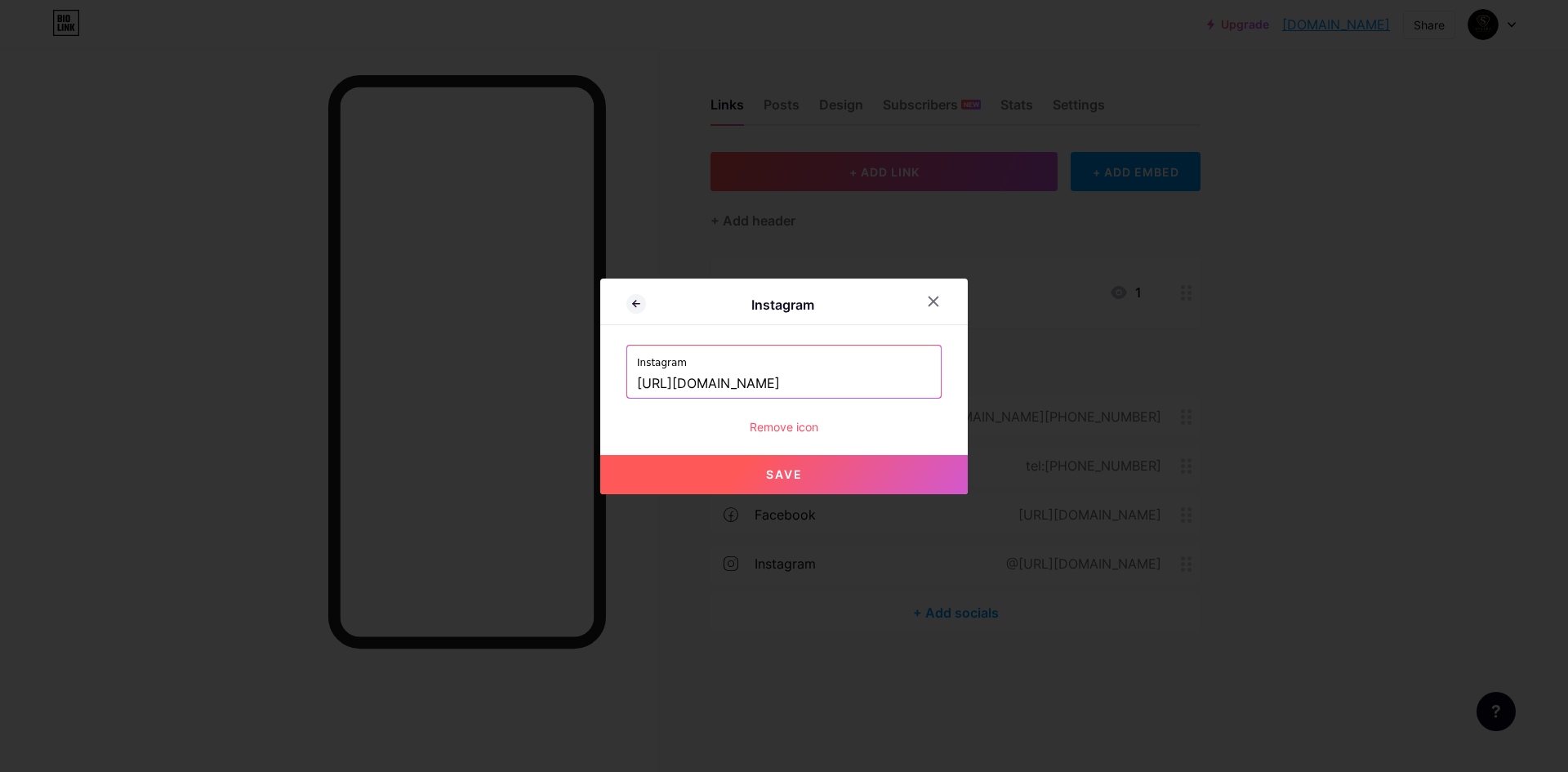
click at [892, 472] on button "Save" at bounding box center [784, 474] width 368 height 39
type input "[URL][DOMAIN_NAME][DOMAIN_NAME]"
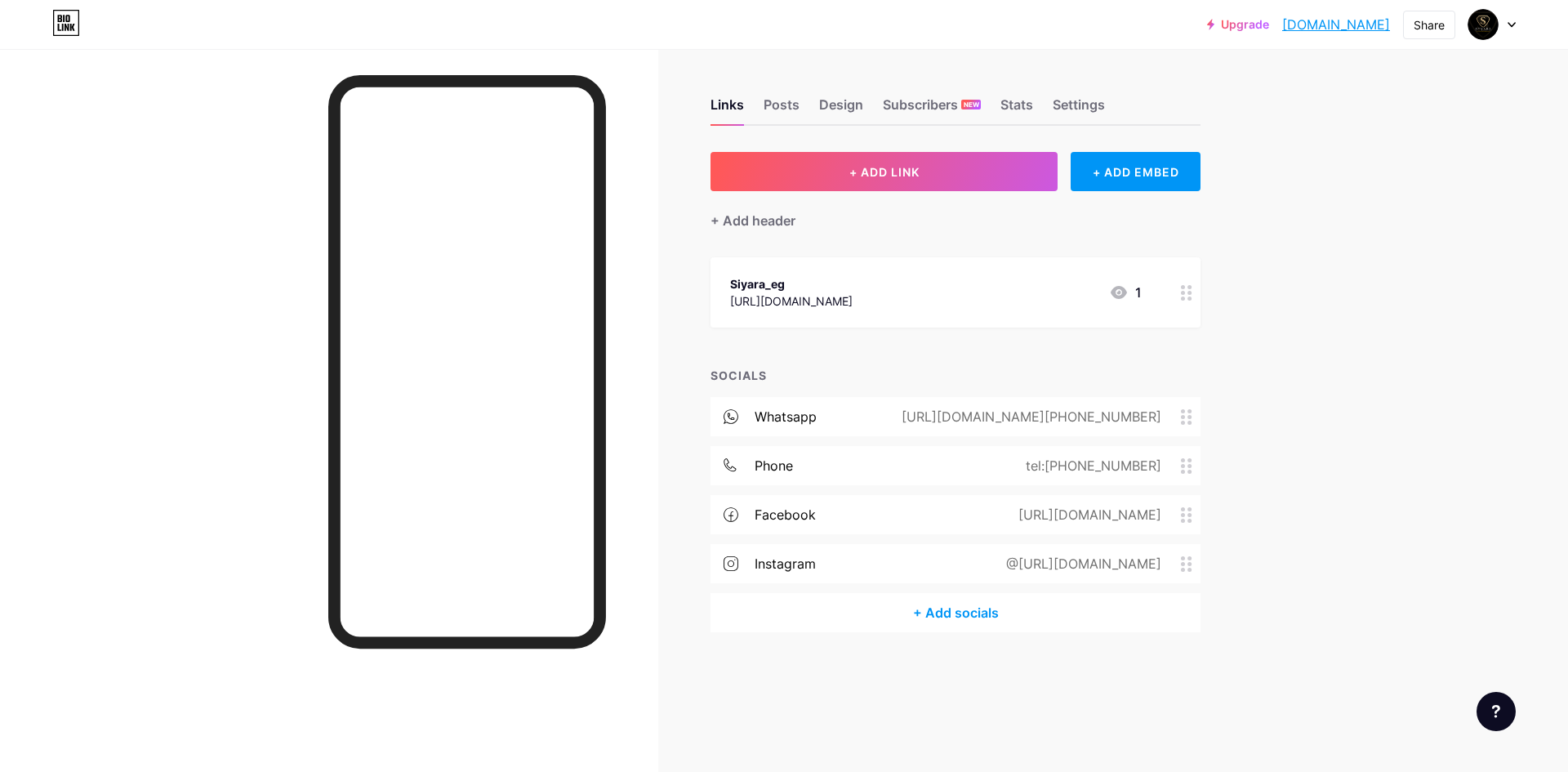
click at [1176, 560] on div "@[URL][DOMAIN_NAME]" at bounding box center [1081, 563] width 201 height 19
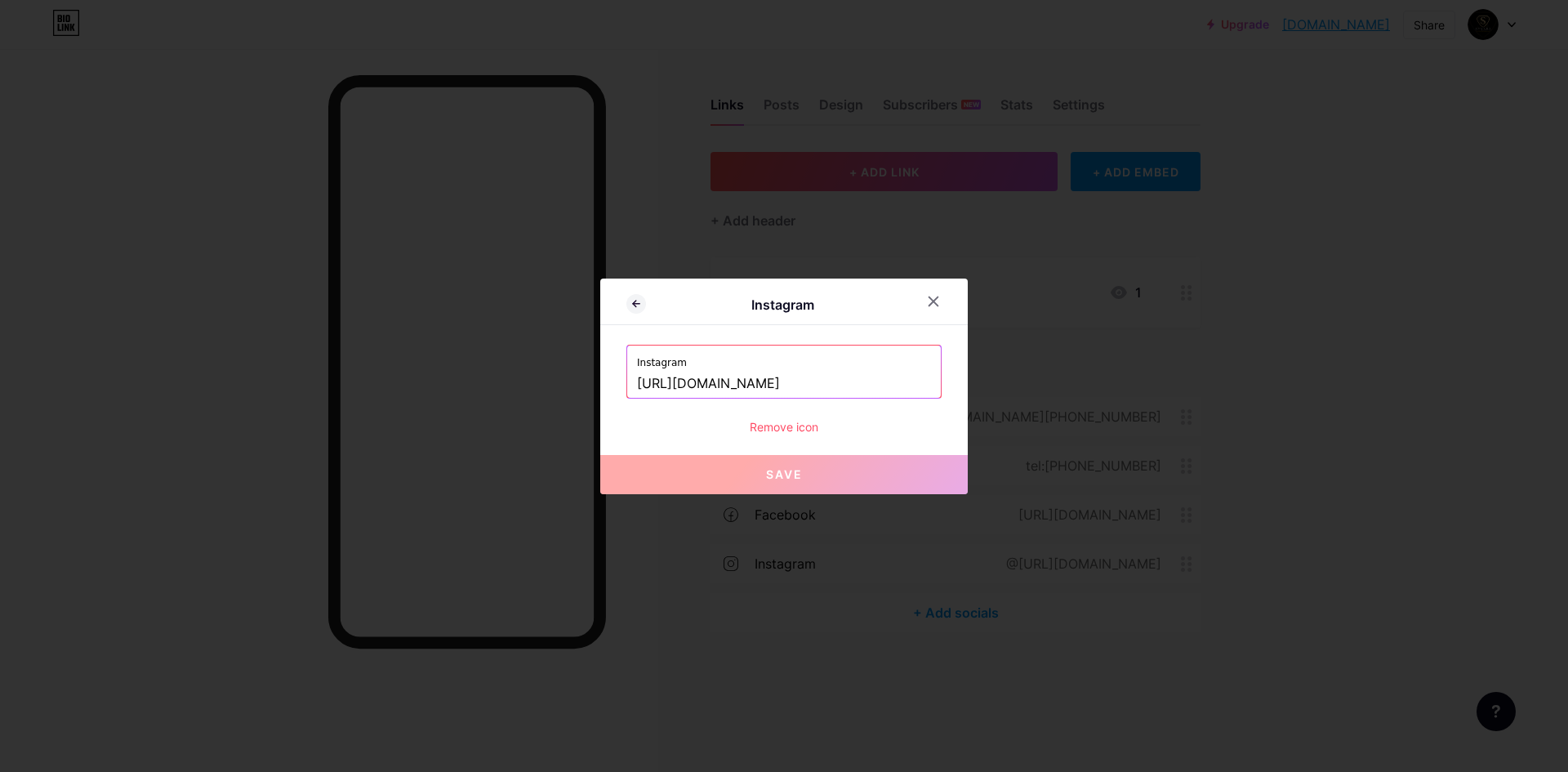
click at [897, 380] on input "[URL][DOMAIN_NAME]" at bounding box center [784, 384] width 294 height 28
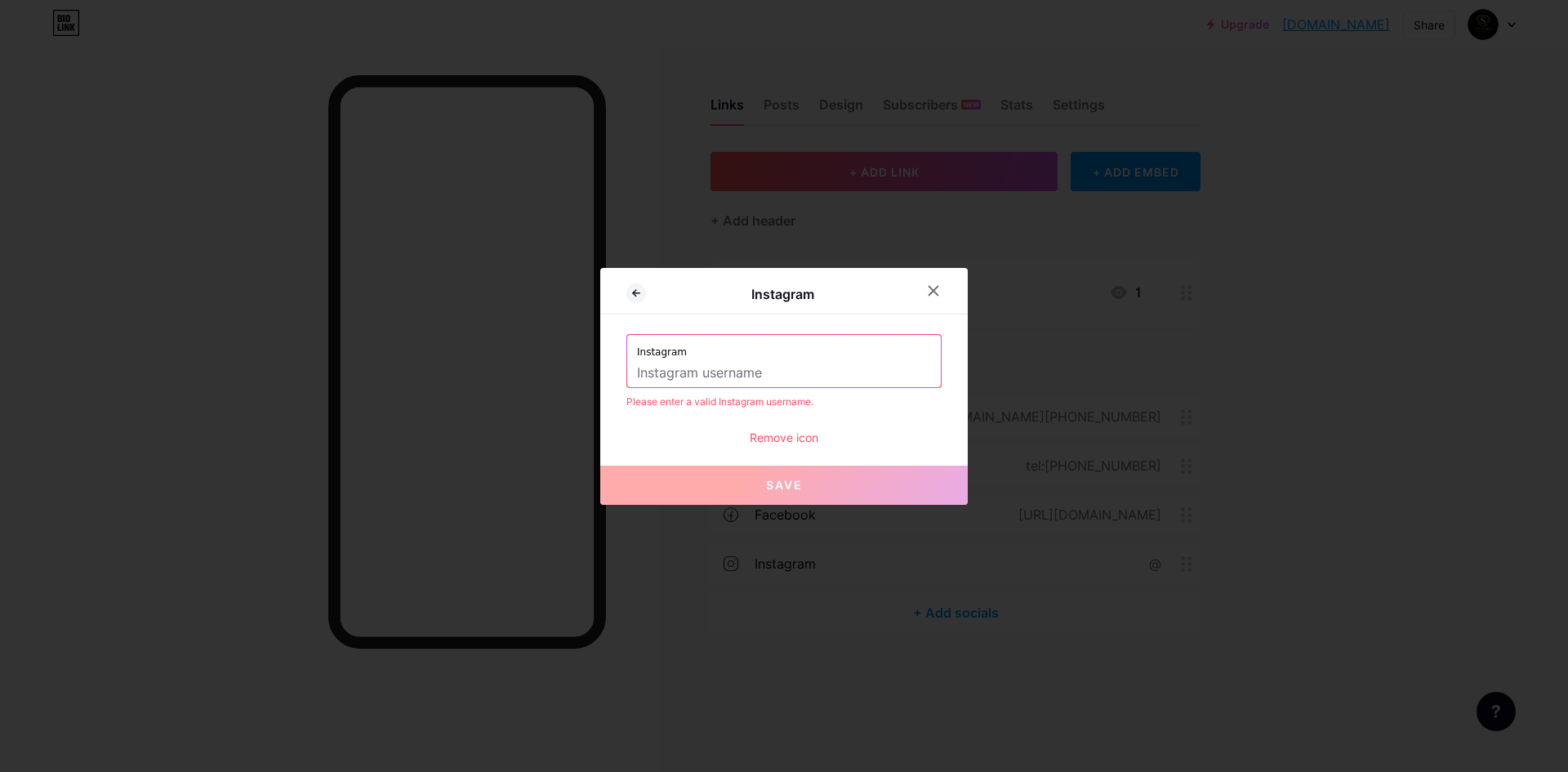
paste input "[URL][DOMAIN_NAME]"
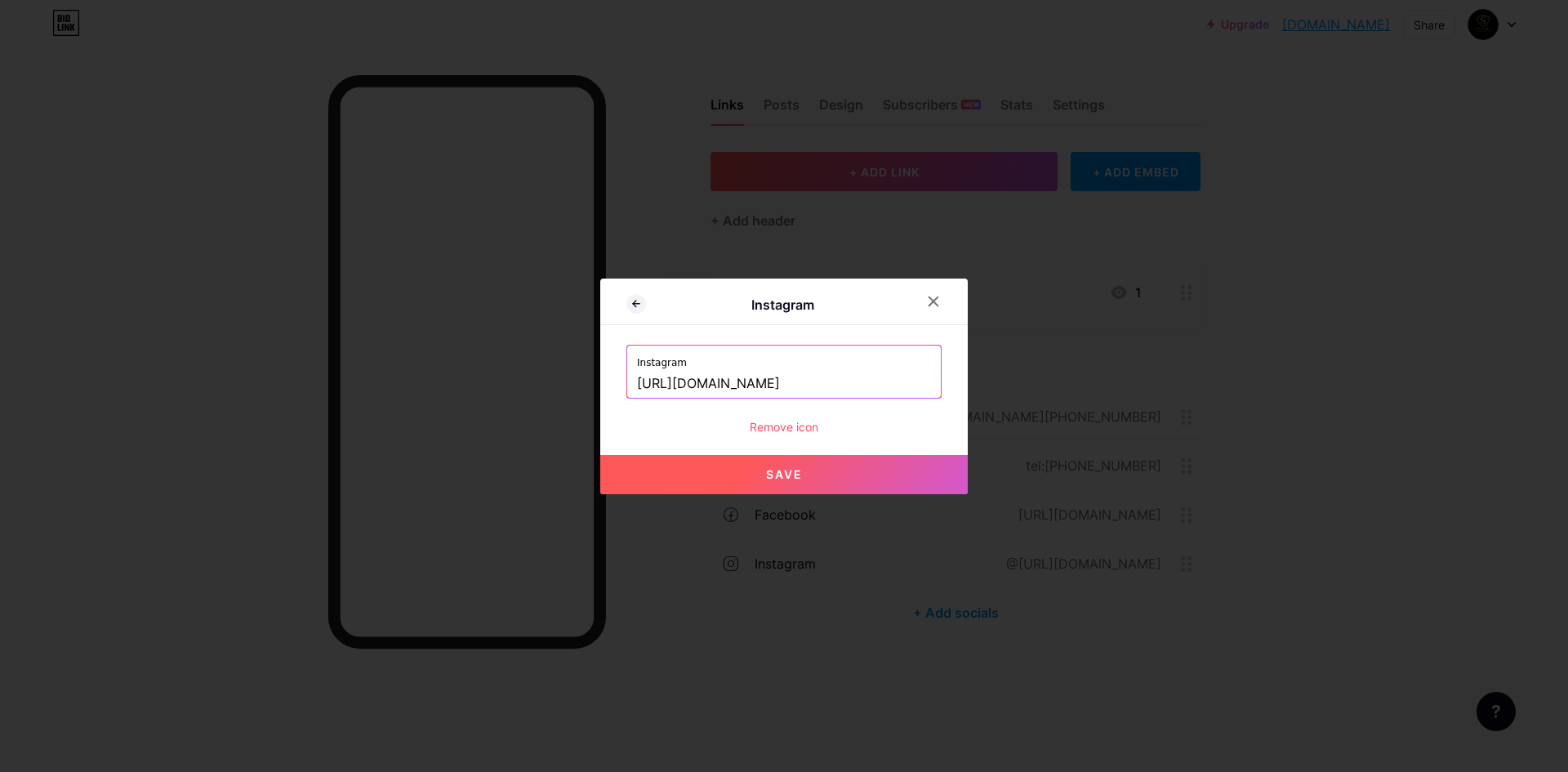
click at [813, 481] on button "Save" at bounding box center [784, 474] width 368 height 39
type input "[URL][DOMAIN_NAME][DOMAIN_NAME]"
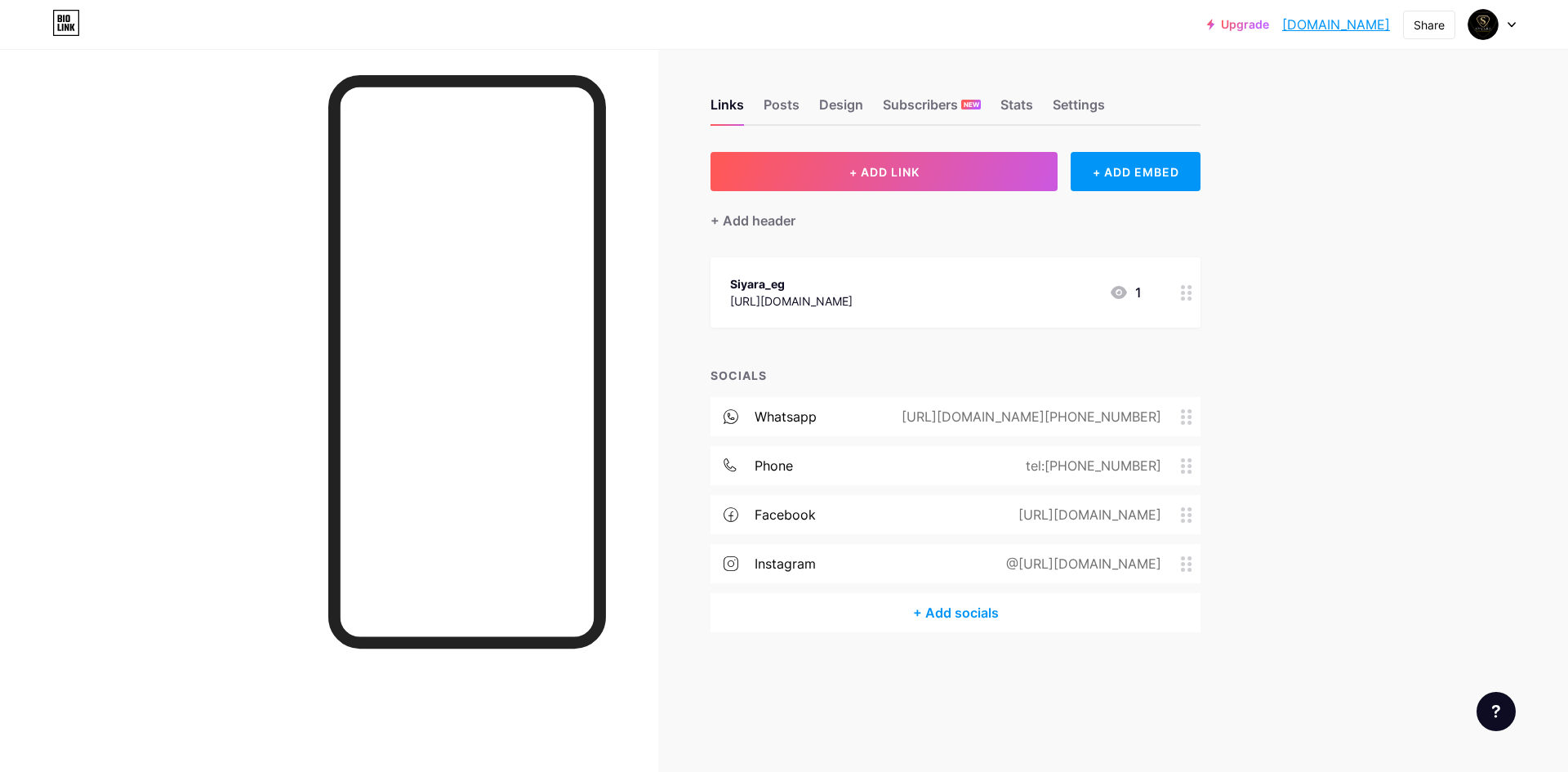
click at [1188, 566] on icon at bounding box center [1186, 564] width 11 height 16
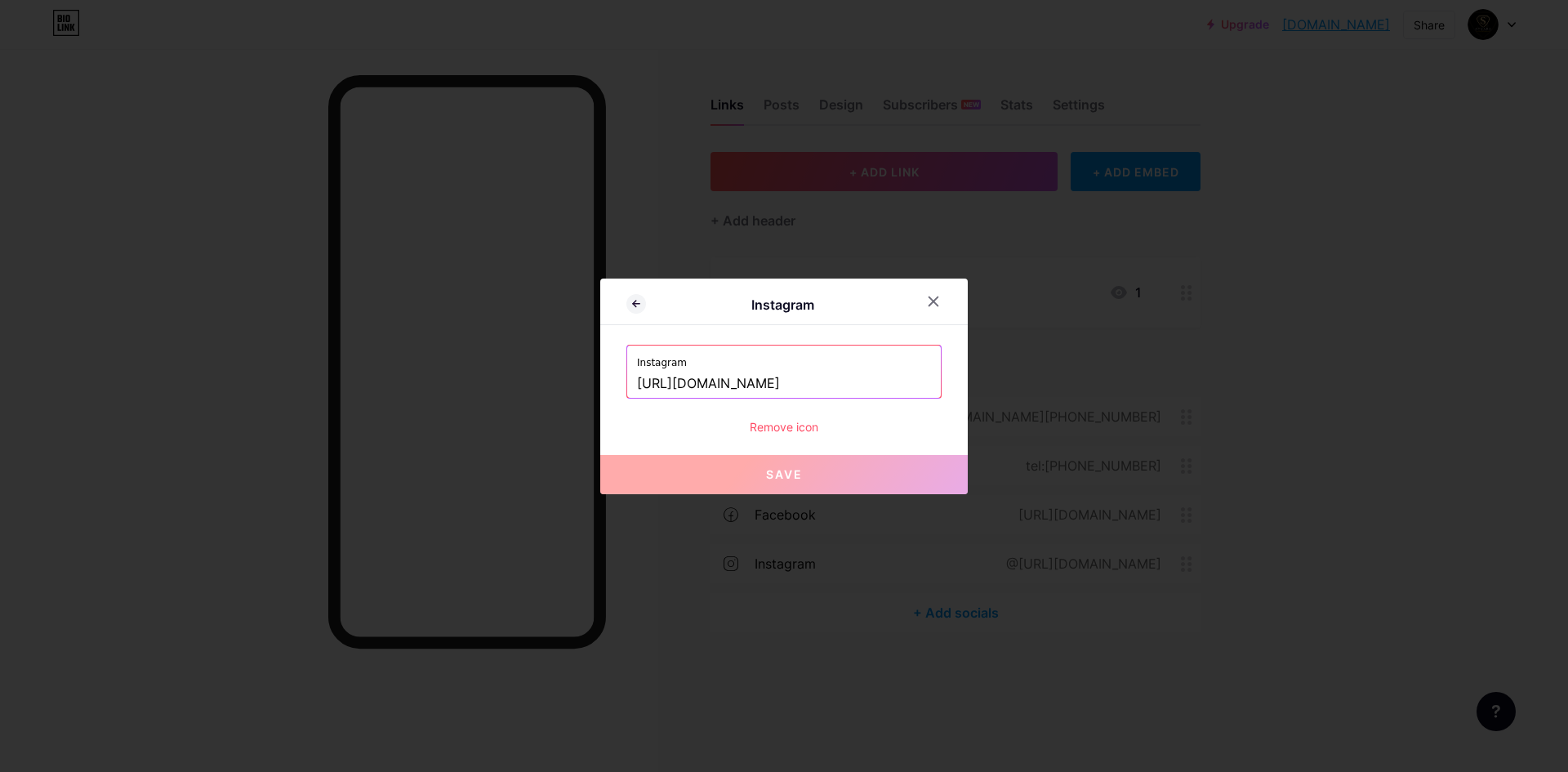
click at [884, 388] on input "[URL][DOMAIN_NAME]" at bounding box center [784, 384] width 294 height 28
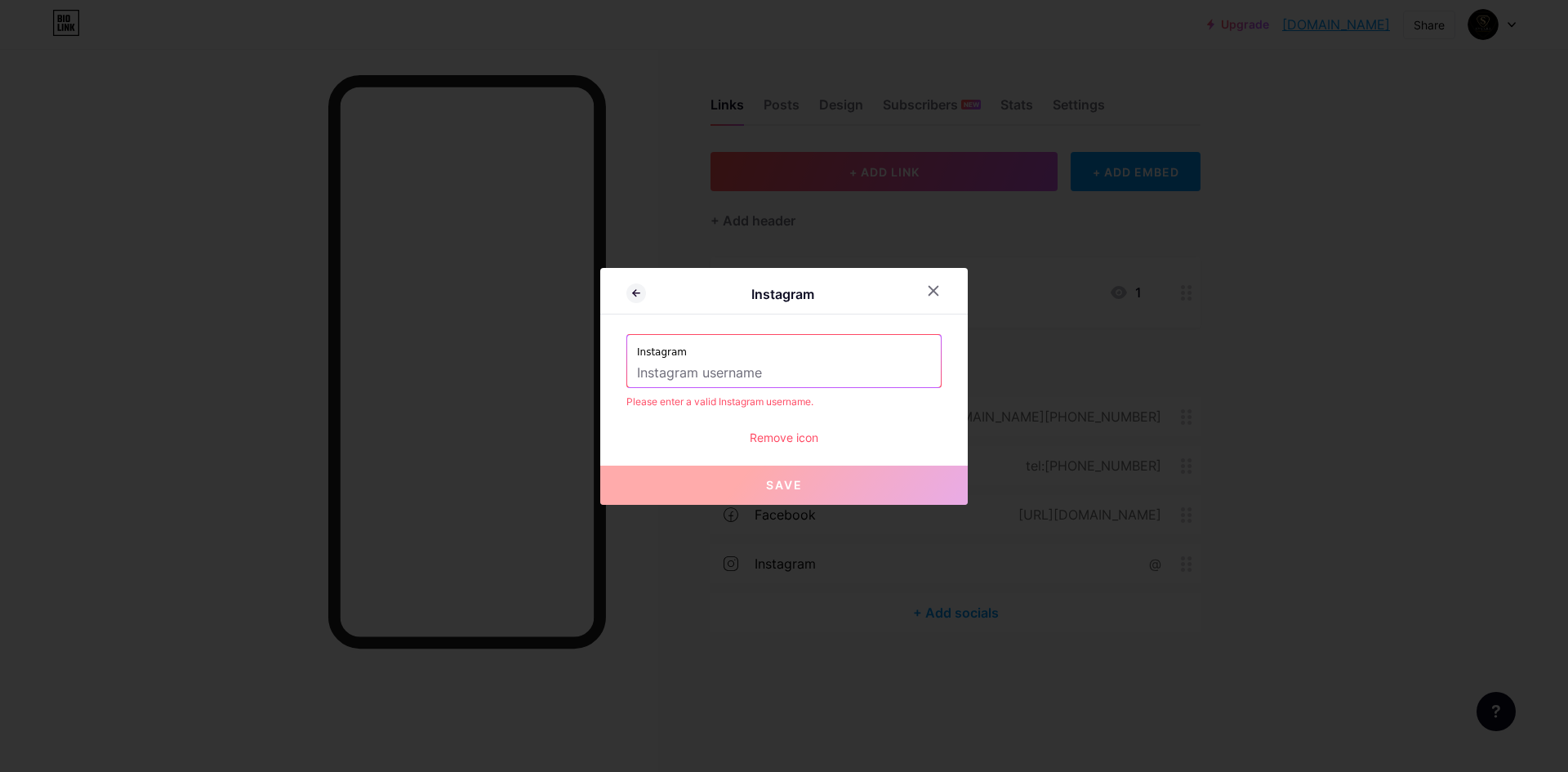
paste input "[URL][DOMAIN_NAME]"
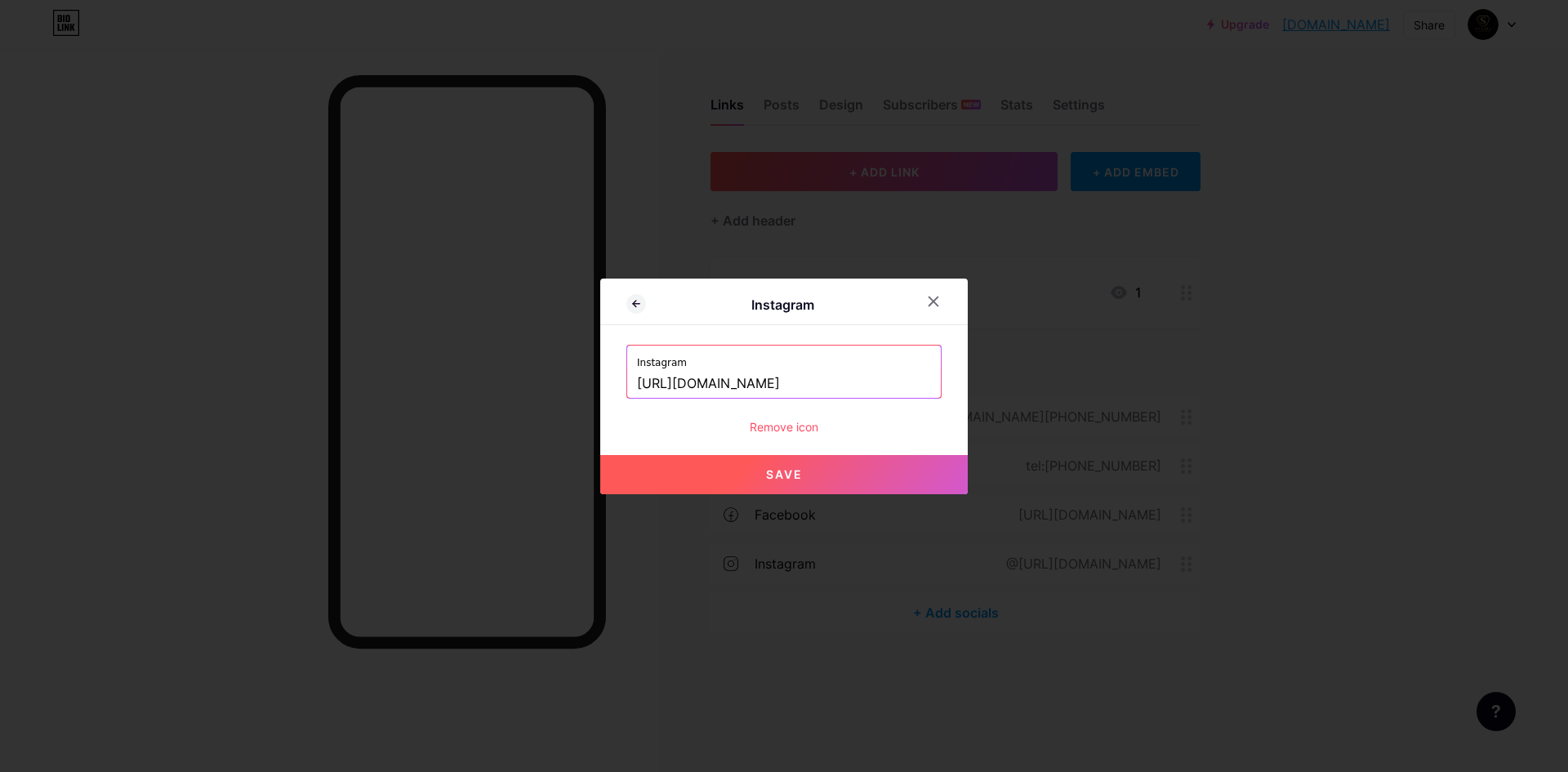
click at [795, 466] on button "Save" at bounding box center [784, 474] width 368 height 39
type input "[URL][DOMAIN_NAME][DOMAIN_NAME]"
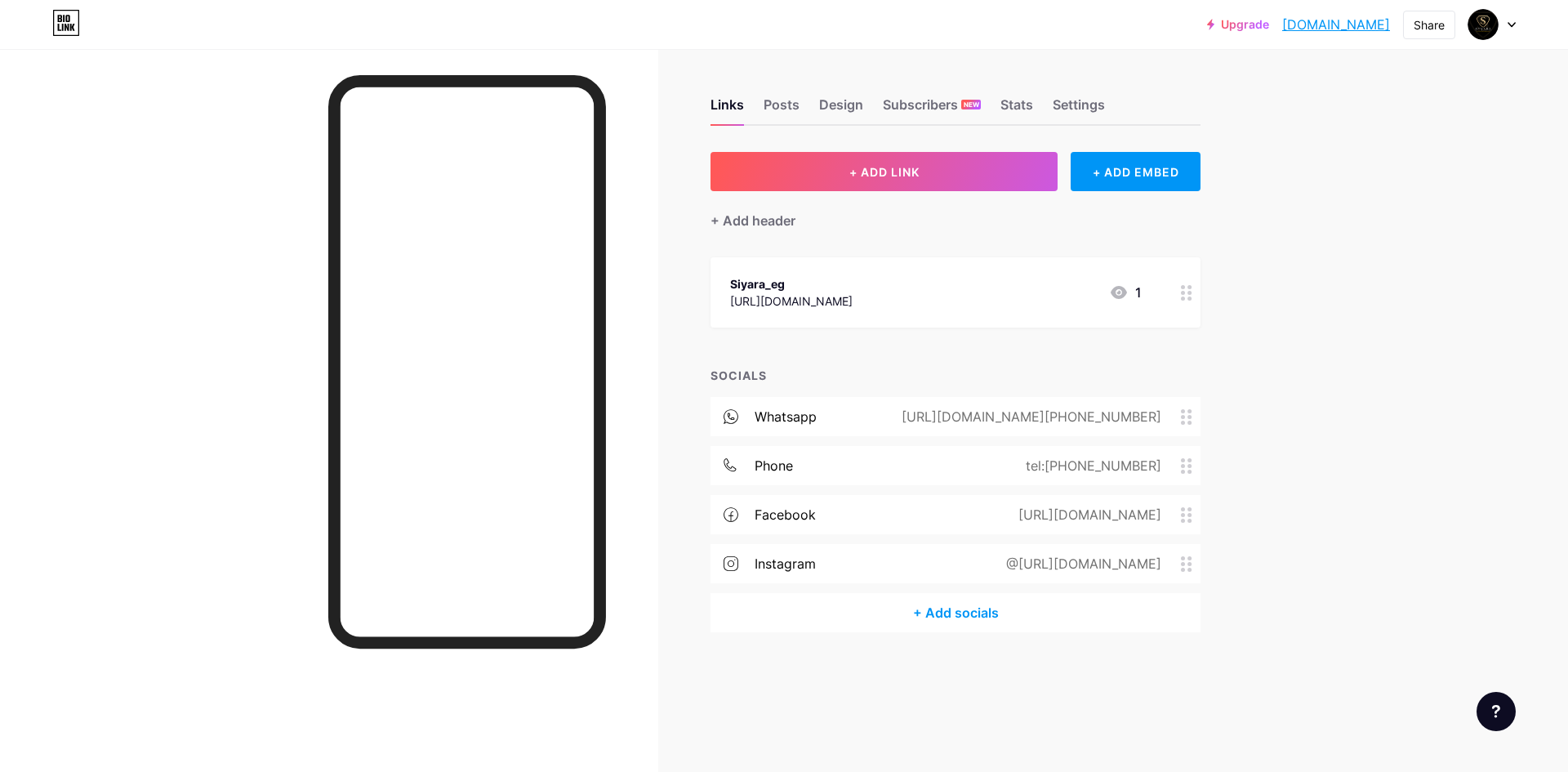
click at [1054, 566] on div "@[URL][DOMAIN_NAME]" at bounding box center [1081, 563] width 201 height 19
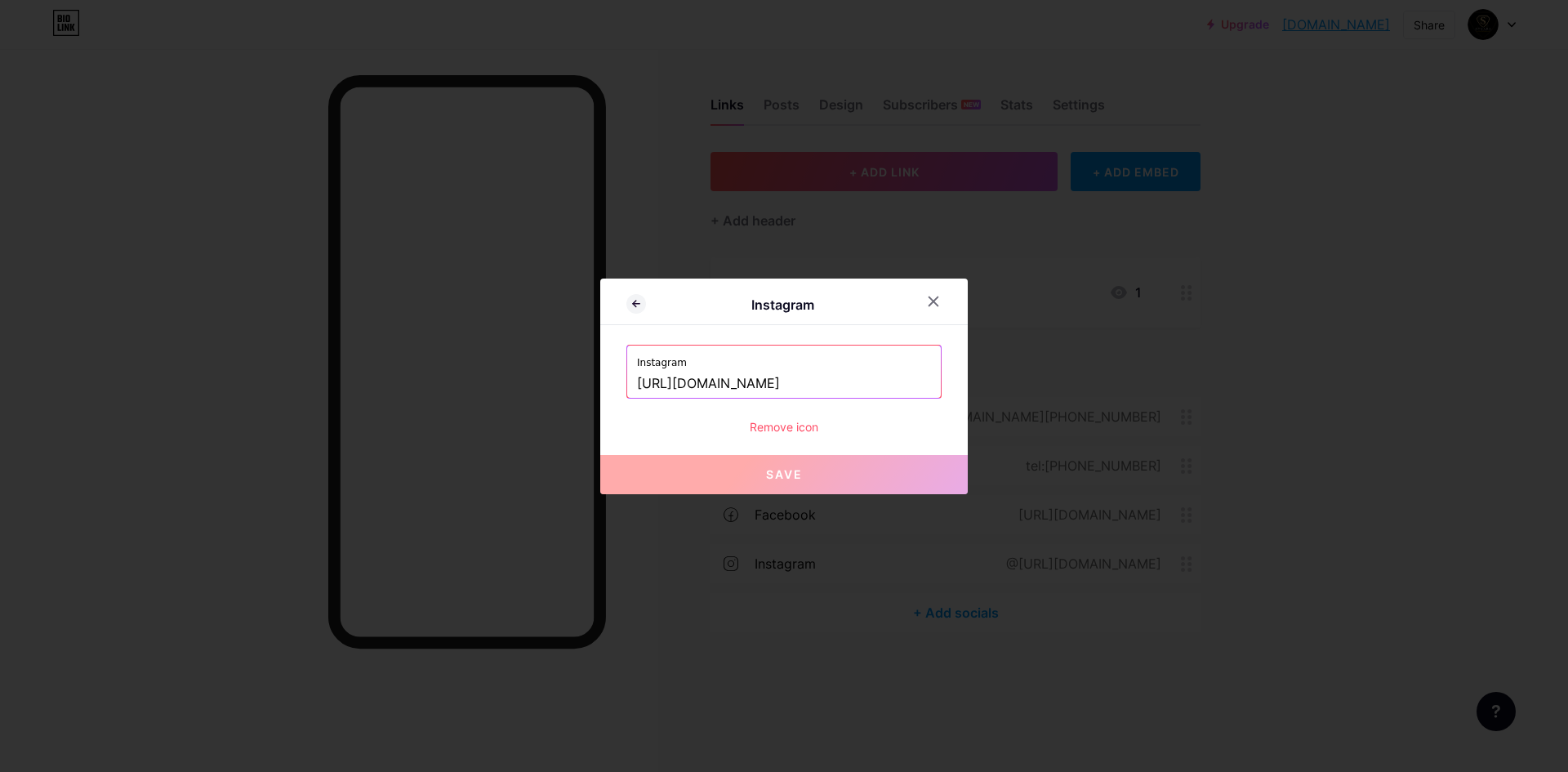
click at [792, 432] on div "Remove icon" at bounding box center [784, 426] width 316 height 17
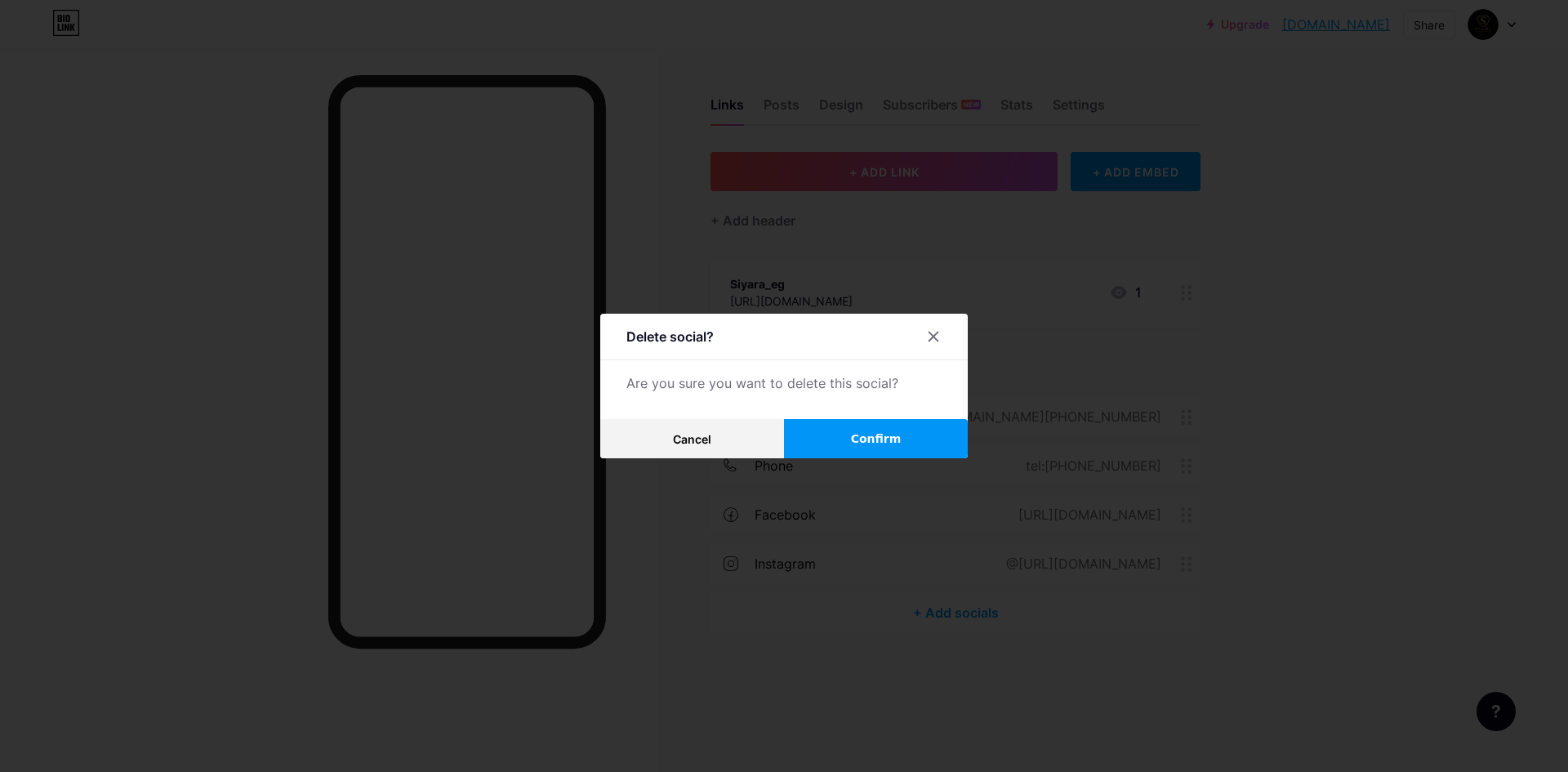
click at [874, 448] on button "Confirm" at bounding box center [875, 438] width 183 height 39
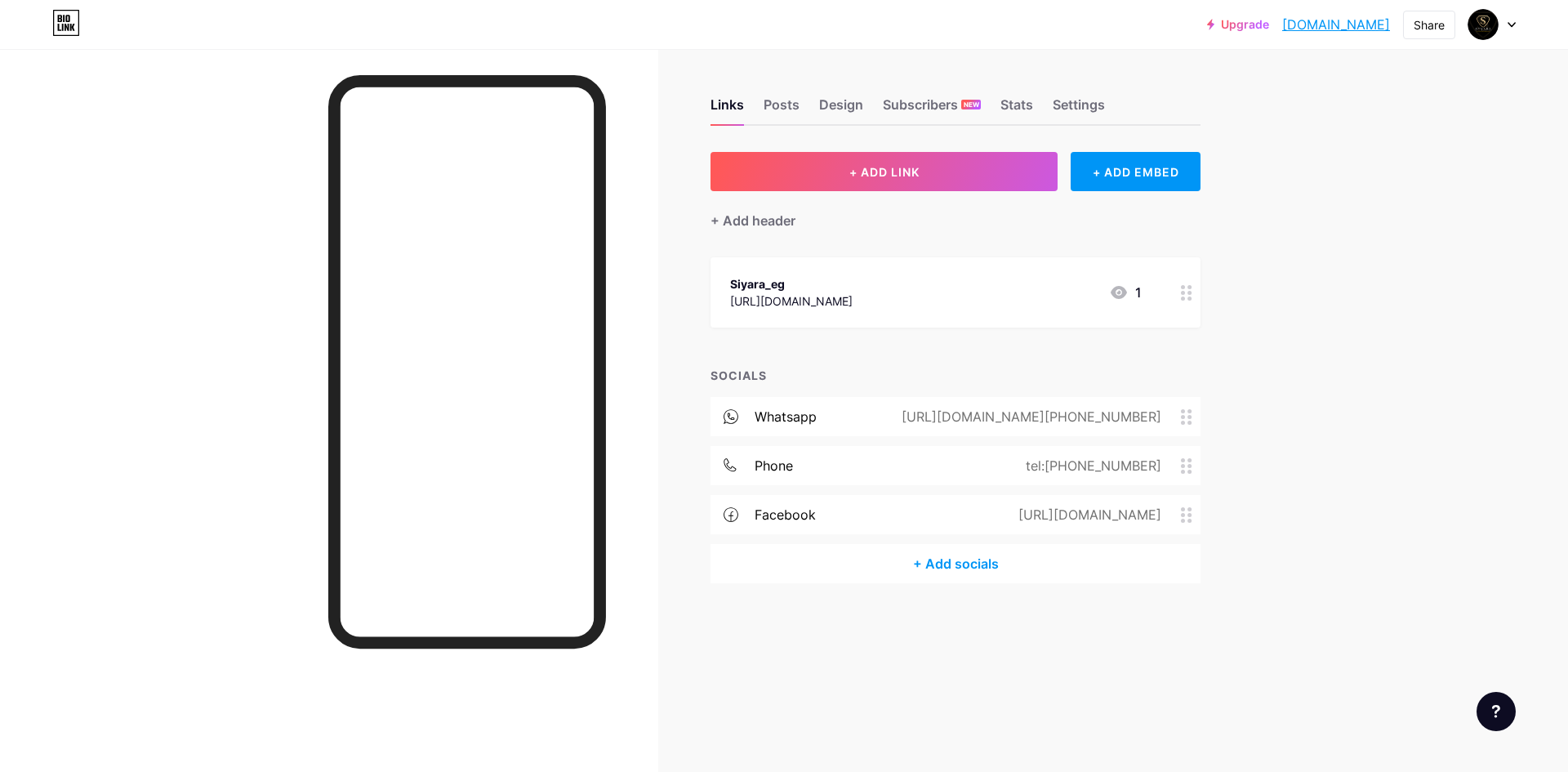
click at [962, 561] on div "+ Add socials" at bounding box center [955, 563] width 490 height 39
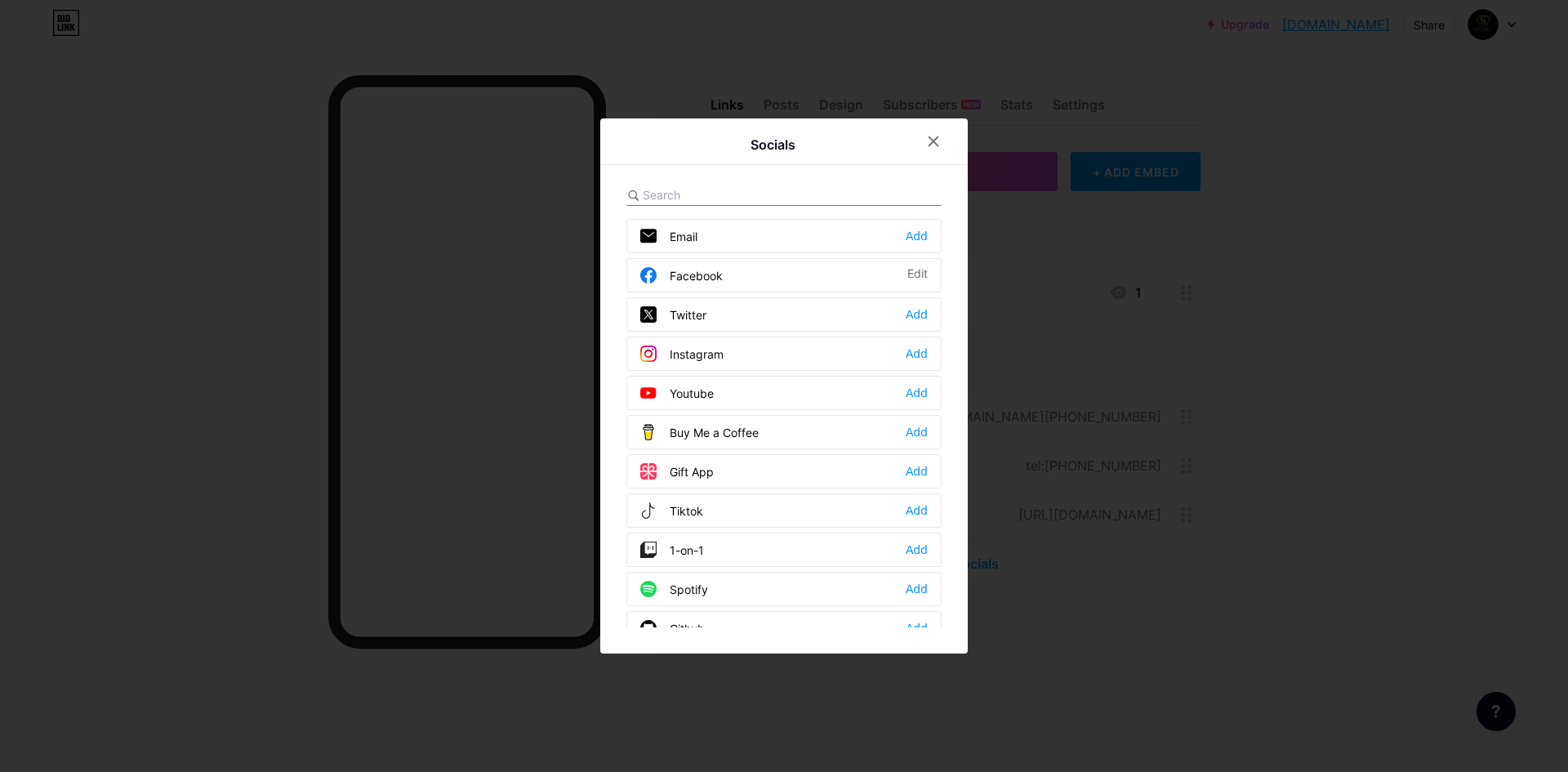
click at [783, 352] on div "Instagram Add" at bounding box center [784, 353] width 316 height 34
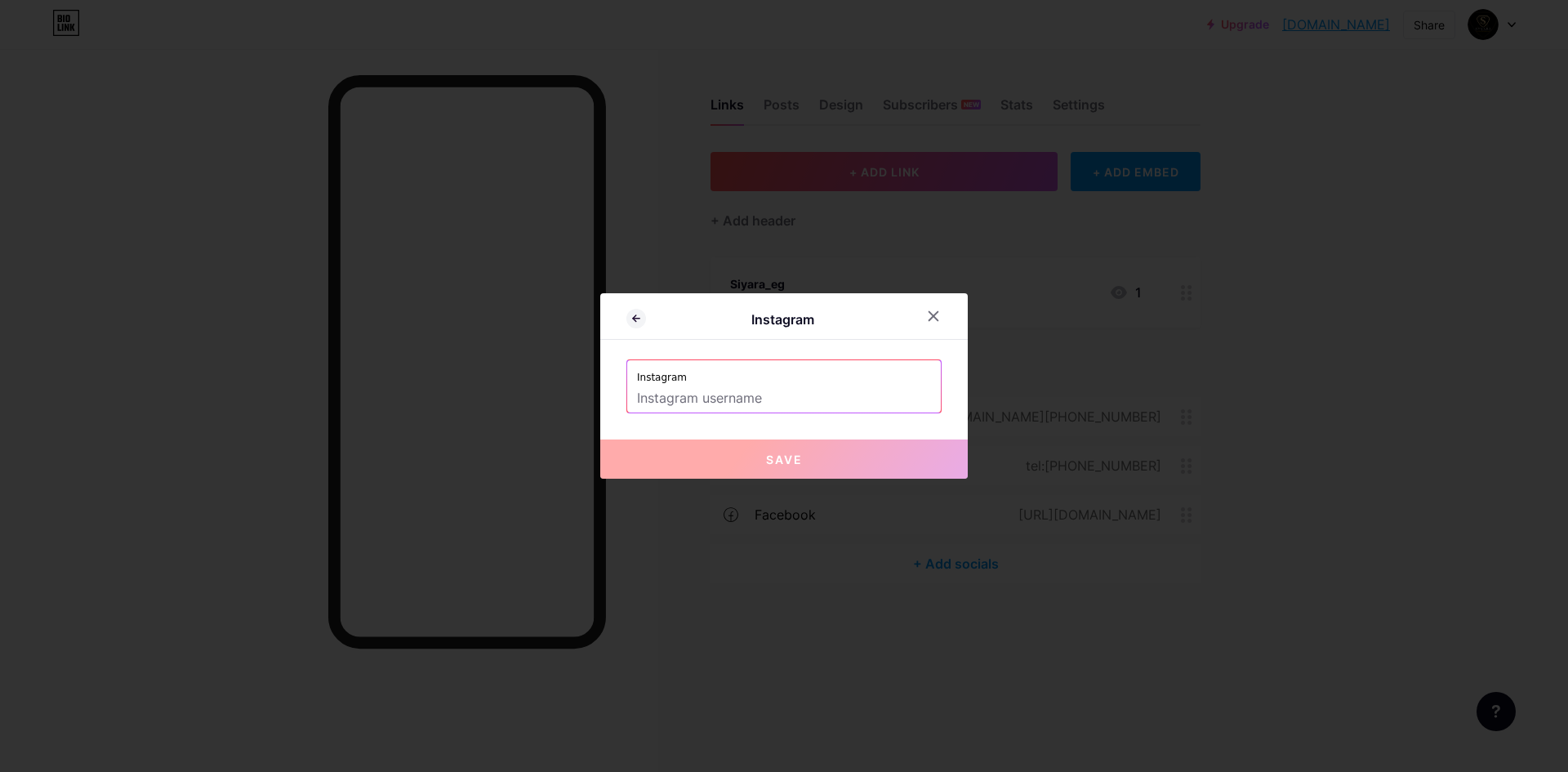
click at [754, 394] on input "text" at bounding box center [784, 398] width 294 height 28
paste input "[URL][DOMAIN_NAME]"
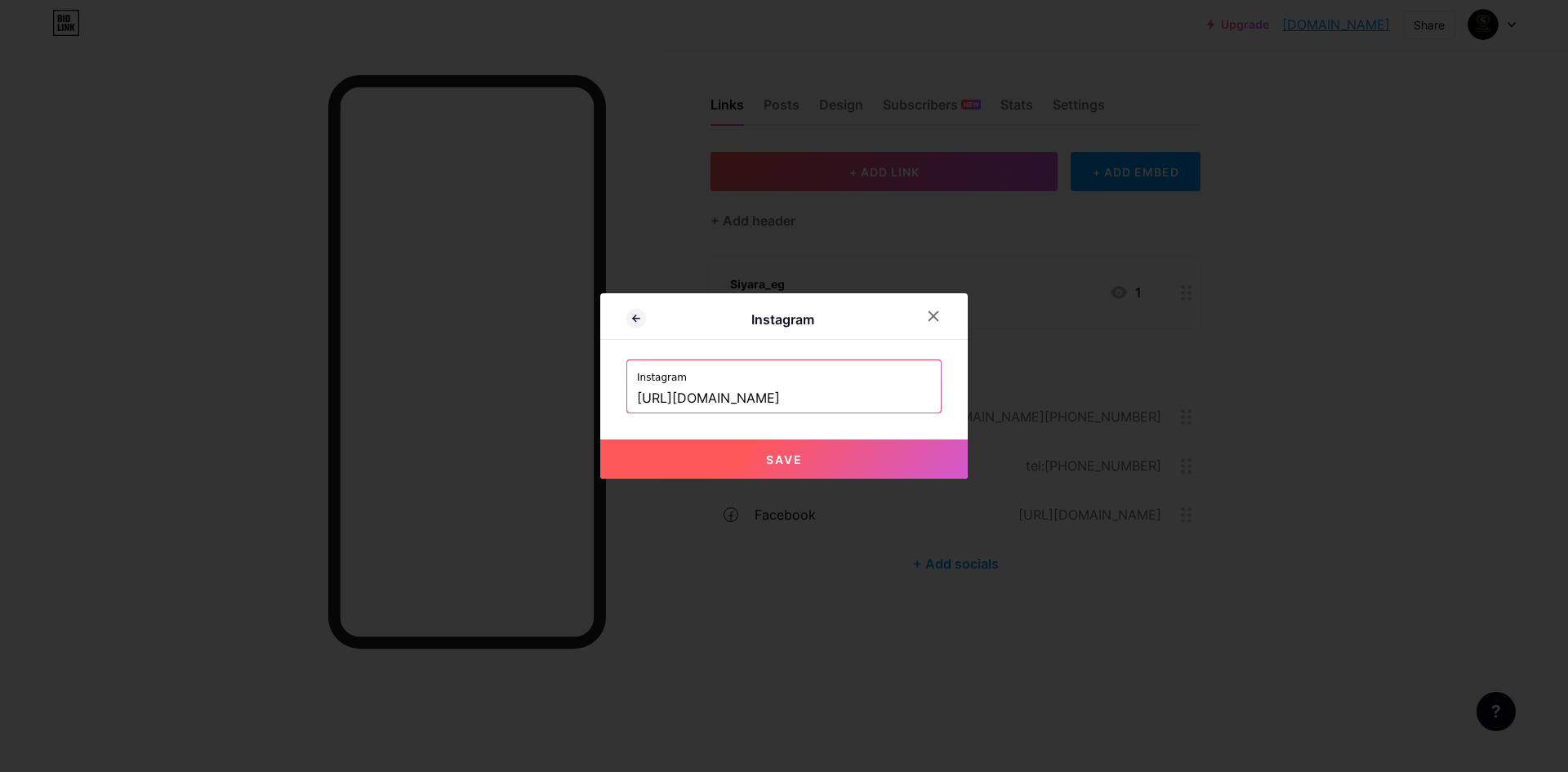
click at [846, 450] on button "Save" at bounding box center [784, 458] width 368 height 39
type input "[URL][DOMAIN_NAME][DOMAIN_NAME]"
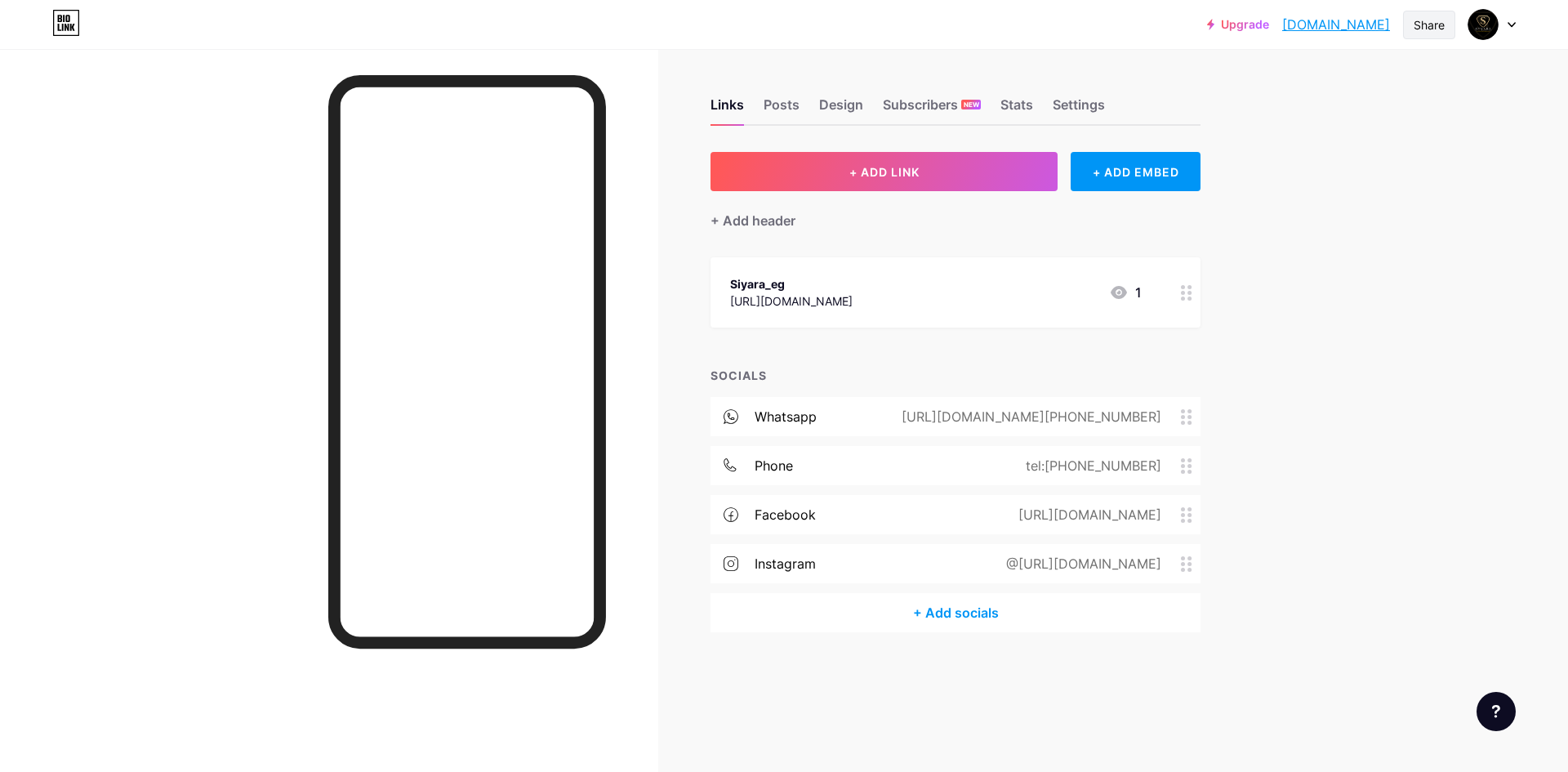
click at [1437, 28] on div "Share" at bounding box center [1429, 25] width 31 height 17
click at [1522, 25] on div "Upgrade siyara.bio.link... siyara.bio.link Share Copy link siyara.bio.link Get …" at bounding box center [784, 24] width 1568 height 29
click at [1516, 25] on div "Upgrade siyara.bio.link... siyara.bio.link Share Switch accounts Siyara bio.lin…" at bounding box center [784, 24] width 1568 height 29
click at [1512, 26] on icon at bounding box center [1511, 25] width 6 height 4
click at [1330, 366] on div "Upgrade siyara.bio.link... siyara.bio.link Share Switch accounts Siyara bio.lin…" at bounding box center [784, 386] width 1568 height 772
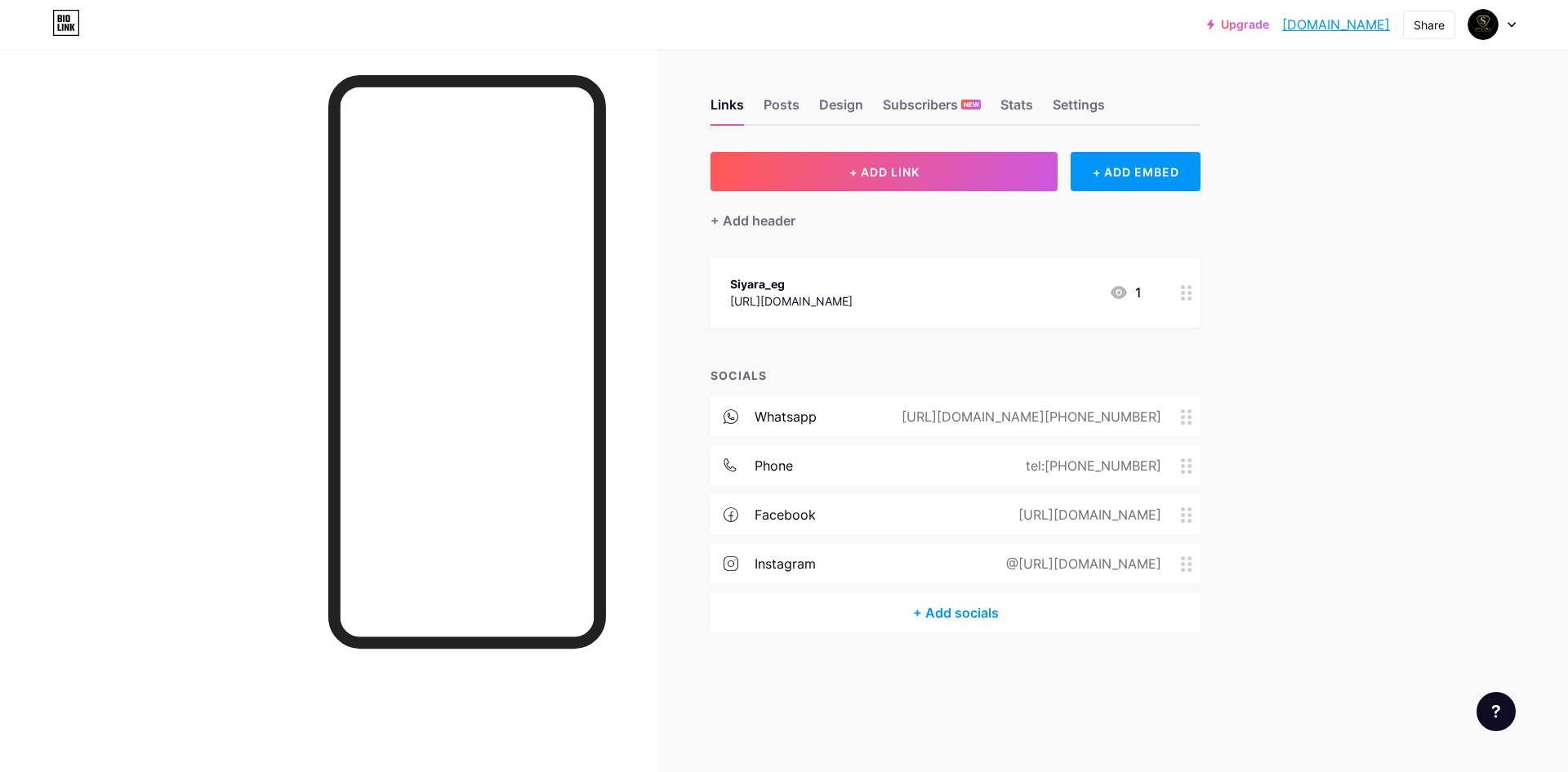
click at [1502, 711] on div at bounding box center [1496, 711] width 39 height 39
click at [1418, 457] on div "Upgrade siyara.bio.link... siyara.bio.link Share Switch accounts Siyara bio.lin…" at bounding box center [784, 386] width 1568 height 772
click at [1121, 293] on icon at bounding box center [1118, 293] width 19 height 19
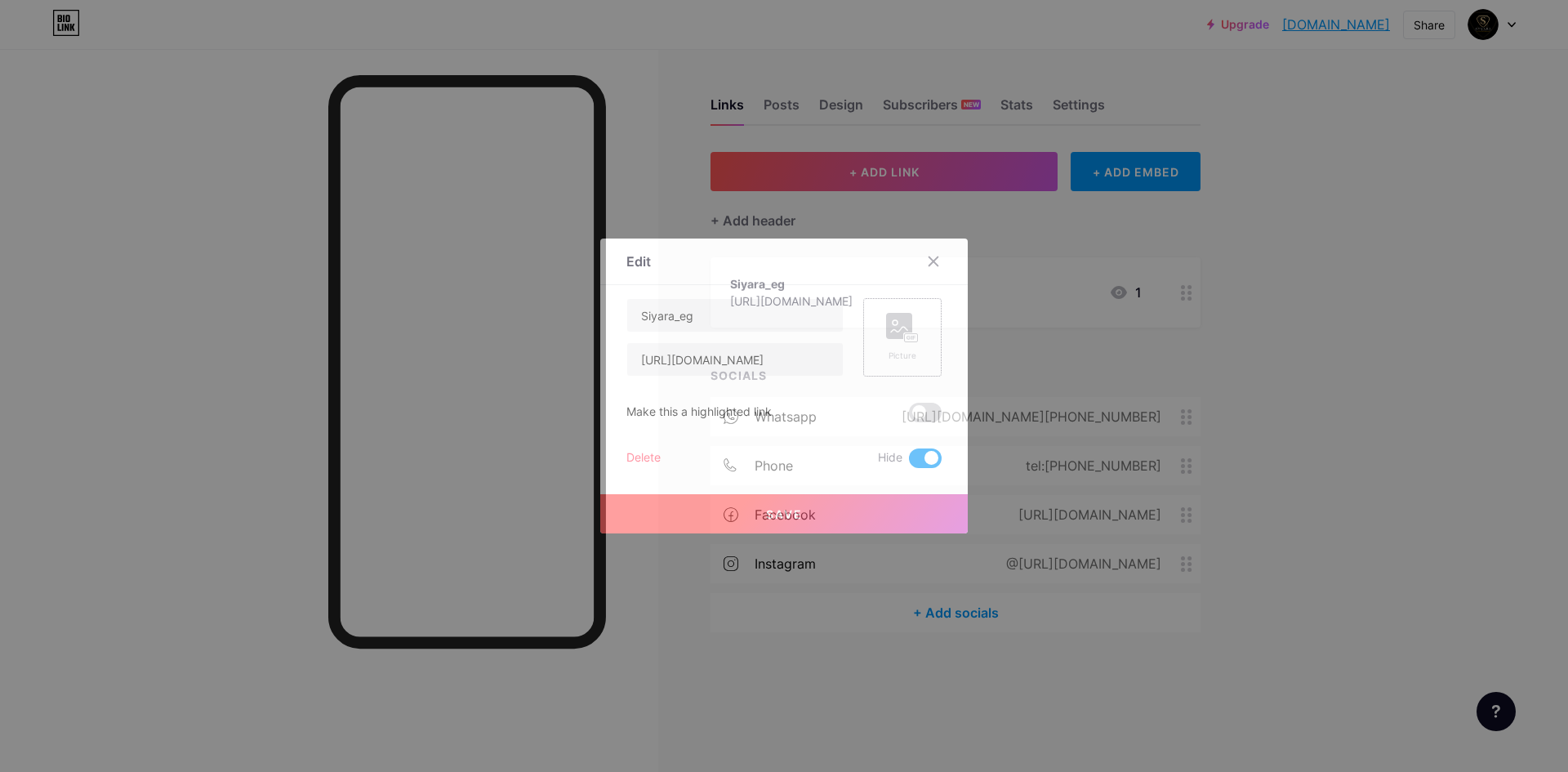
click at [911, 343] on div "Picture" at bounding box center [902, 338] width 33 height 49
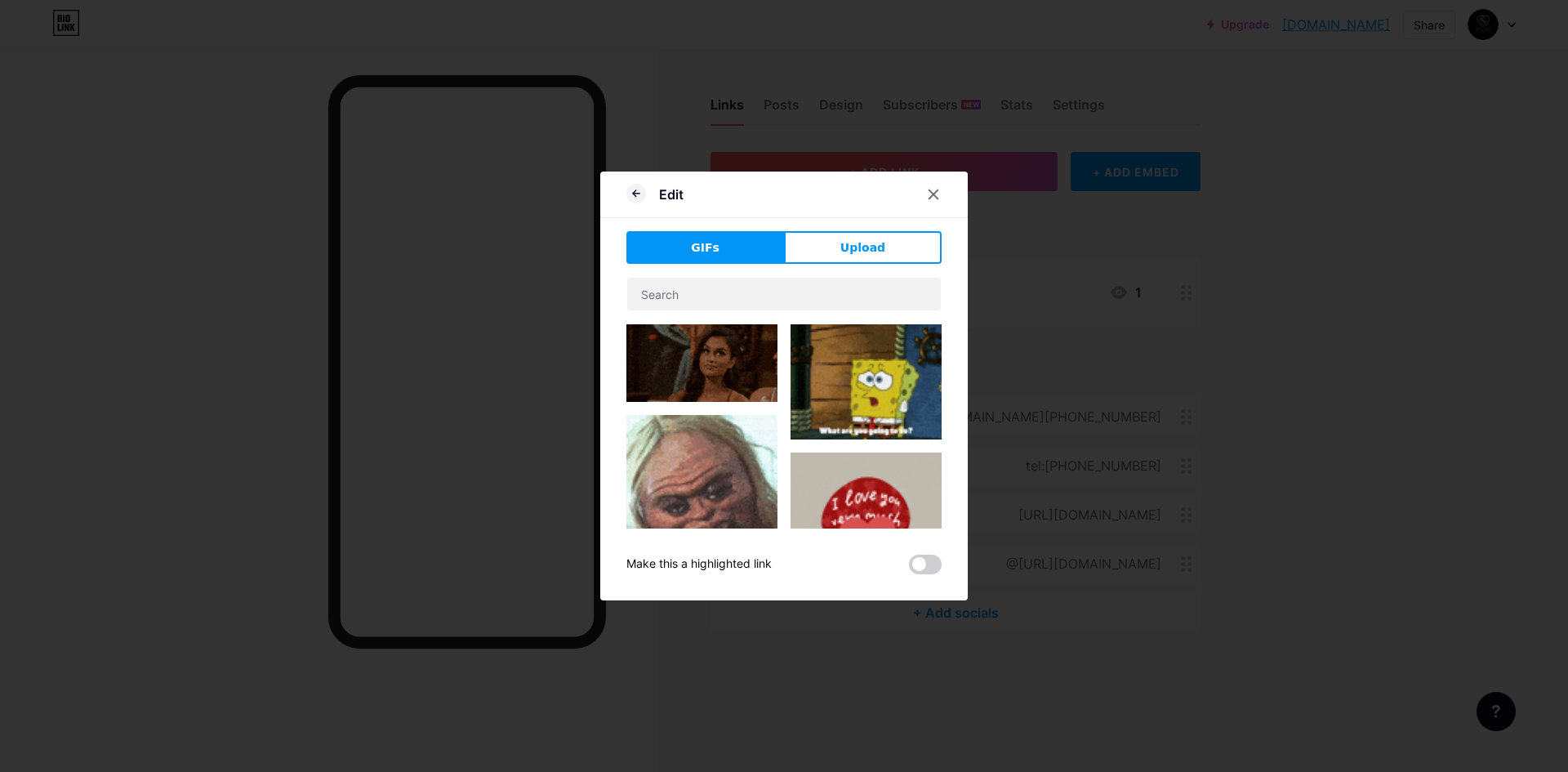
click at [928, 189] on icon at bounding box center [933, 194] width 13 height 13
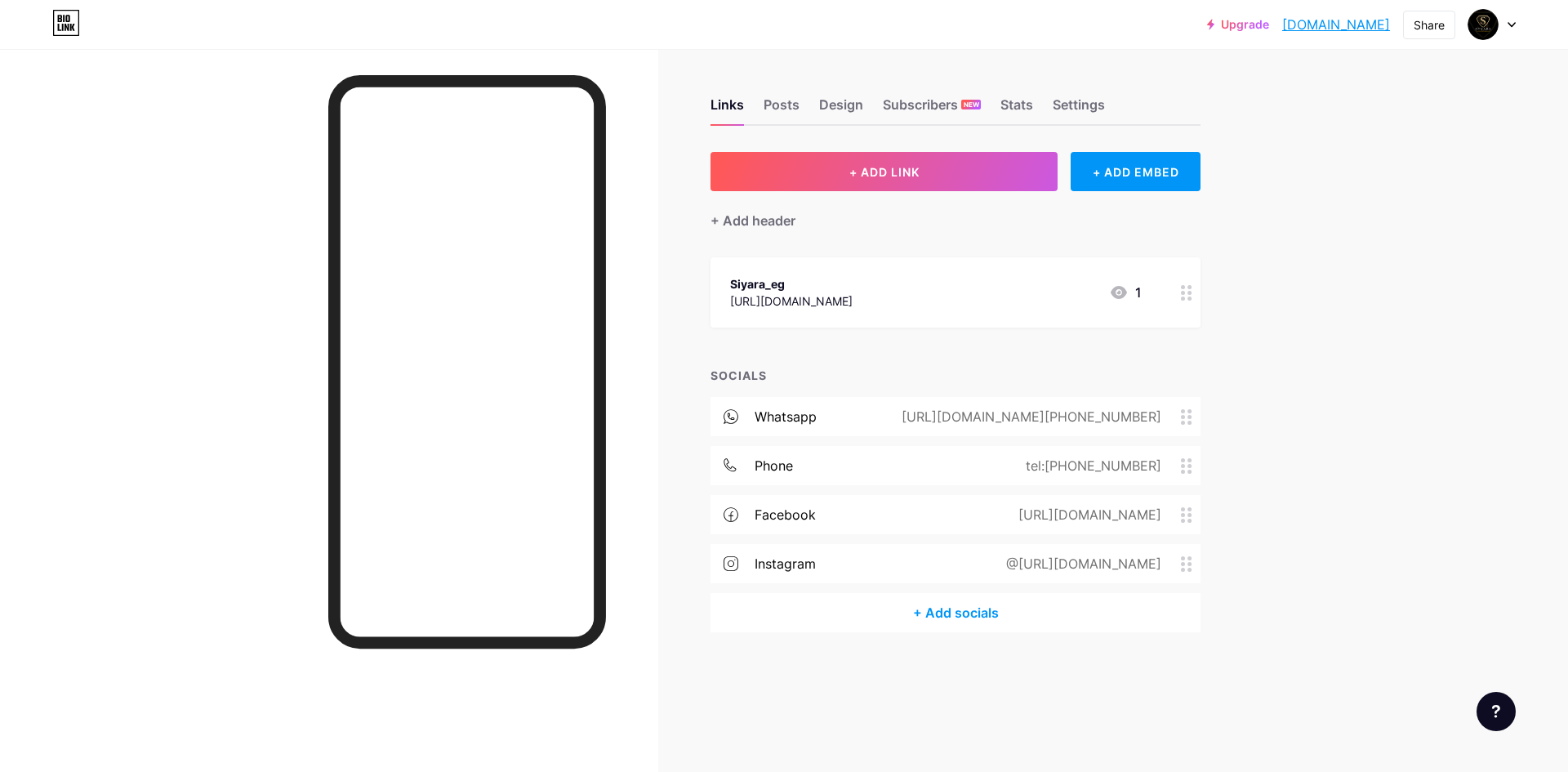
click at [1128, 294] on icon at bounding box center [1118, 293] width 19 height 19
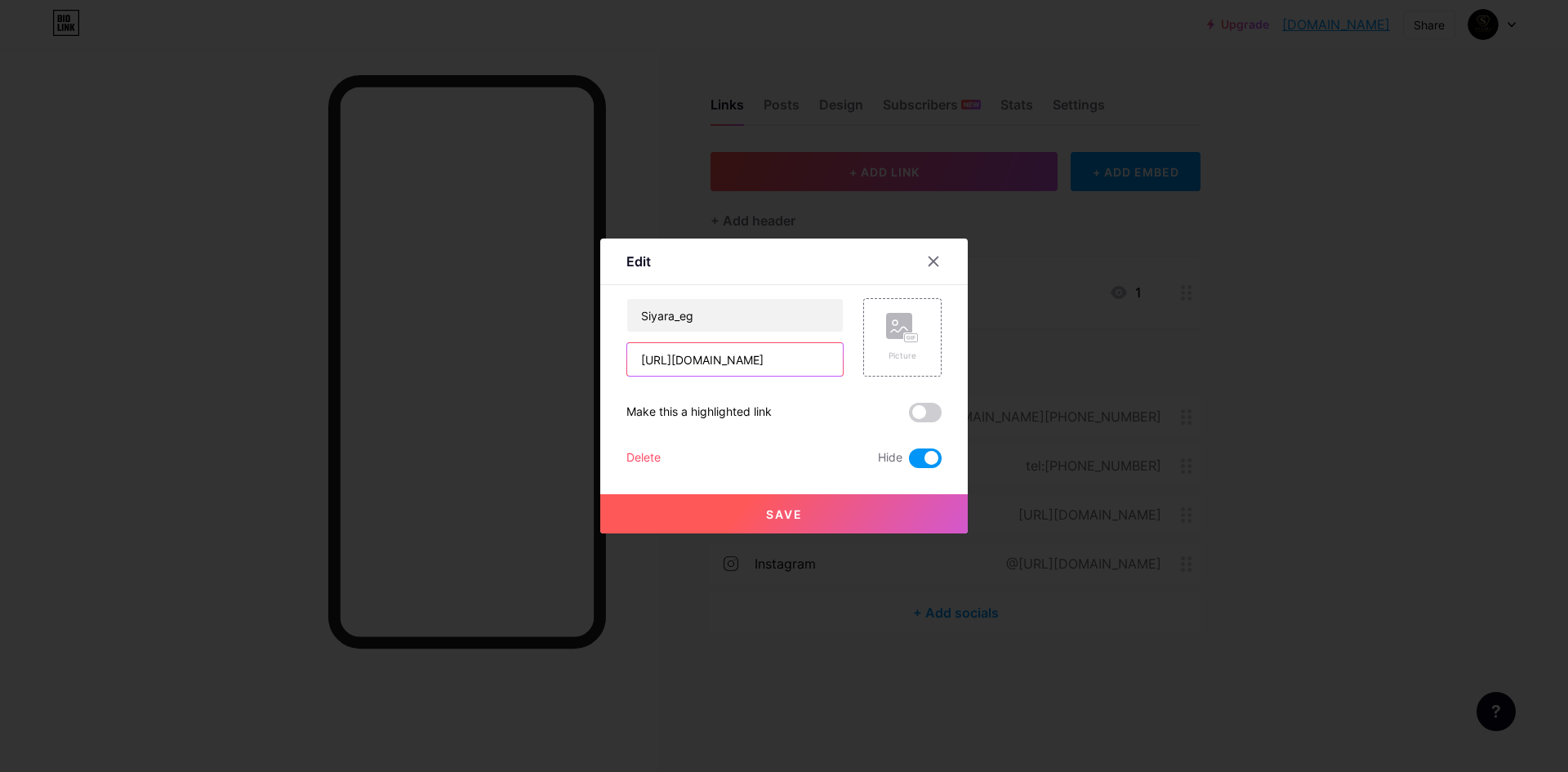
click at [768, 361] on input "[URL][DOMAIN_NAME]" at bounding box center [735, 359] width 216 height 33
click at [932, 266] on icon at bounding box center [933, 262] width 9 height 9
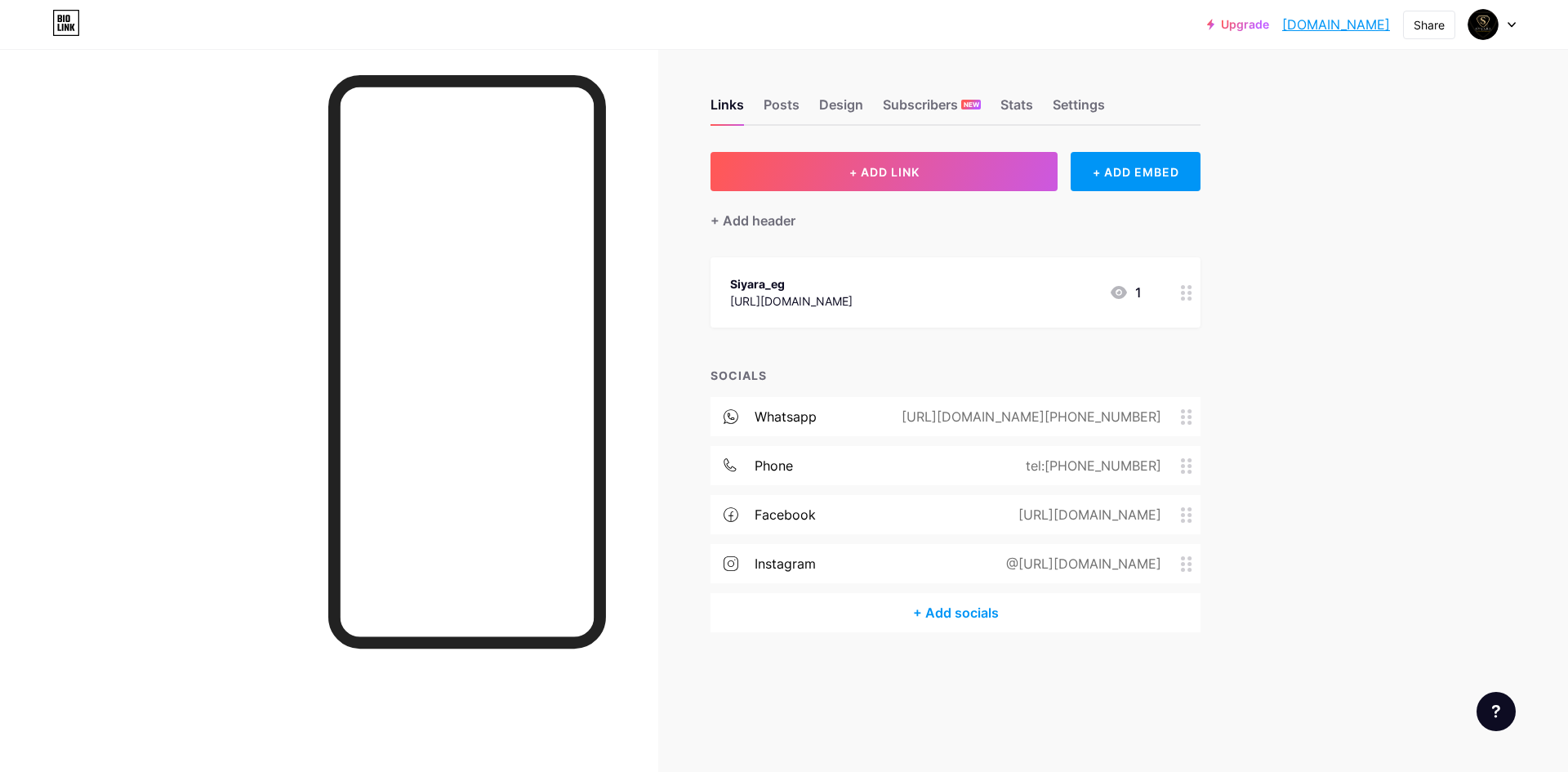
click at [1119, 564] on div "@[URL][DOMAIN_NAME]" at bounding box center [1081, 563] width 201 height 19
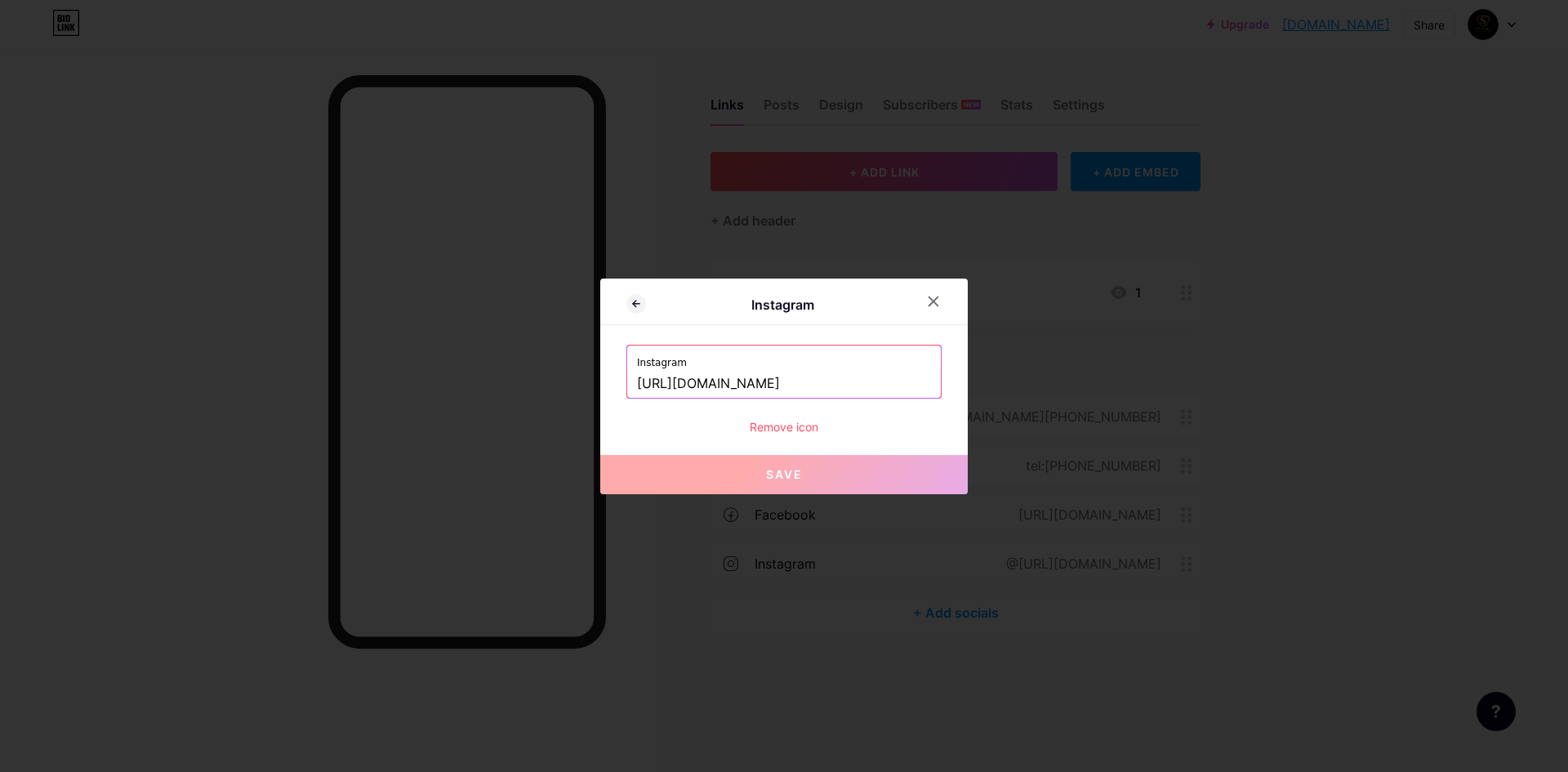
click at [856, 379] on input "[URL][DOMAIN_NAME]" at bounding box center [784, 384] width 294 height 28
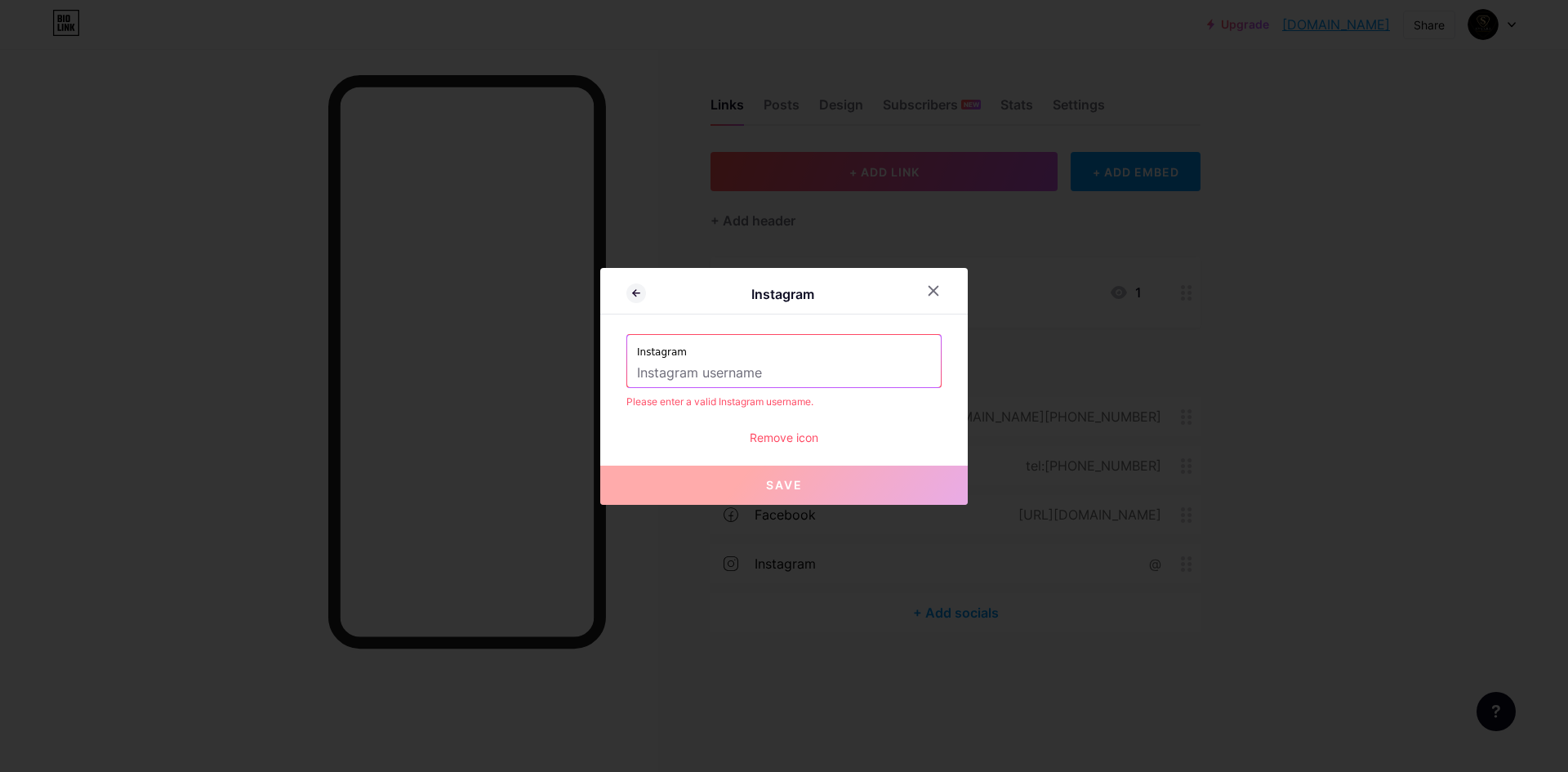
paste input "[URL][DOMAIN_NAME]"
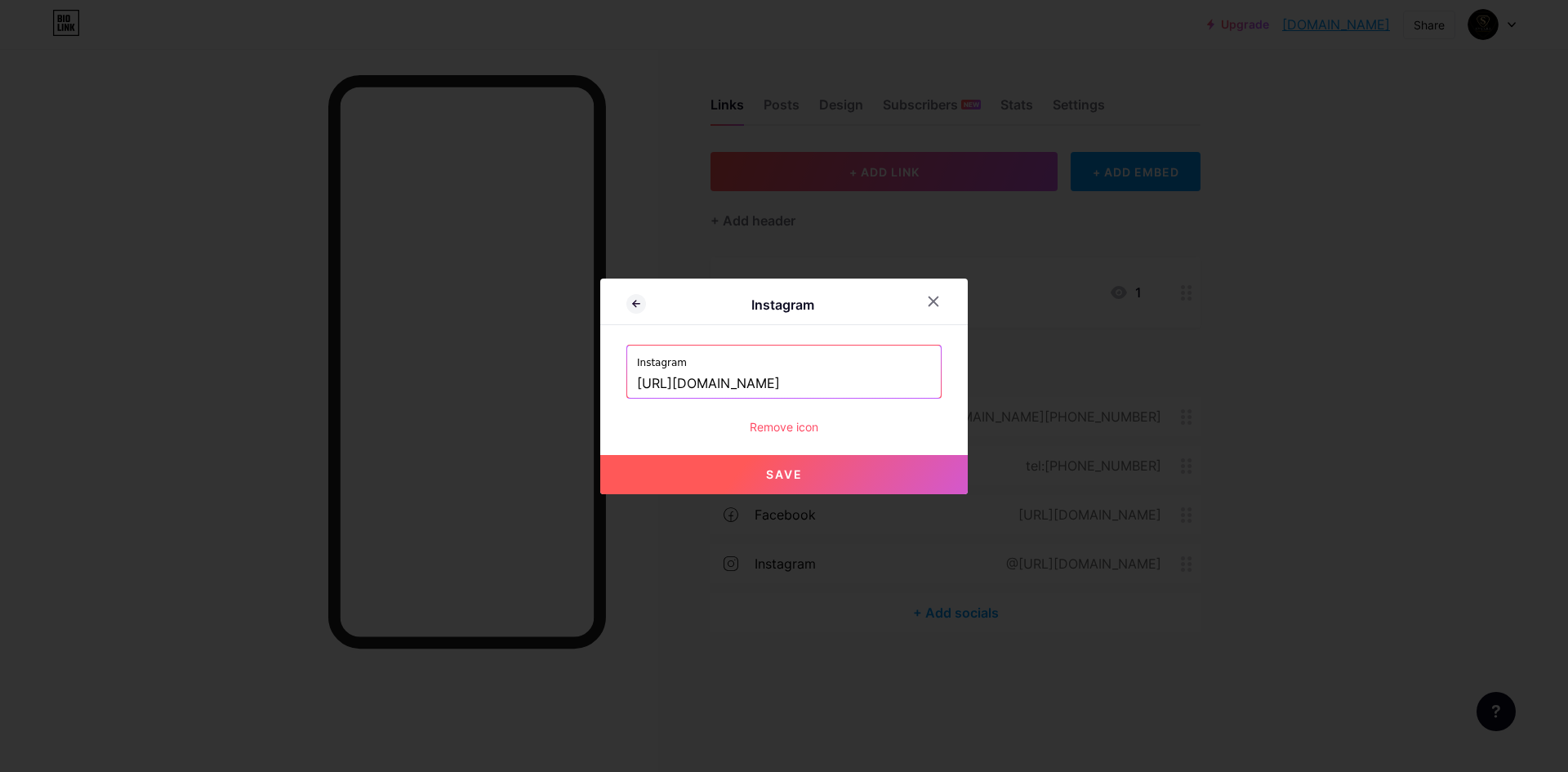
click at [861, 478] on button "Save" at bounding box center [784, 474] width 368 height 39
type input "[URL][DOMAIN_NAME][DOMAIN_NAME]"
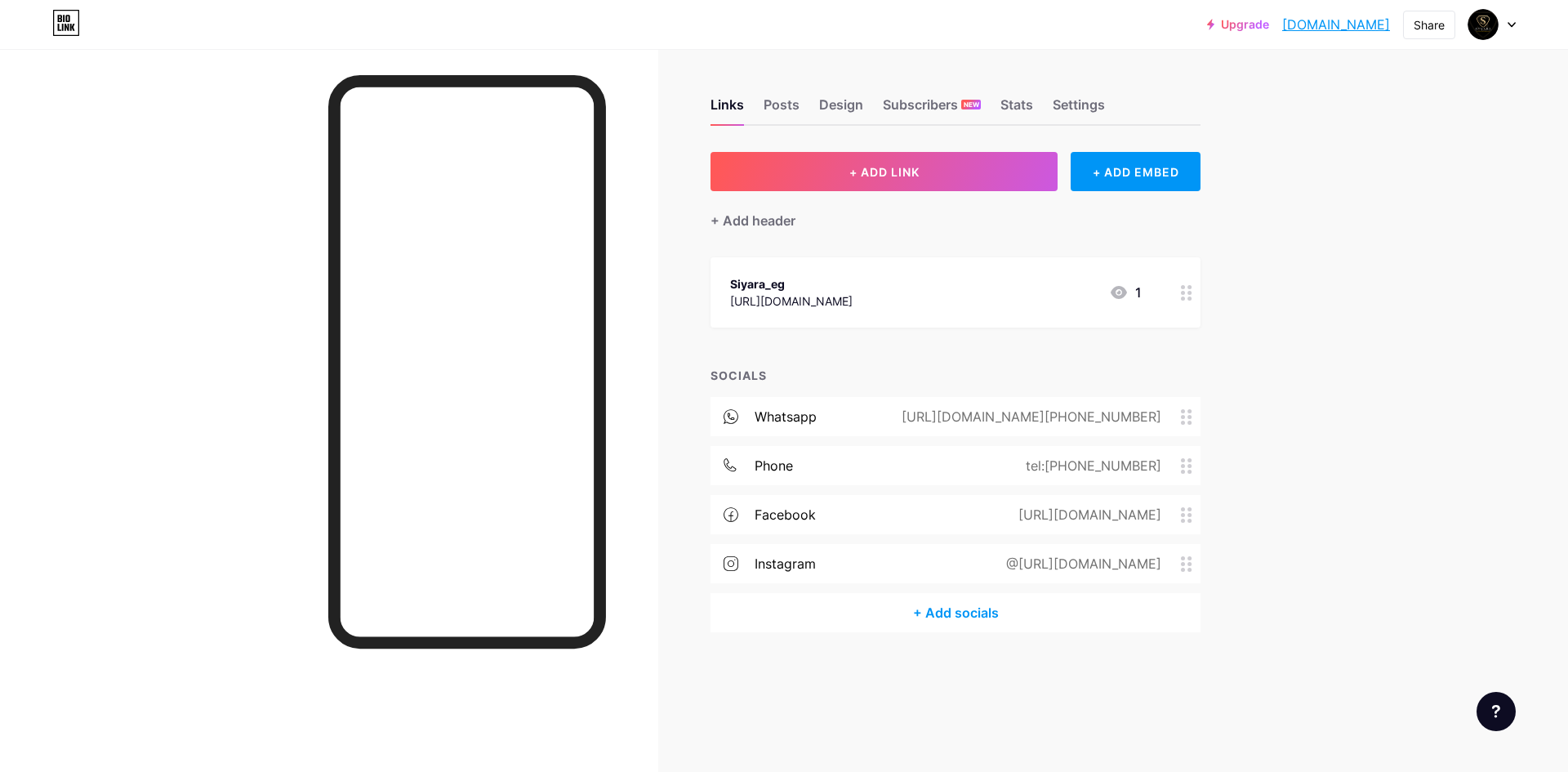
click at [1189, 561] on circle at bounding box center [1190, 563] width 4 height 4
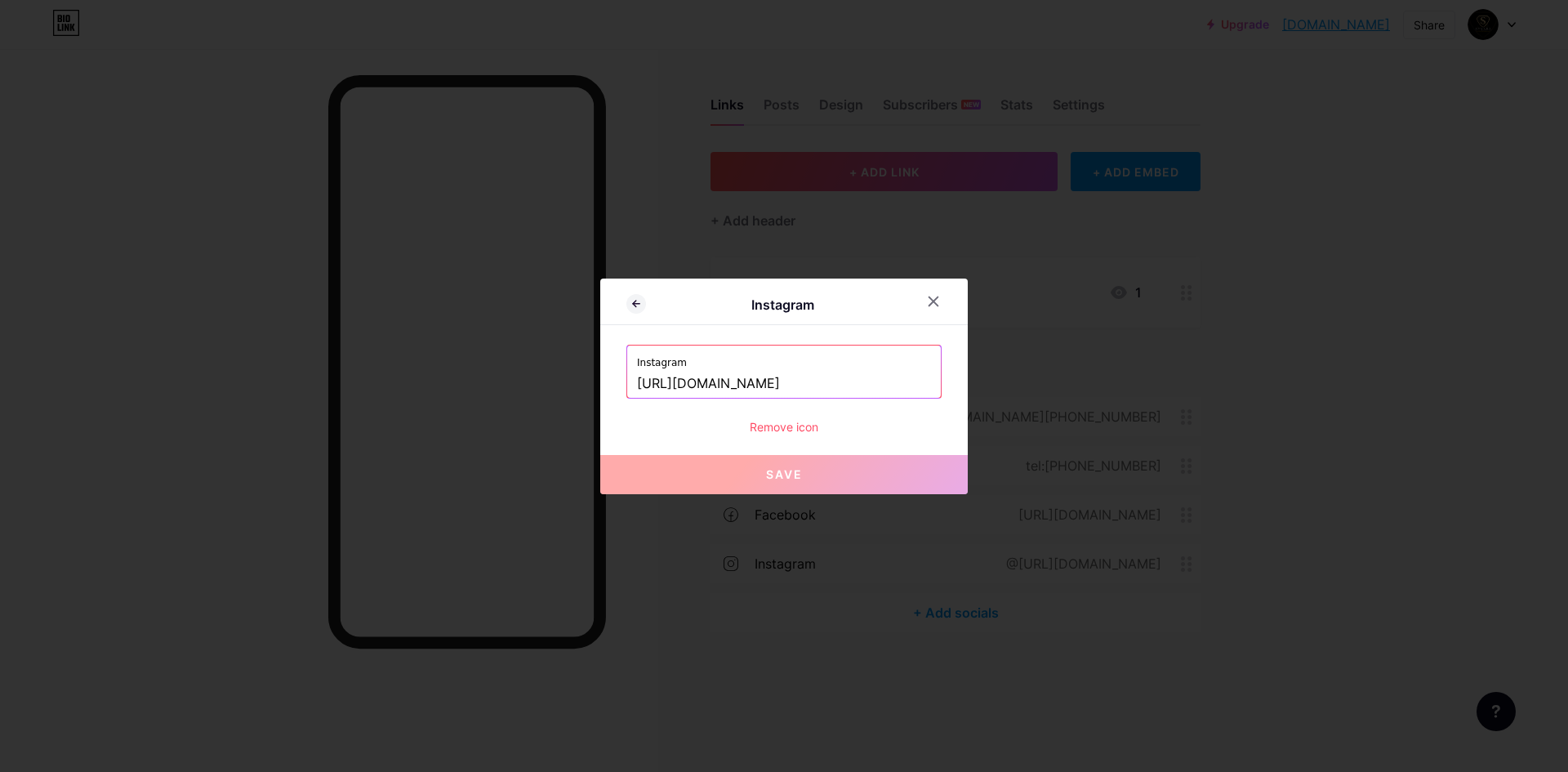
click at [809, 472] on button "Save" at bounding box center [784, 474] width 368 height 39
click at [818, 477] on button "Save" at bounding box center [784, 474] width 368 height 39
drag, startPoint x: 818, startPoint y: 477, endPoint x: 838, endPoint y: 445, distance: 37.7
click at [818, 476] on button "Save" at bounding box center [784, 474] width 368 height 39
click at [873, 373] on input "[URL][DOMAIN_NAME]" at bounding box center [784, 384] width 294 height 28
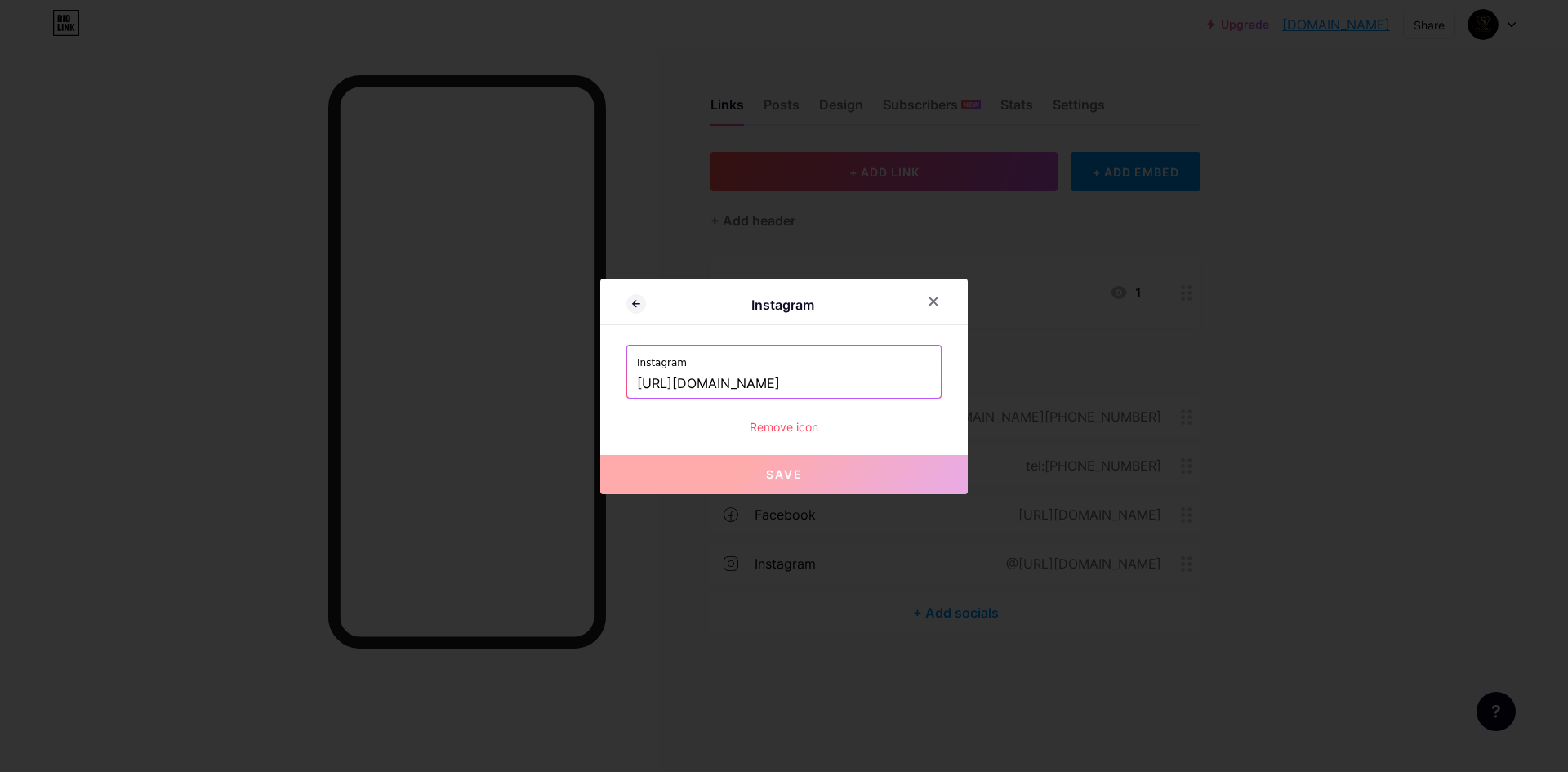
drag, startPoint x: 882, startPoint y: 379, endPoint x: 516, endPoint y: 382, distance: 366.0
click at [516, 382] on div "Instagram Instagram [URL][DOMAIN_NAME] Remove icon Save" at bounding box center [784, 386] width 1568 height 772
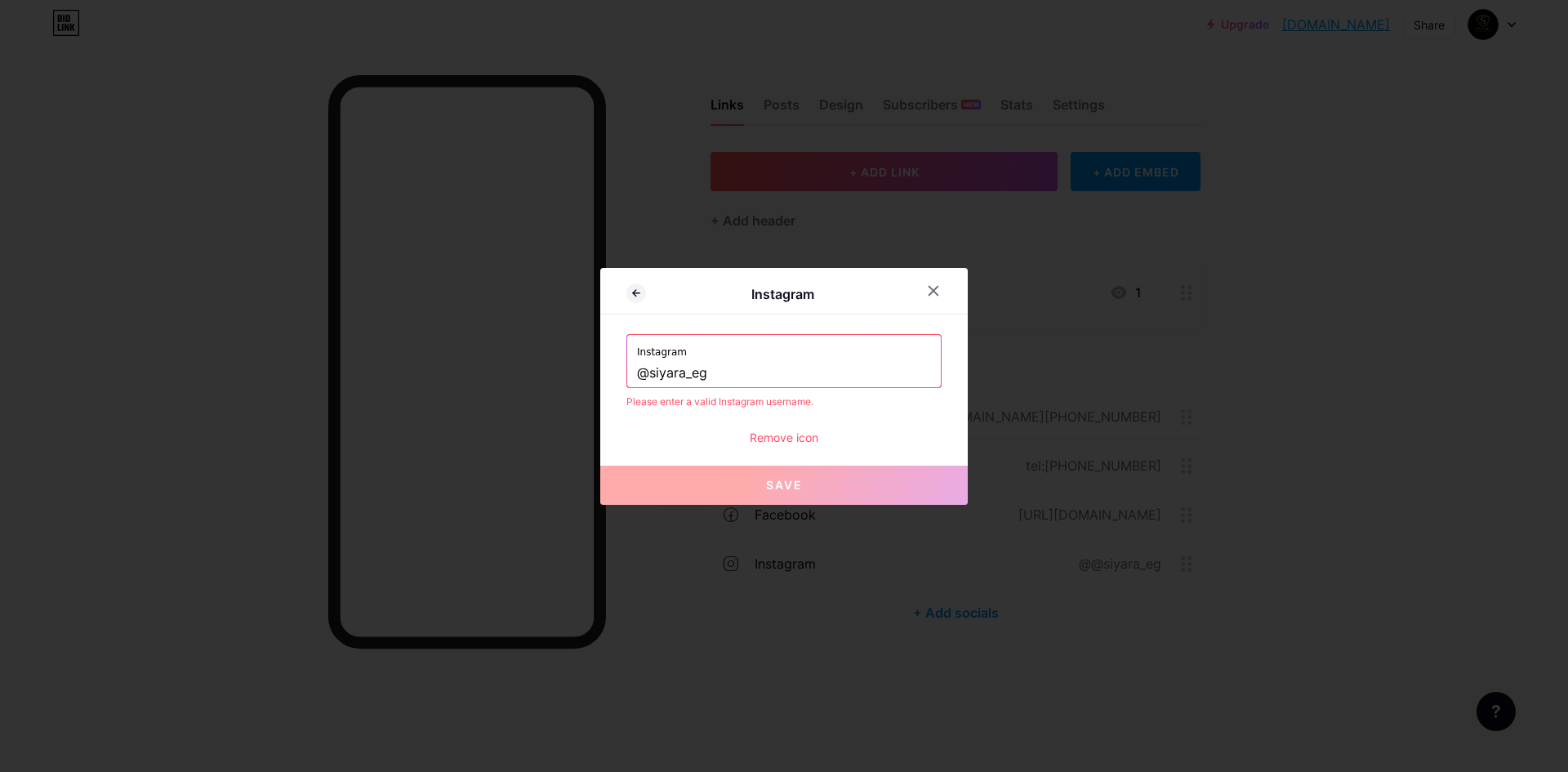
click at [816, 491] on button "Save" at bounding box center [784, 485] width 368 height 39
click at [813, 489] on button "Save" at bounding box center [784, 485] width 368 height 39
click at [731, 367] on input "@siyara_eg" at bounding box center [784, 374] width 294 height 28
paste input "[URL][DOMAIN_NAME]"
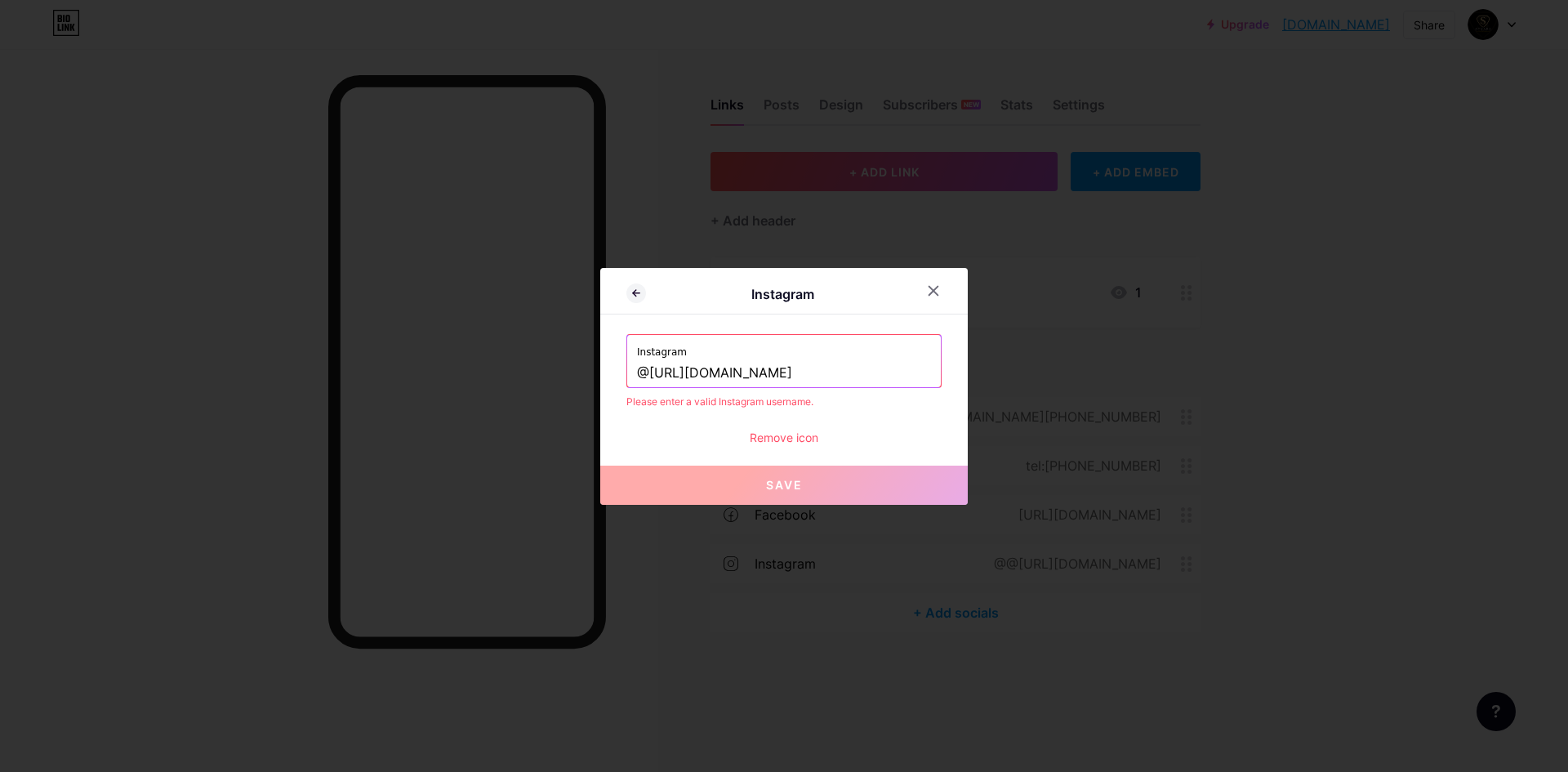
type input "@https://www.instagram.com/siyara_eg"
paste input "[URL][DOMAIN_NAME]"
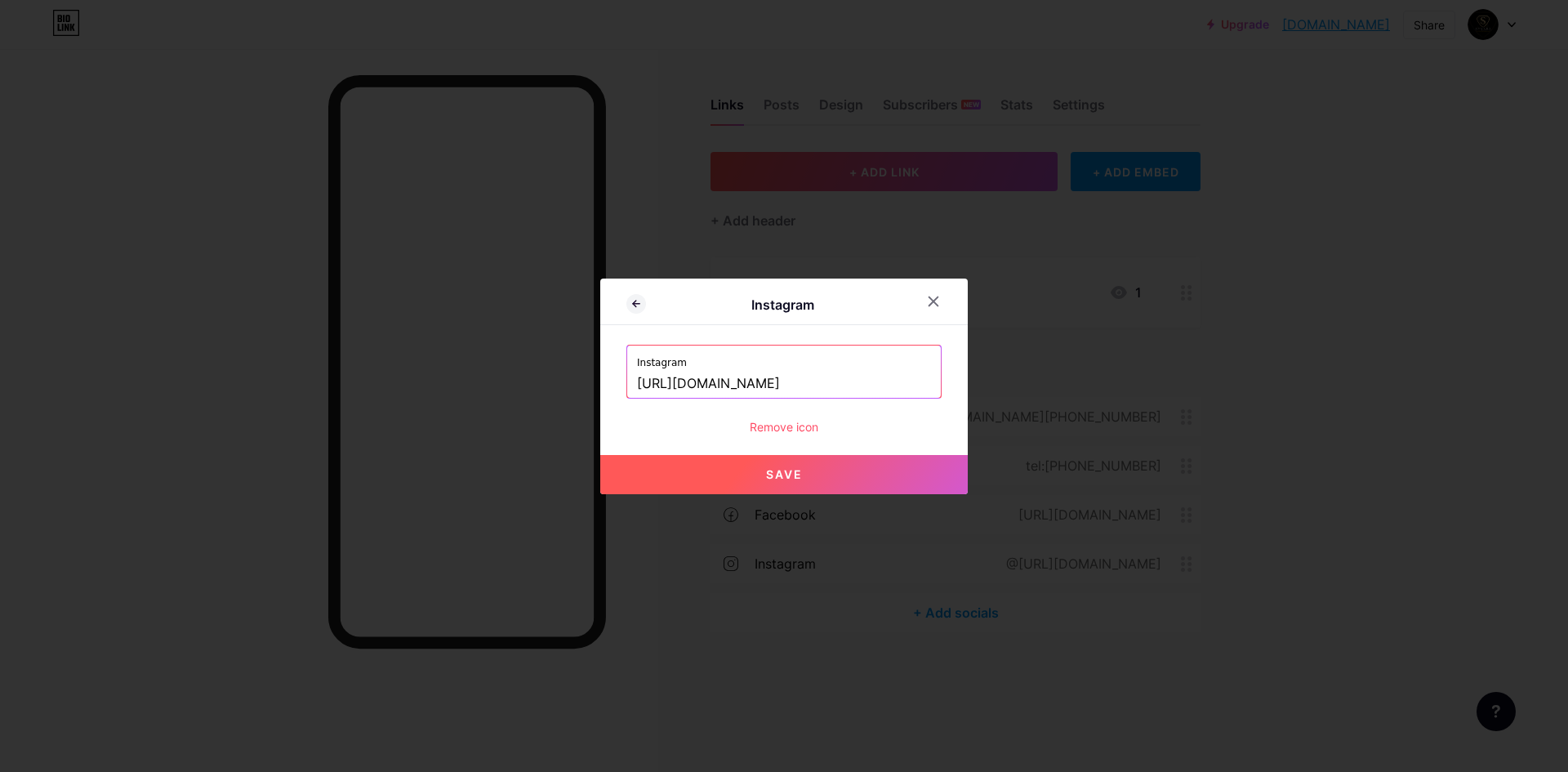
click at [814, 490] on button "Save" at bounding box center [784, 474] width 368 height 39
type input "[URL][DOMAIN_NAME][DOMAIN_NAME]"
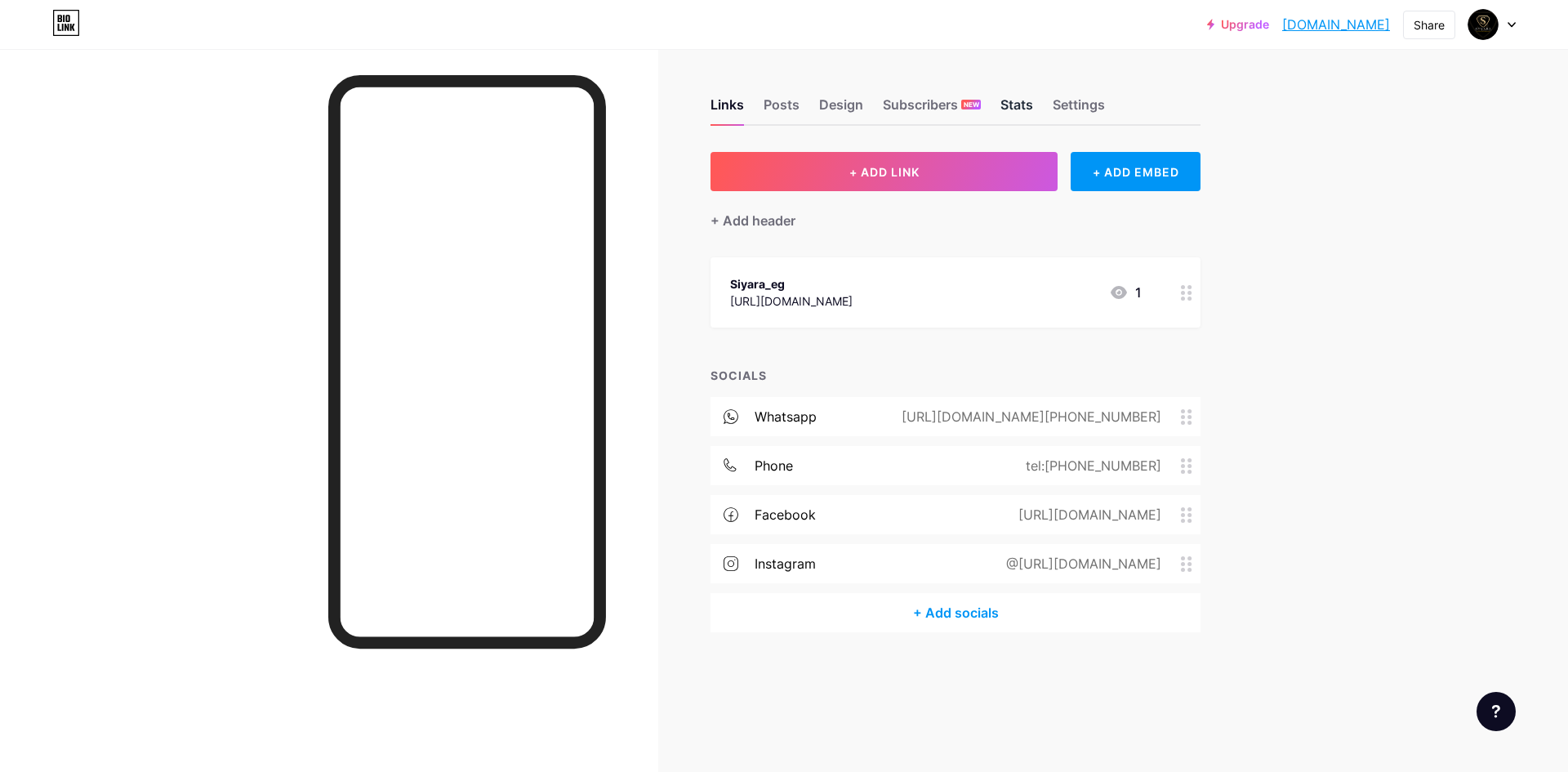
click at [1024, 97] on div "Stats" at bounding box center [1016, 108] width 33 height 29
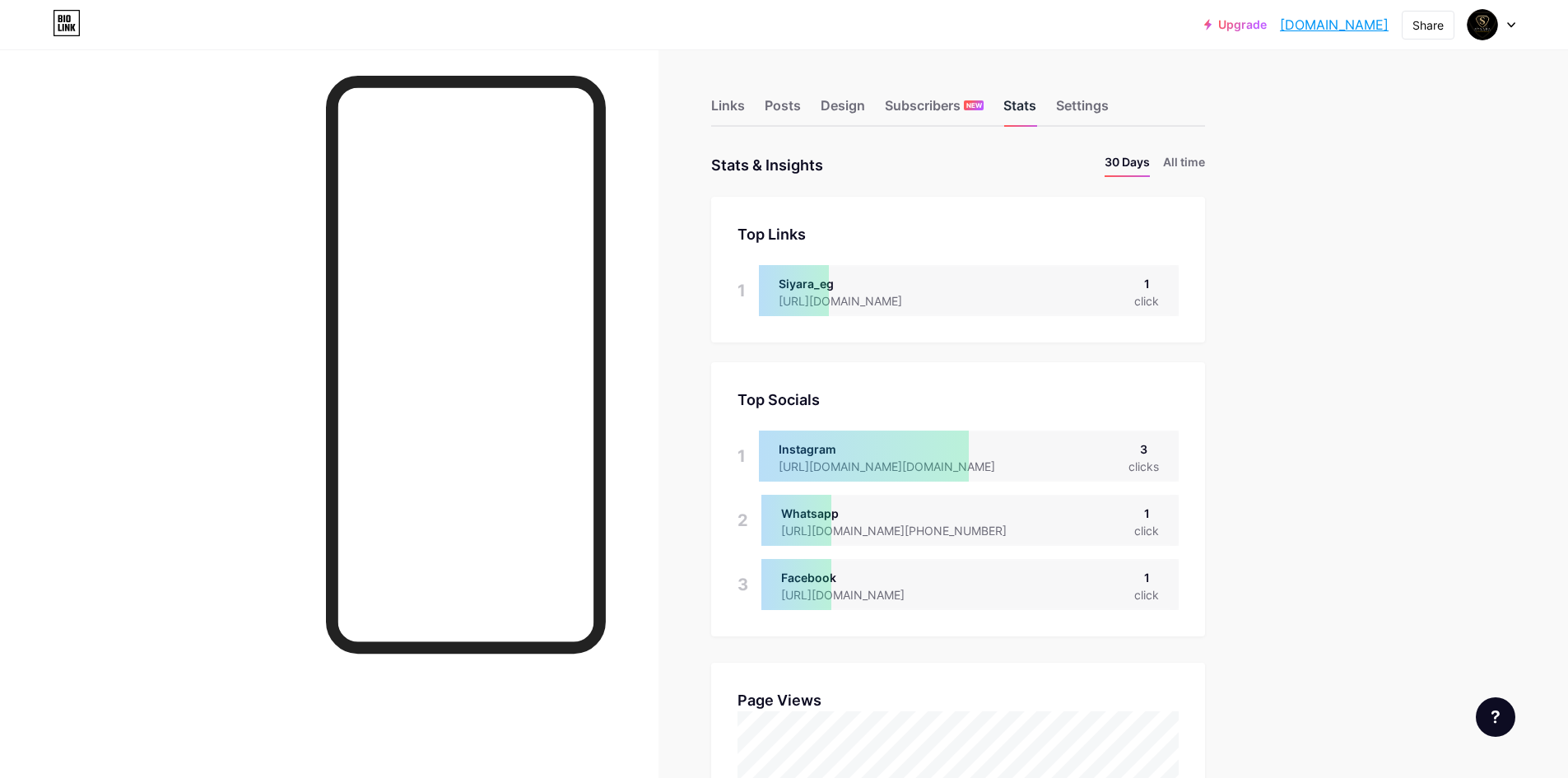
scroll to position [778, 1568]
click at [923, 464] on div at bounding box center [864, 456] width 210 height 51
click at [1022, 473] on div "[URL][DOMAIN_NAME][DOMAIN_NAME]" at bounding box center [900, 465] width 243 height 17
click at [1022, 464] on div "[URL][DOMAIN_NAME][DOMAIN_NAME]" at bounding box center [900, 465] width 243 height 17
click at [1022, 461] on div "[URL][DOMAIN_NAME][DOMAIN_NAME]" at bounding box center [900, 465] width 243 height 17
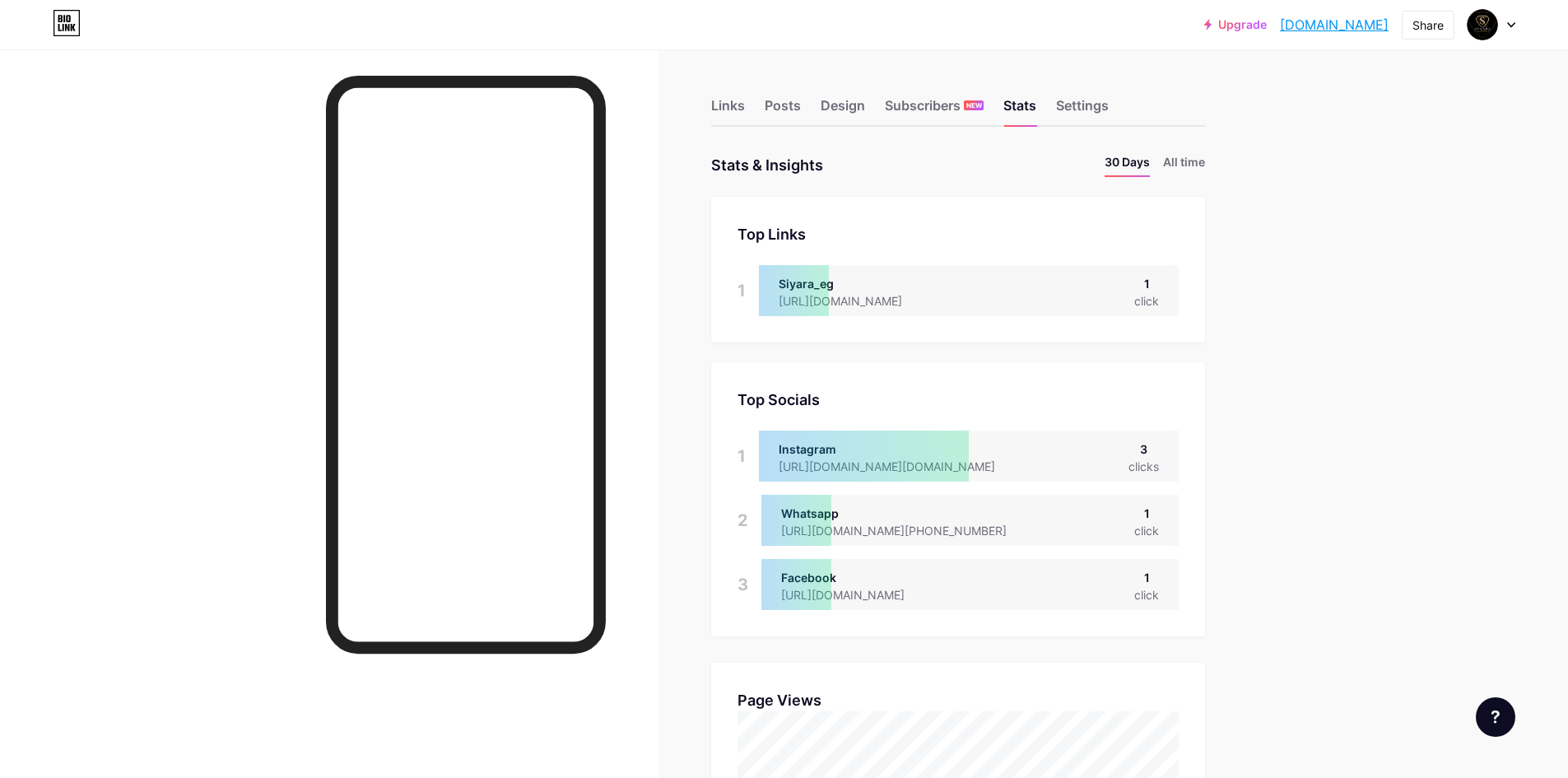
click at [1044, 482] on div "Top Socials Top Socials 1 Instagram https://instagram.com/https://www.instagram…" at bounding box center [959, 499] width 494 height 274
click at [896, 515] on div "Whatsapp" at bounding box center [907, 512] width 252 height 17
click at [909, 584] on div "Facebook" at bounding box center [856, 576] width 150 height 17
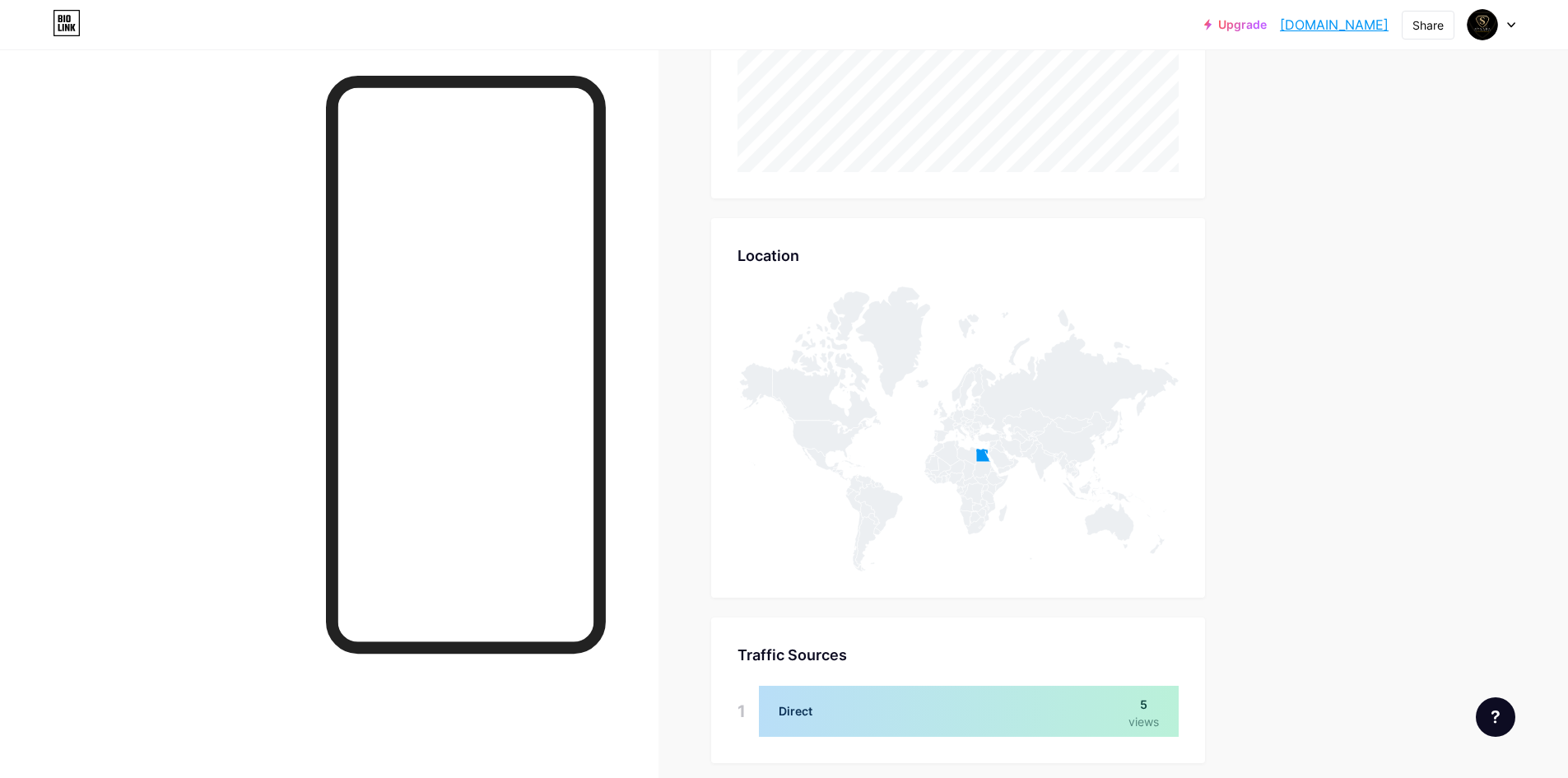
scroll to position [827, 0]
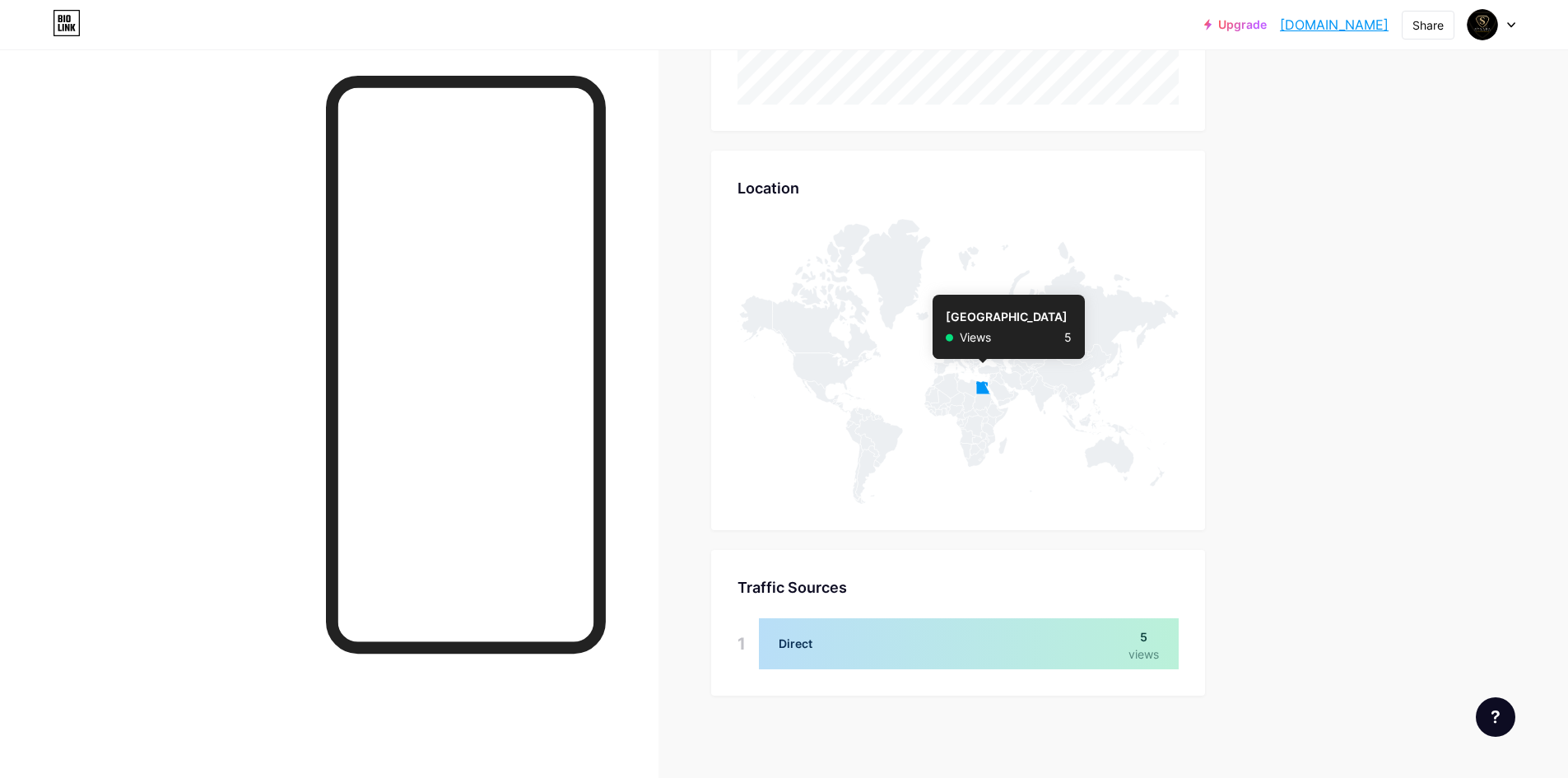
click at [987, 386] on icon at bounding box center [983, 387] width 15 height 13
click at [986, 392] on icon at bounding box center [983, 387] width 15 height 13
click at [839, 661] on div at bounding box center [968, 643] width 420 height 51
click at [1115, 644] on div at bounding box center [968, 643] width 420 height 51
drag, startPoint x: 1134, startPoint y: 641, endPoint x: 1143, endPoint y: 641, distance: 9.0
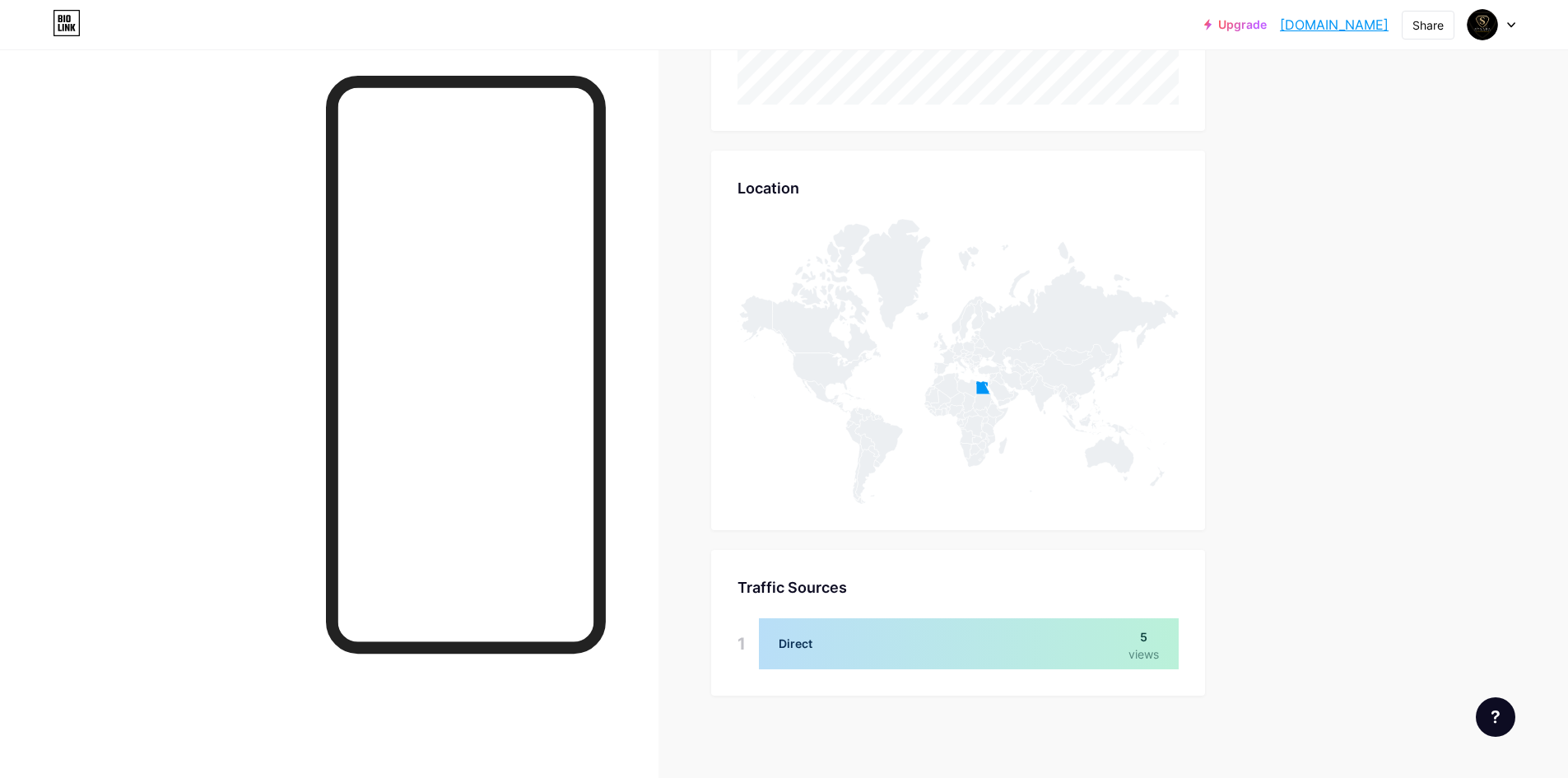
click at [1140, 641] on div at bounding box center [968, 643] width 420 height 51
drag, startPoint x: 1145, startPoint y: 641, endPoint x: 1151, endPoint y: 647, distance: 8.5
click at [1147, 641] on div at bounding box center [968, 643] width 420 height 51
drag, startPoint x: 1152, startPoint y: 655, endPoint x: 1150, endPoint y: 664, distance: 9.2
click at [1150, 664] on div at bounding box center [968, 643] width 420 height 51
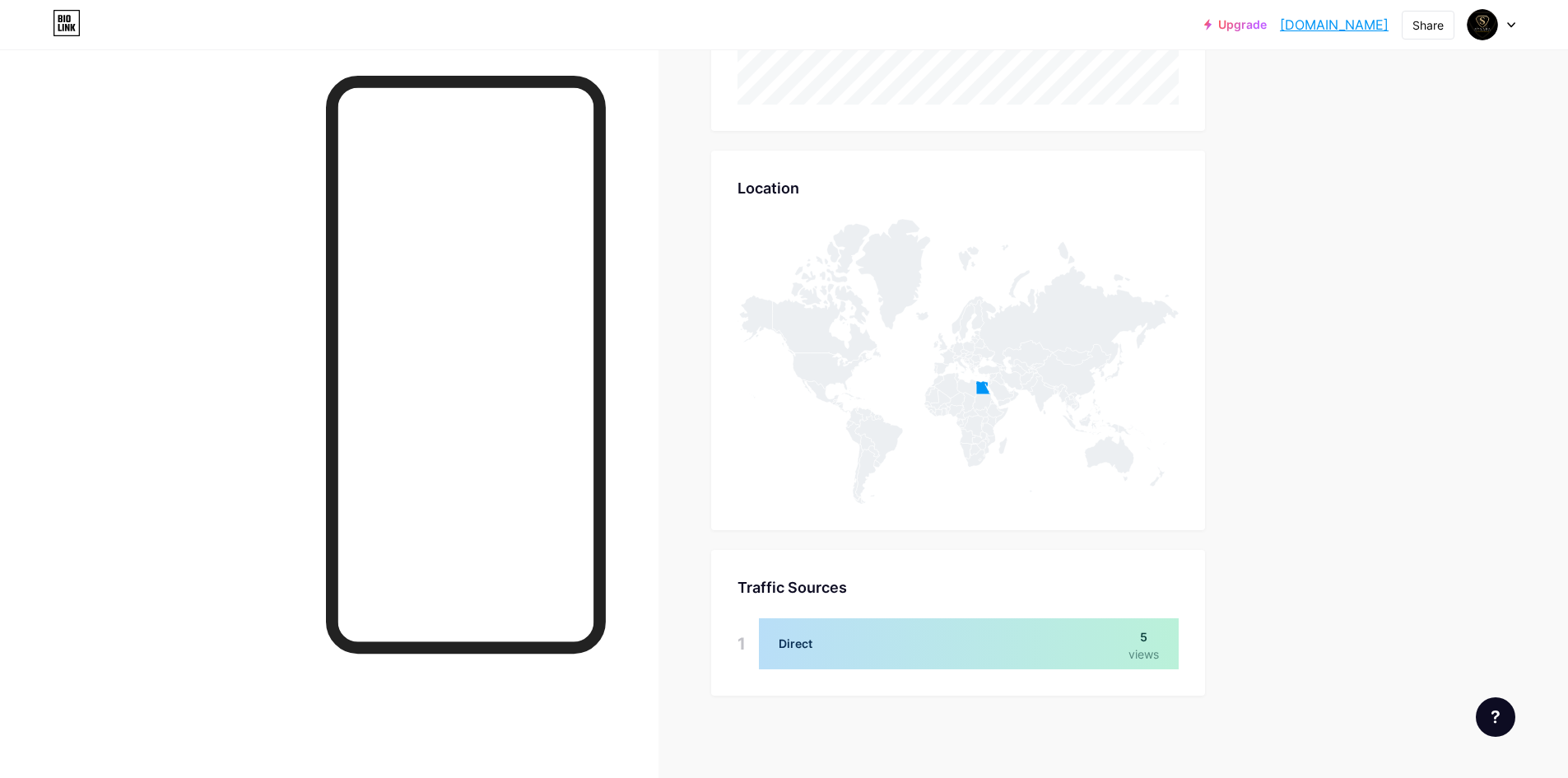
drag, startPoint x: 1149, startPoint y: 664, endPoint x: 1074, endPoint y: 644, distance: 77.6
click at [1115, 659] on div at bounding box center [968, 643] width 420 height 51
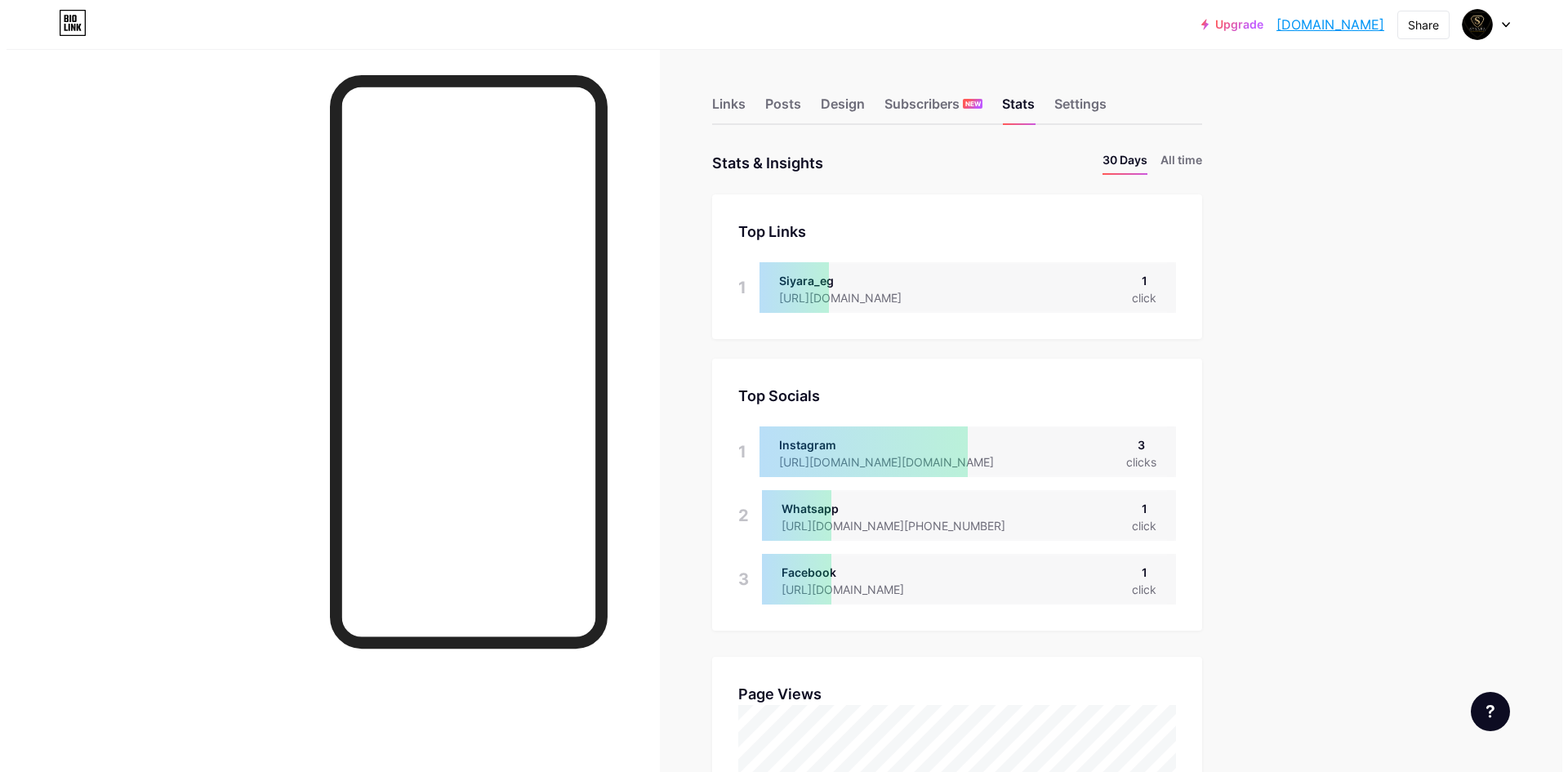
scroll to position [0, 0]
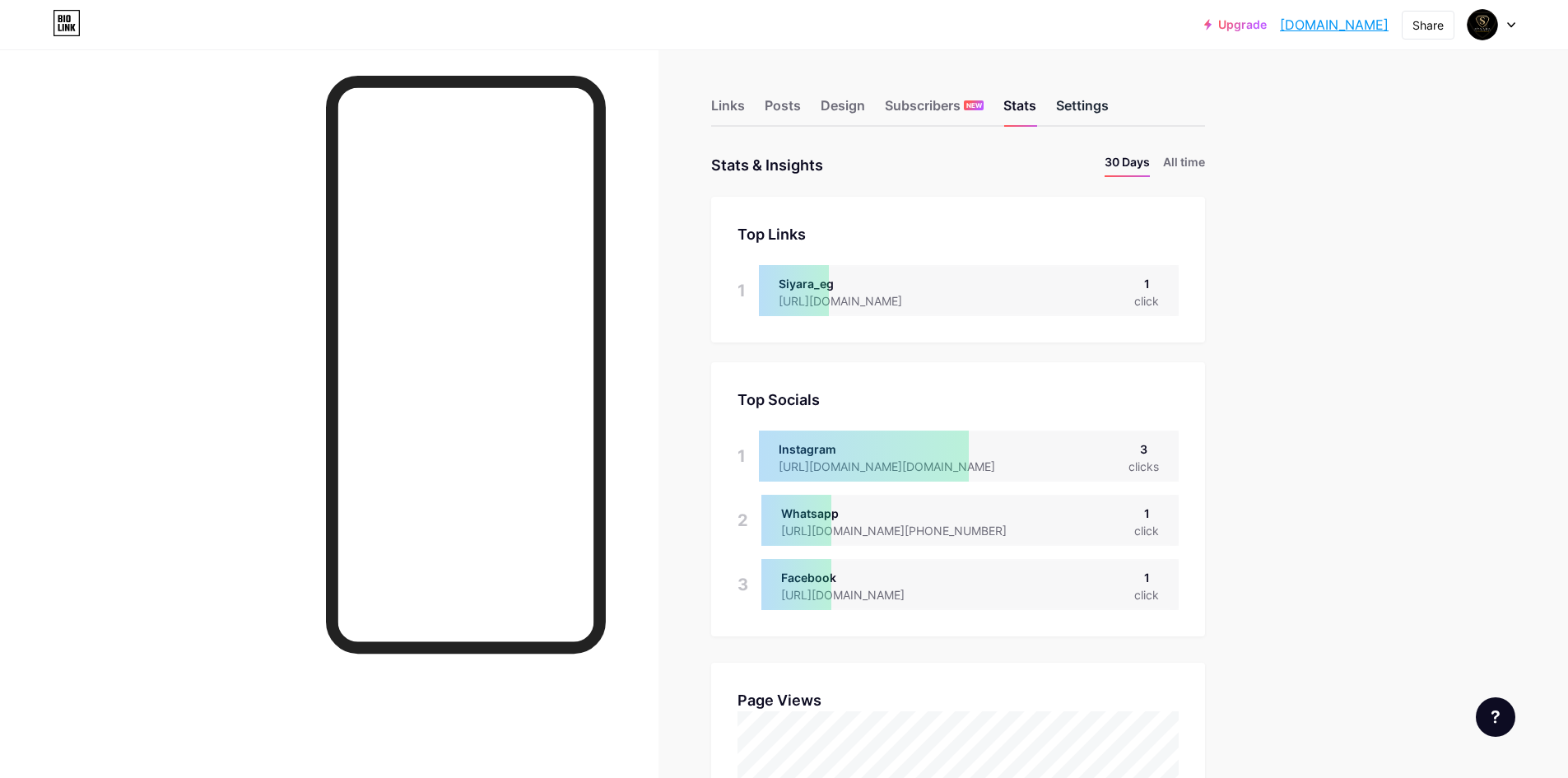
click at [1086, 113] on div "Settings" at bounding box center [1082, 109] width 52 height 29
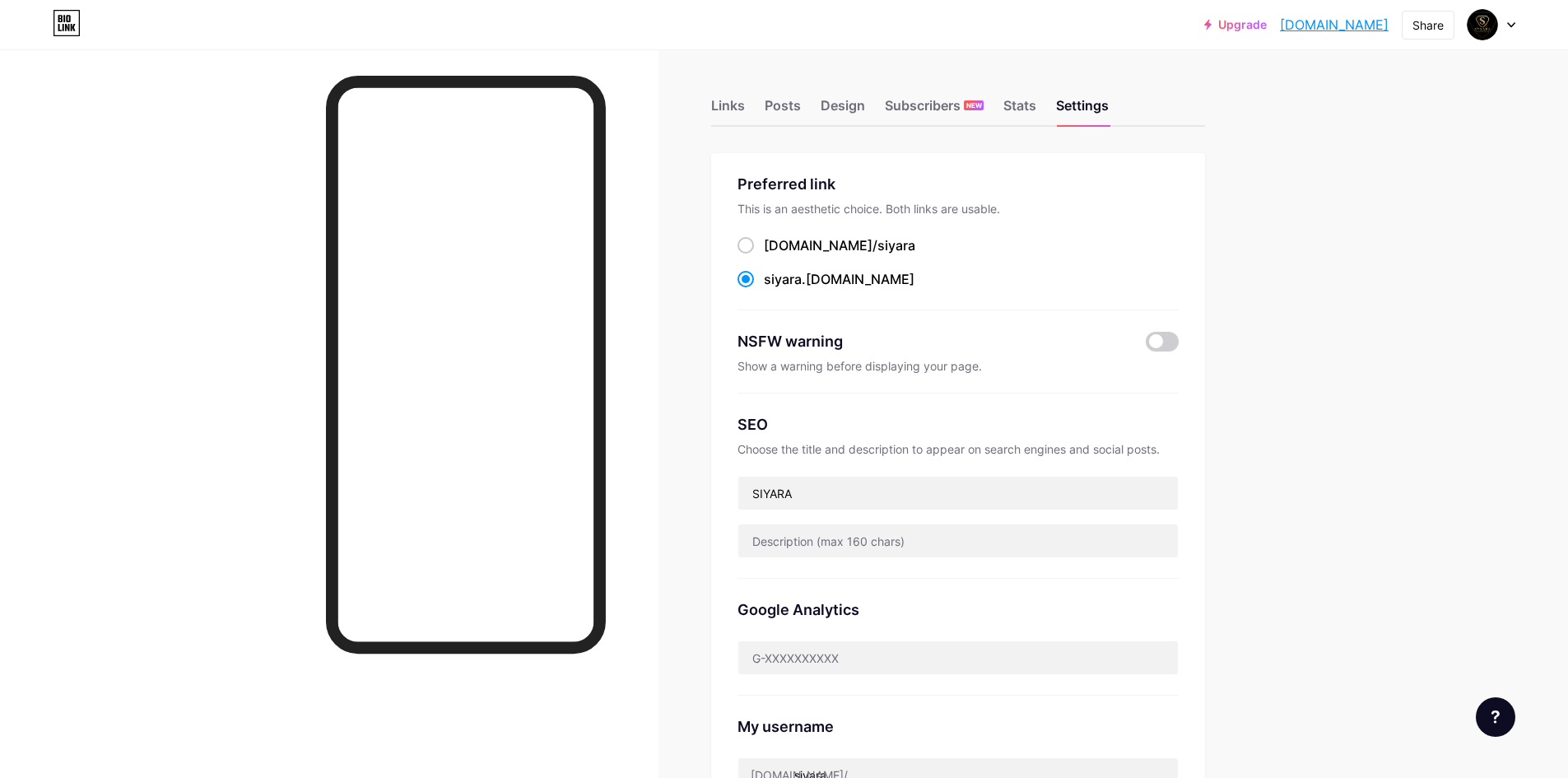
click at [1270, 163] on div "Links Posts Design Subscribers NEW Stats Settings Preferred link This is an aes…" at bounding box center [637, 669] width 1274 height 1239
click at [708, 102] on div "Links Posts Design Subscribers NEW Stats Settings Preferred link This is an aes…" at bounding box center [637, 669] width 1274 height 1239
drag, startPoint x: 724, startPoint y: 105, endPoint x: 758, endPoint y: 129, distance: 41.6
click at [725, 105] on div "Links" at bounding box center [728, 109] width 34 height 29
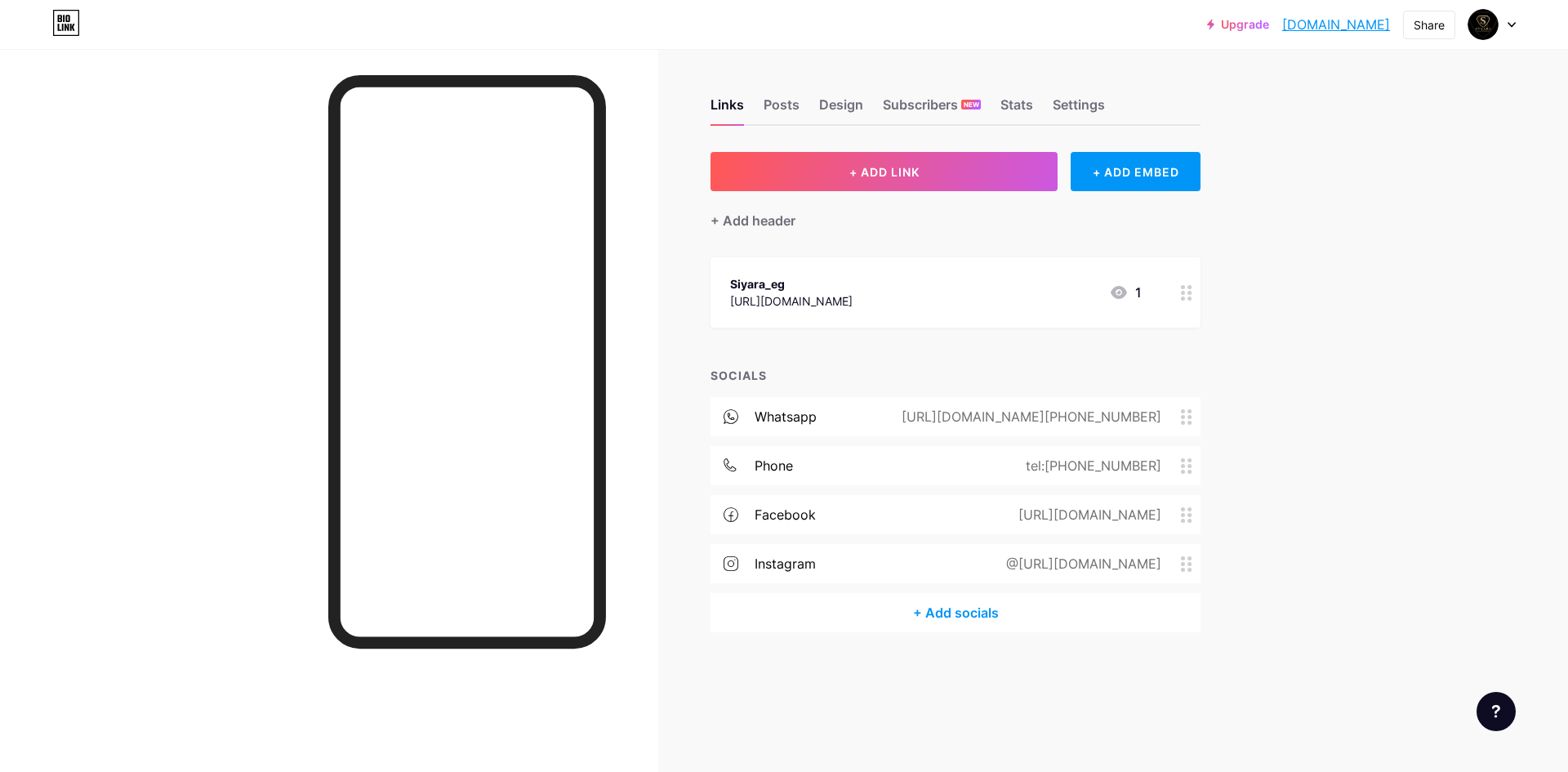
click at [1165, 570] on div "@[URL][DOMAIN_NAME]" at bounding box center [1081, 563] width 201 height 19
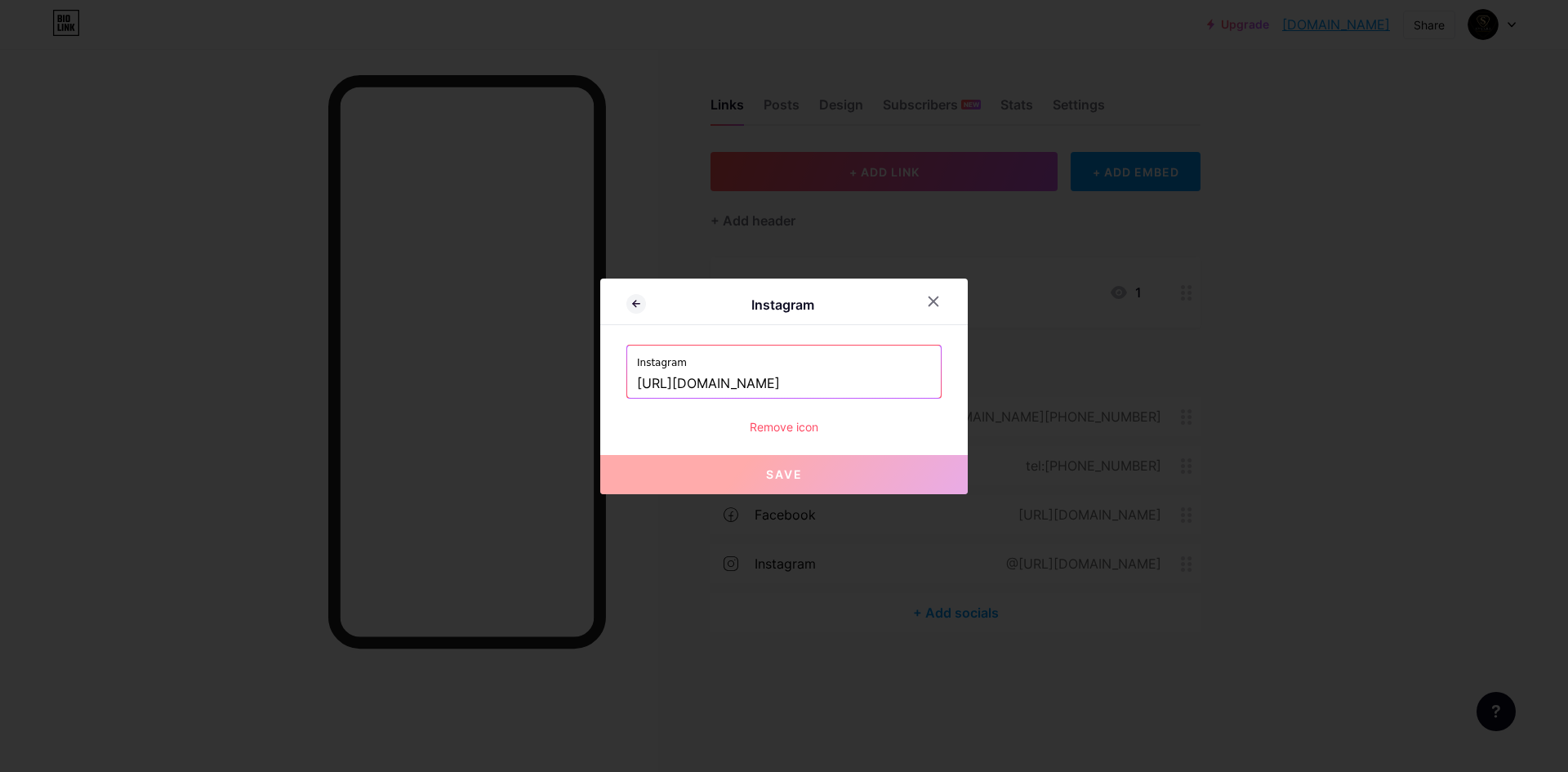
click at [906, 389] on input "[URL][DOMAIN_NAME]" at bounding box center [784, 384] width 294 height 28
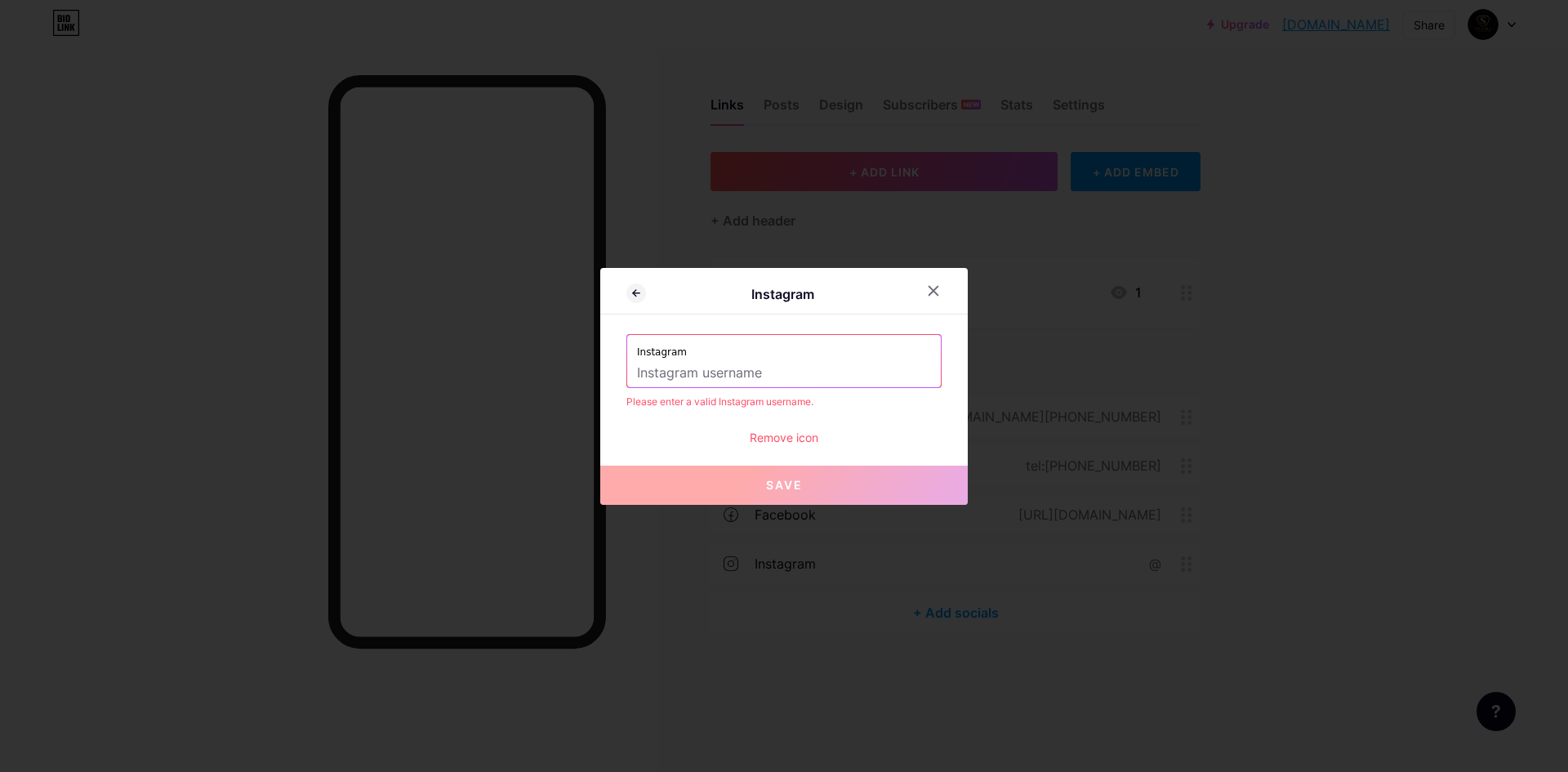
paste input "https://www.instagram.com/siyara_eg?igsh=bGZhYmUydnJsMzZ3&utm_source=qr"
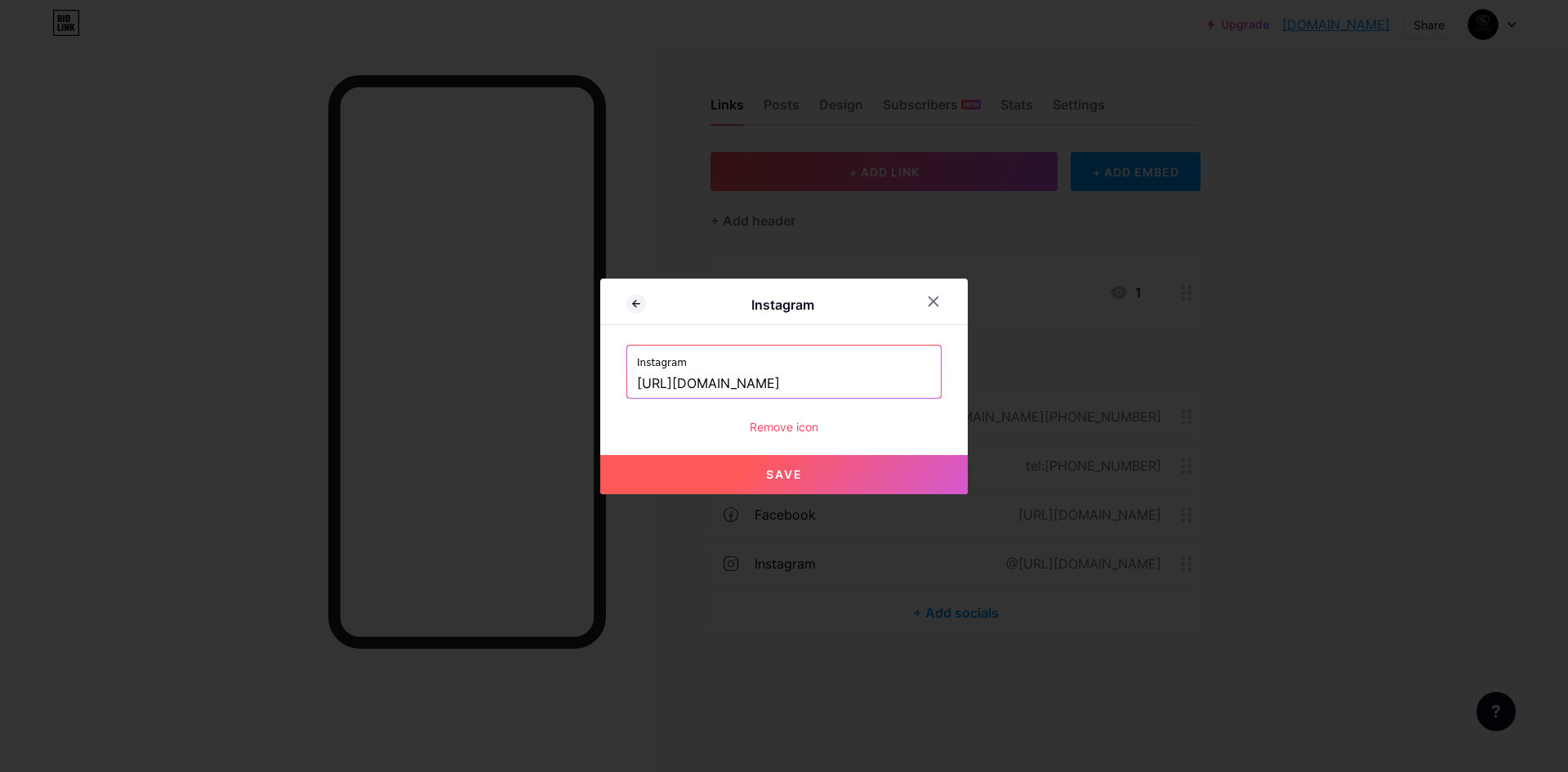
click at [777, 477] on span "Save" at bounding box center [784, 474] width 37 height 14
type input "https://instagram.com/https://www.instagram.com/siyara_eg?igsh=bGZhYmUydnJsMzZ3…"
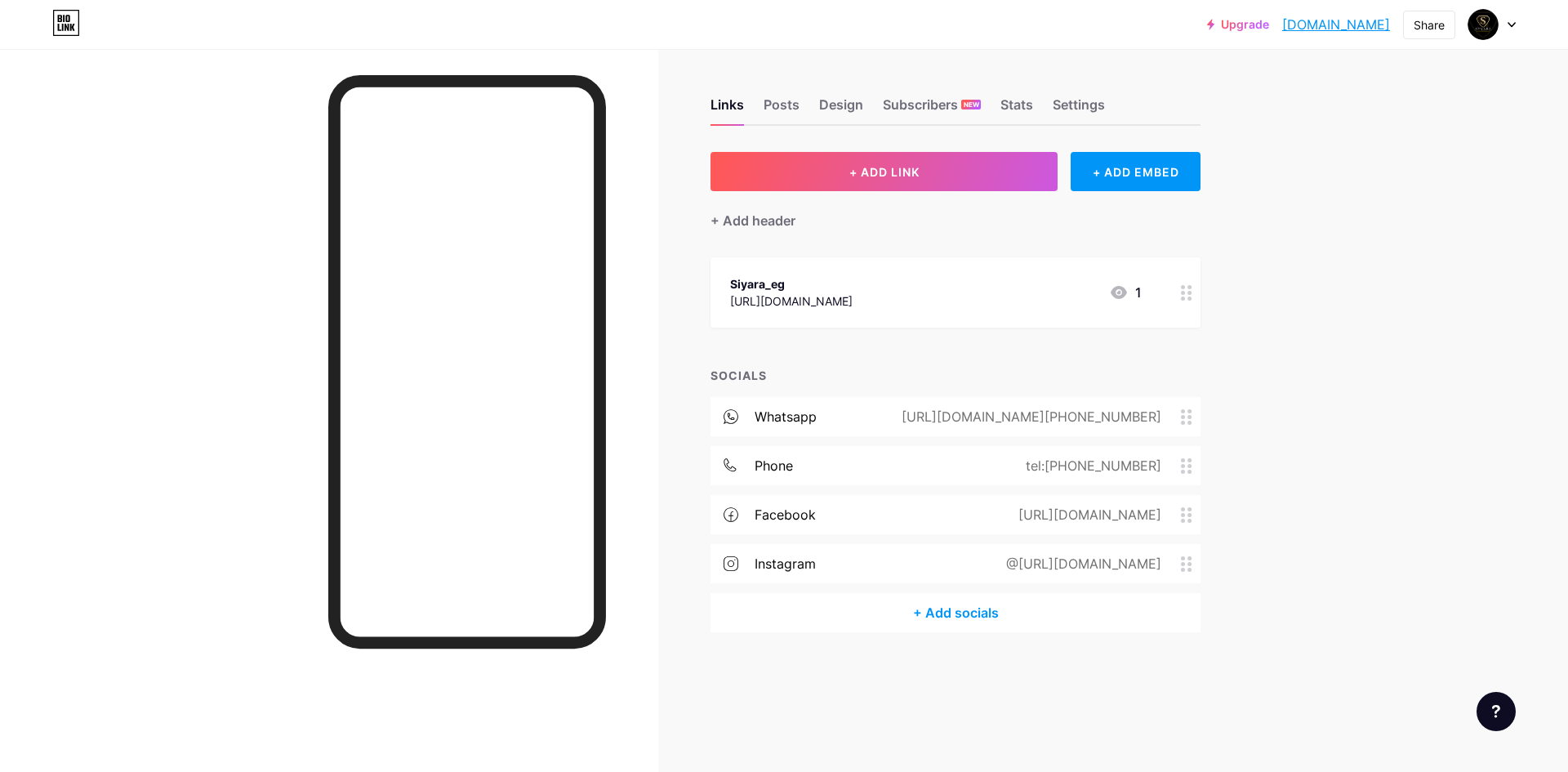
click at [1182, 563] on icon at bounding box center [1186, 564] width 11 height 16
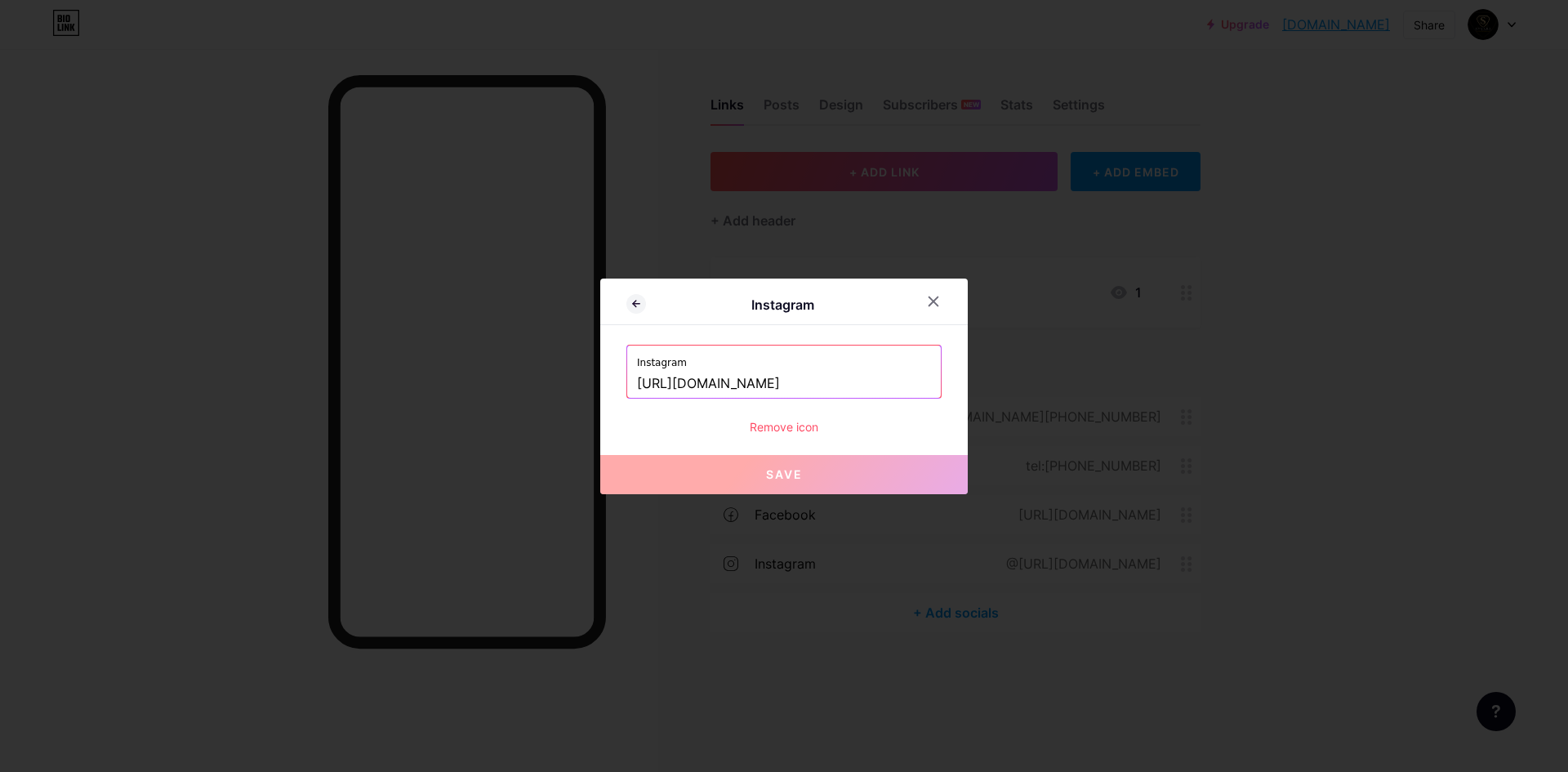
click at [884, 371] on input "https://www.instagram.com/siyara_eg?igsh=bGZhYmUydnJsMzZ3&utm_source=qr" at bounding box center [784, 384] width 294 height 28
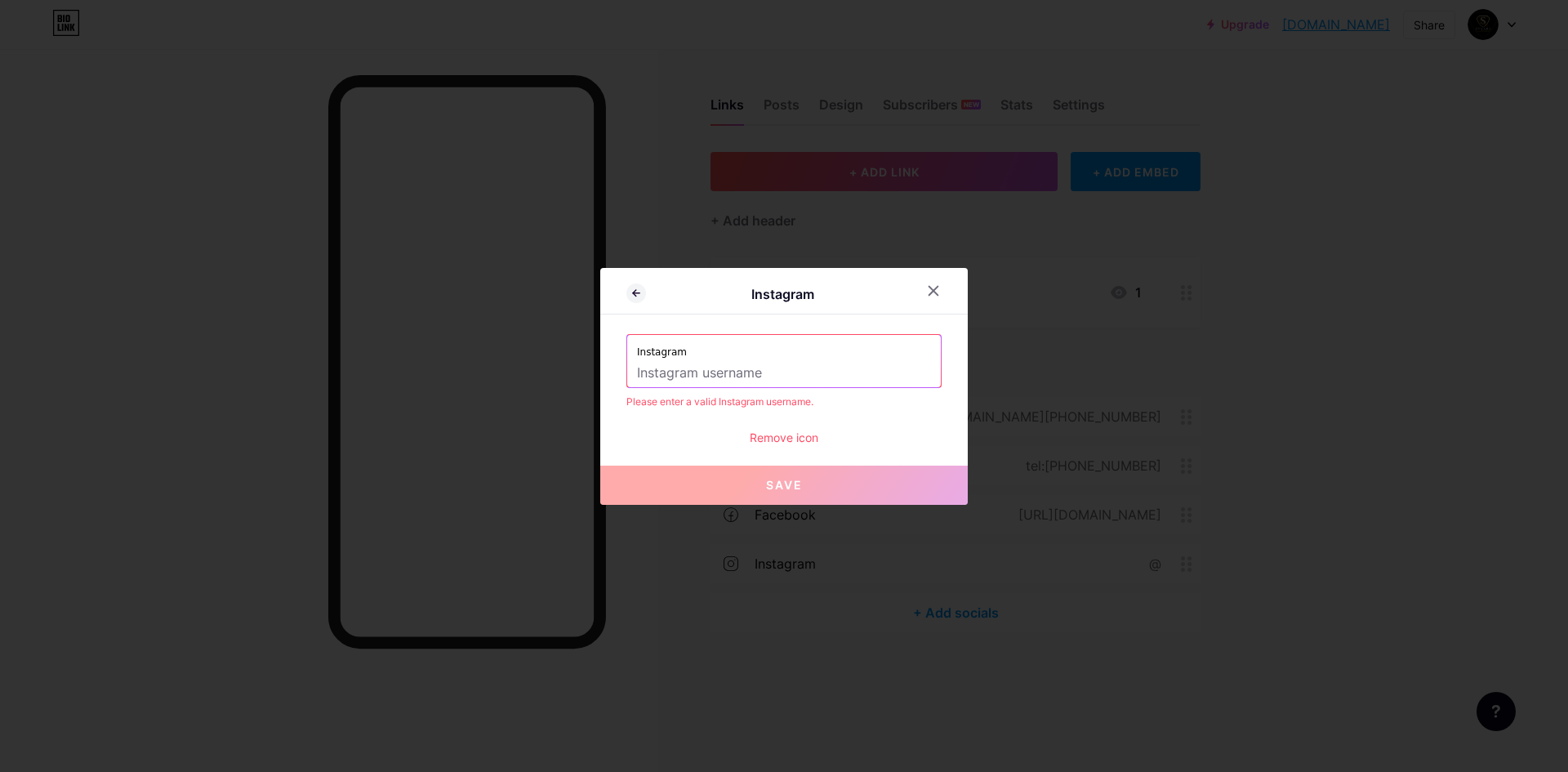
paste input "https://www.instagram.com/siyara_eg?igsh=bGZhYmUydnJsMzZ3&utm_source=qr"
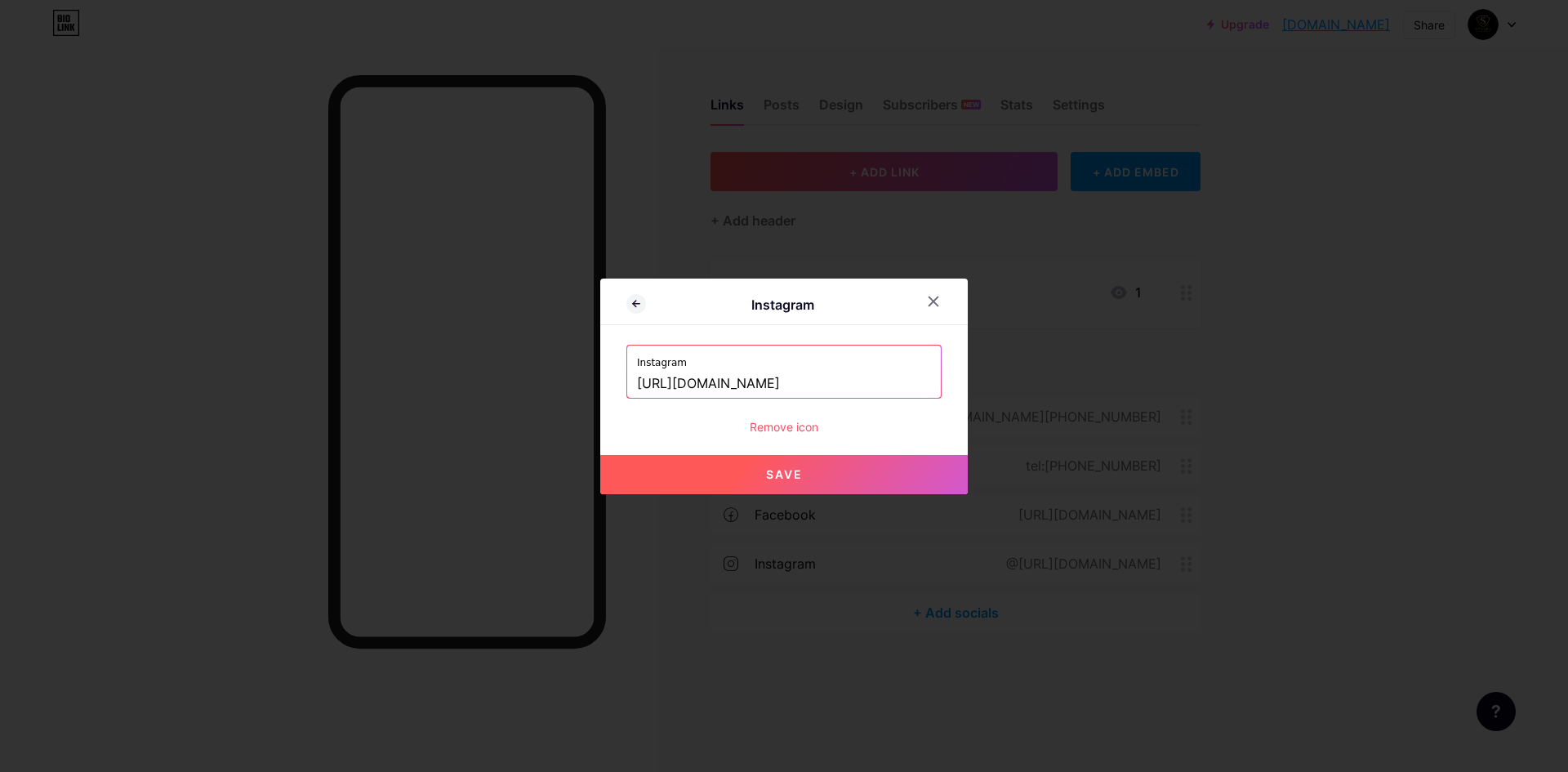
click at [814, 475] on button "Save" at bounding box center [784, 474] width 368 height 39
type input "https://instagram.com/https://www.instagram.com/siyara_eg?igsh=bGZhYmUydnJsMzZ3…"
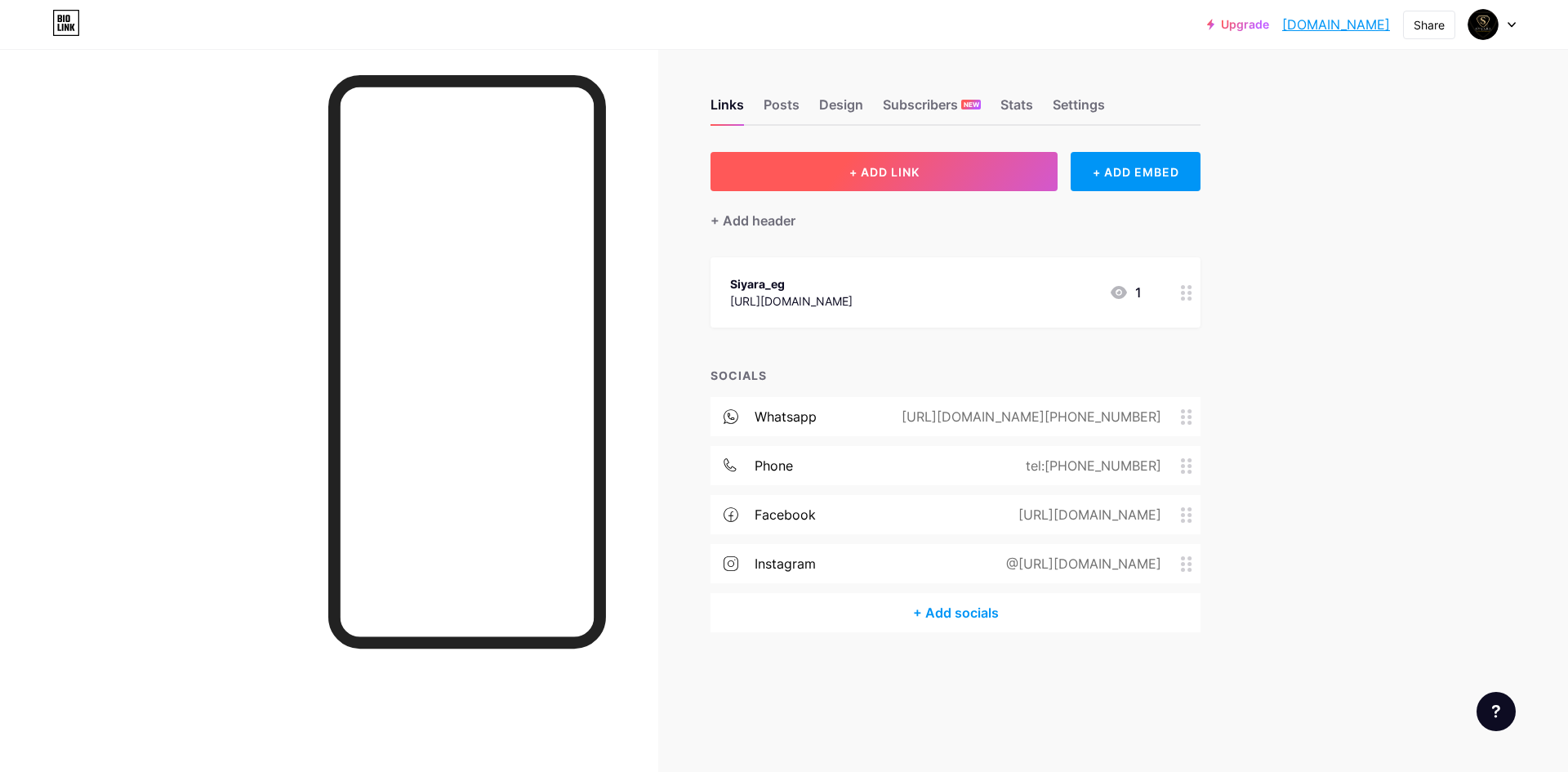
click at [928, 157] on button "+ ADD LINK" at bounding box center [884, 171] width 347 height 39
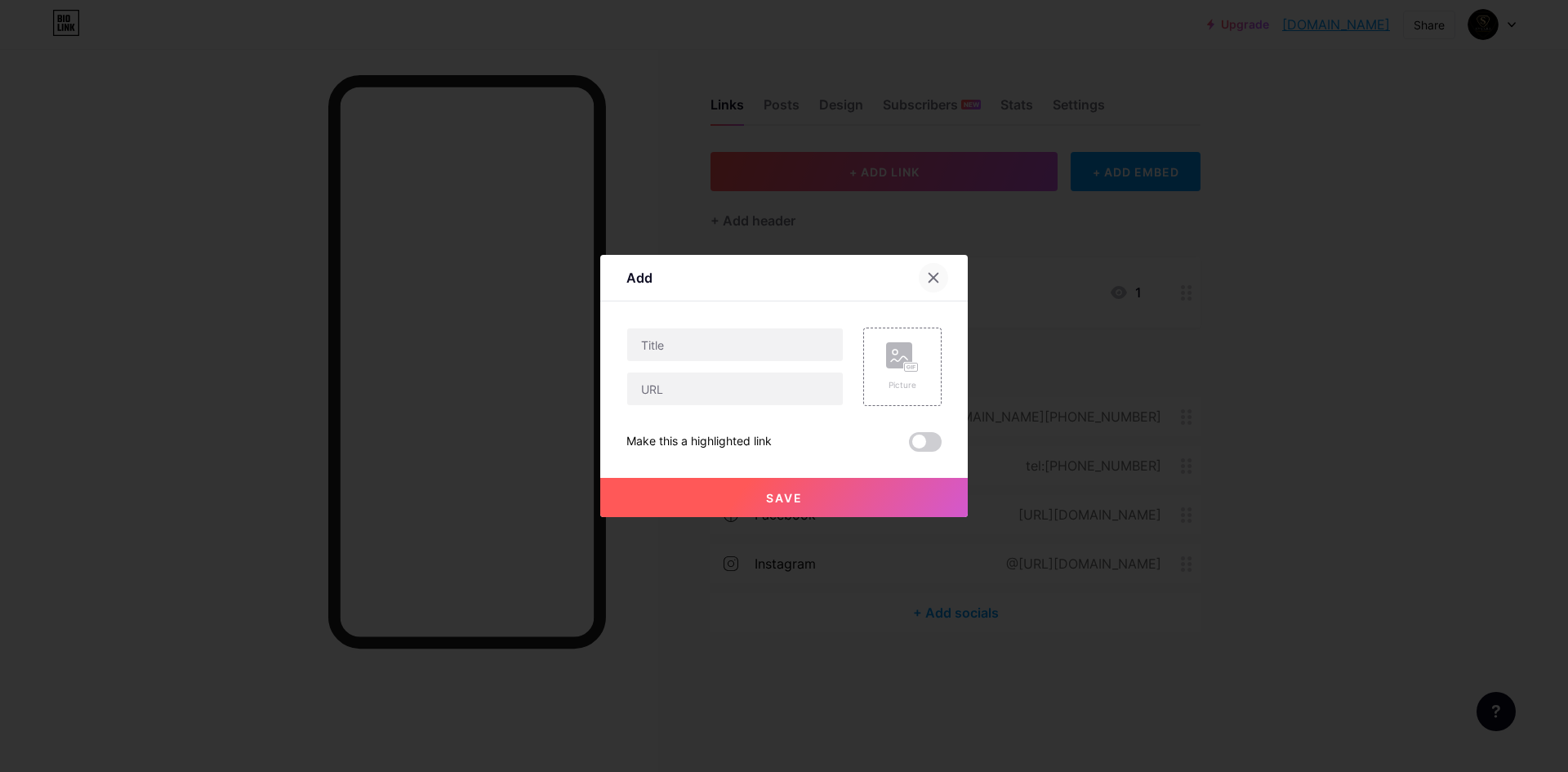
click at [932, 276] on icon at bounding box center [933, 278] width 13 height 13
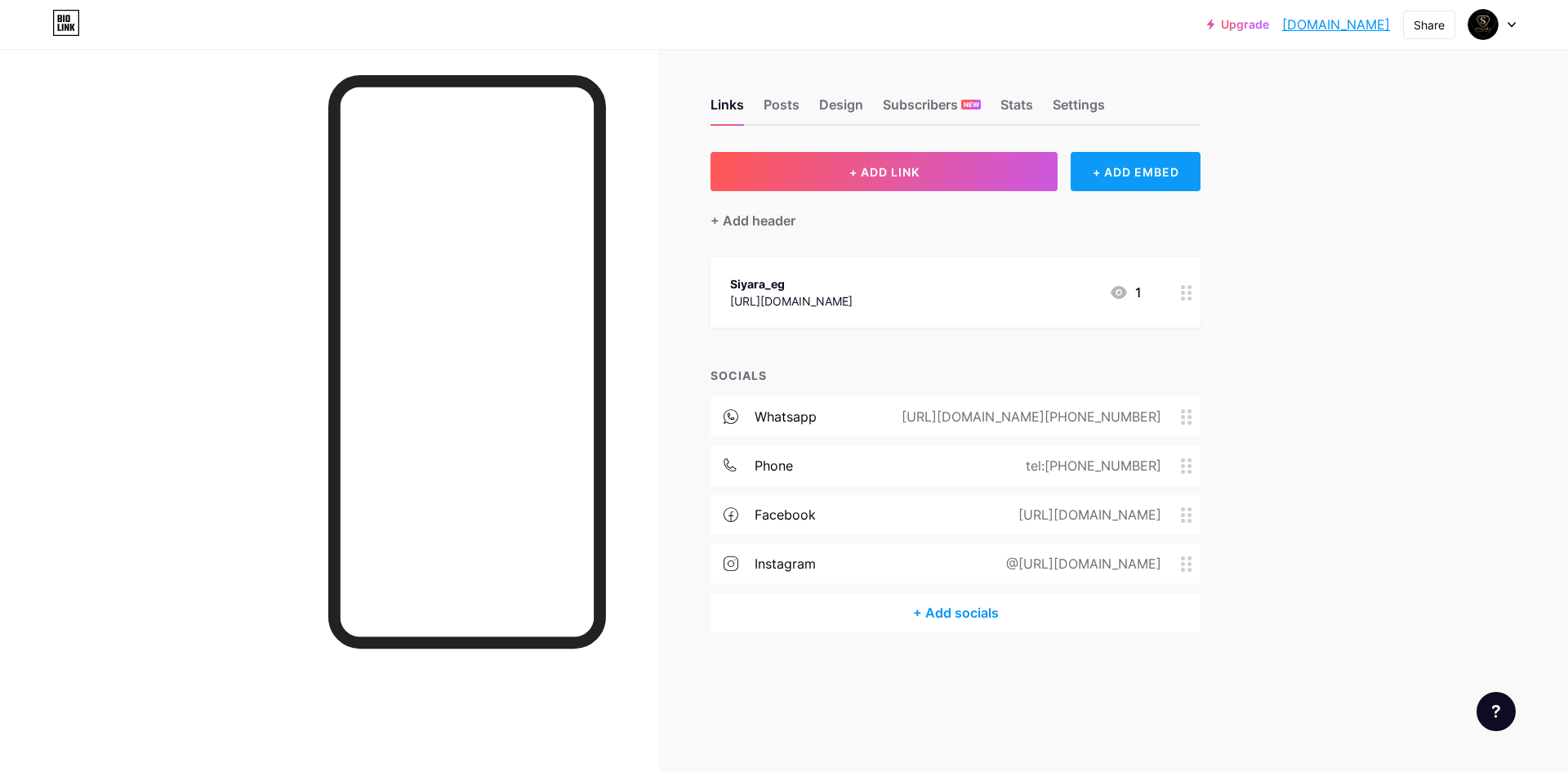
click at [1155, 177] on div "+ ADD EMBED" at bounding box center [1135, 171] width 130 height 39
click at [643, 166] on div "YouTube" at bounding box center [609, 158] width 163 height 23
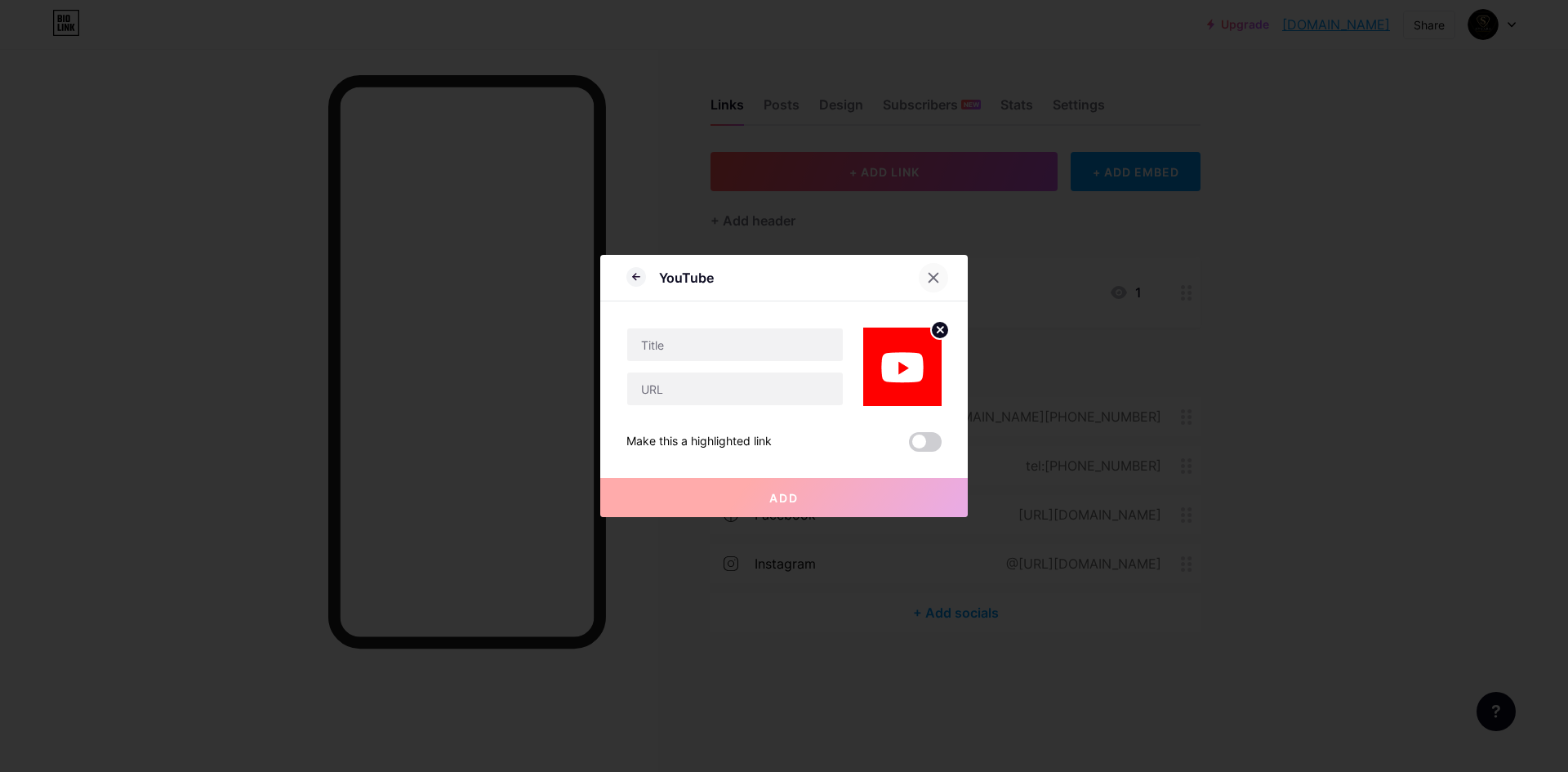
click at [933, 273] on icon at bounding box center [933, 278] width 13 height 13
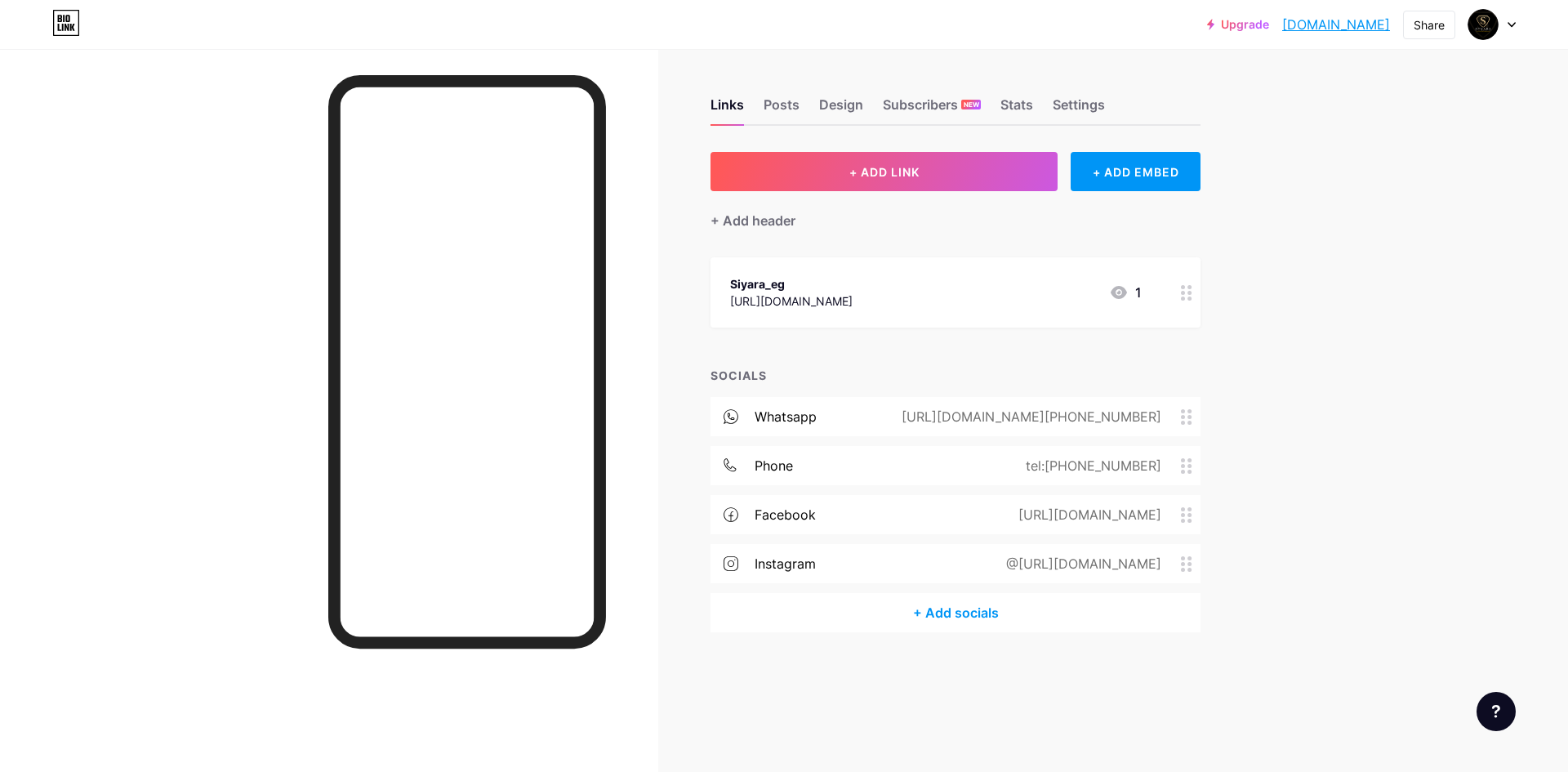
click at [1183, 294] on icon at bounding box center [1186, 293] width 11 height 16
click at [927, 460] on span at bounding box center [925, 458] width 33 height 19
click at [909, 462] on input "checkbox" at bounding box center [909, 462] width 0 height 0
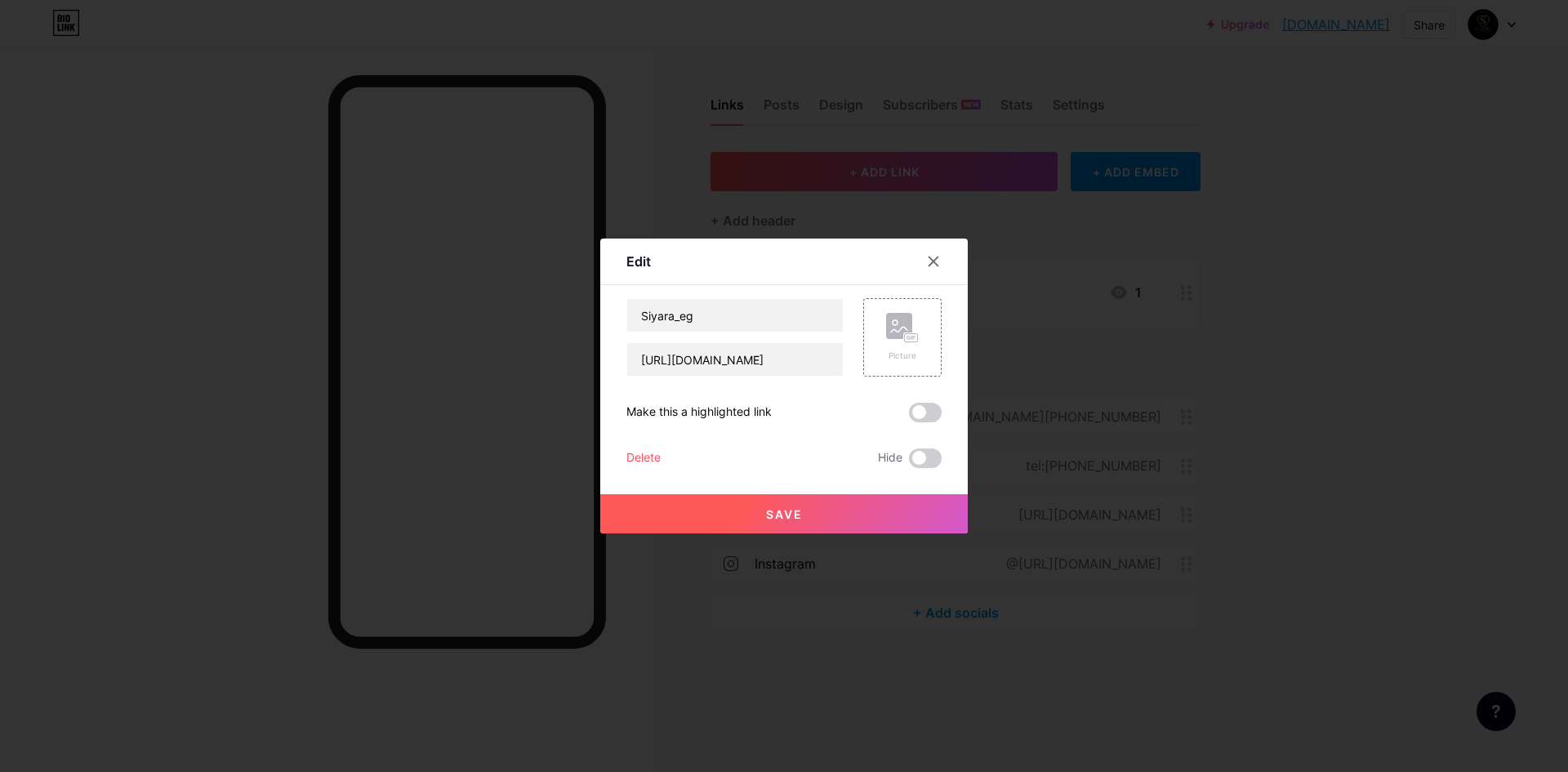
click at [883, 509] on button "Save" at bounding box center [784, 514] width 368 height 39
